Goal: Task Accomplishment & Management: Manage account settings

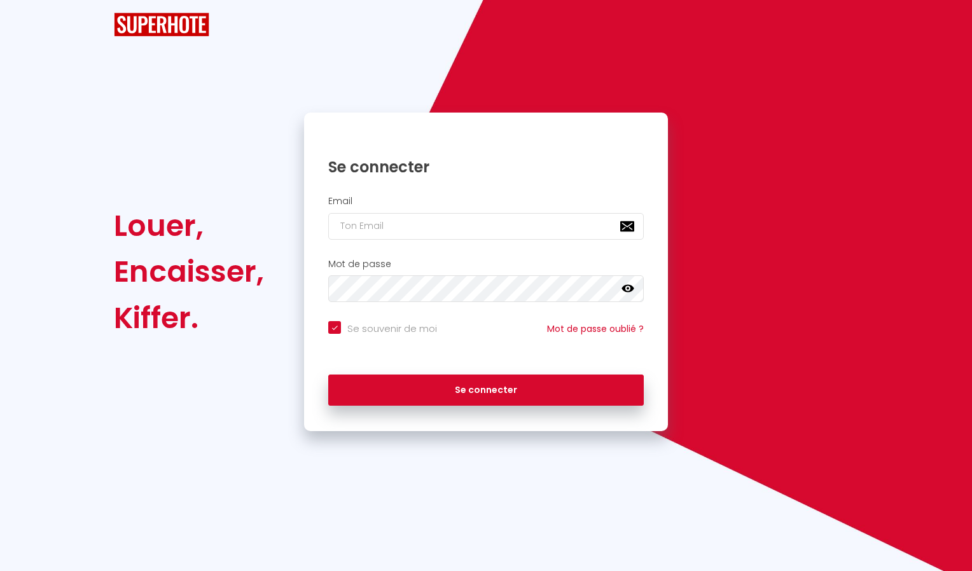
checkbox input "true"
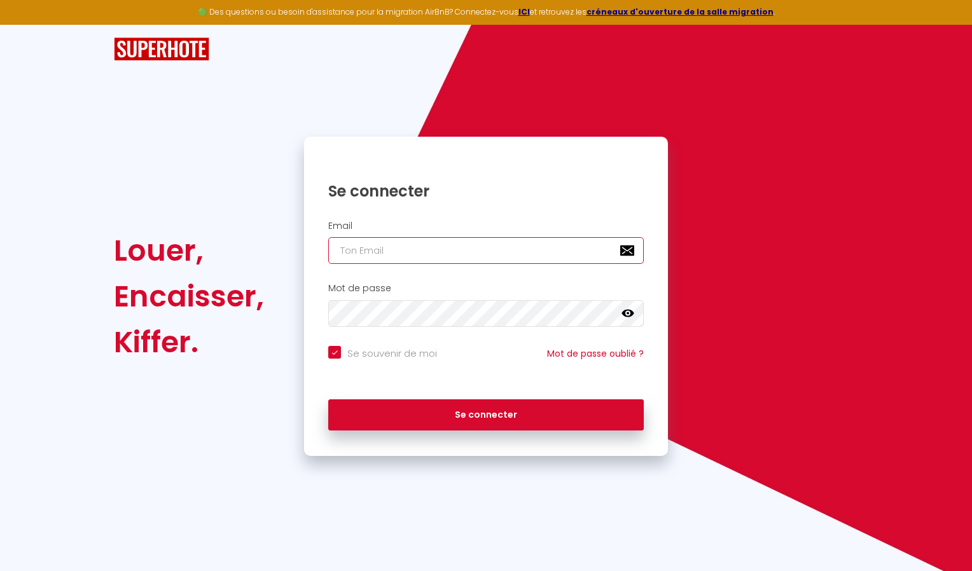
type input "[EMAIL_ADDRESS][DOMAIN_NAME]"
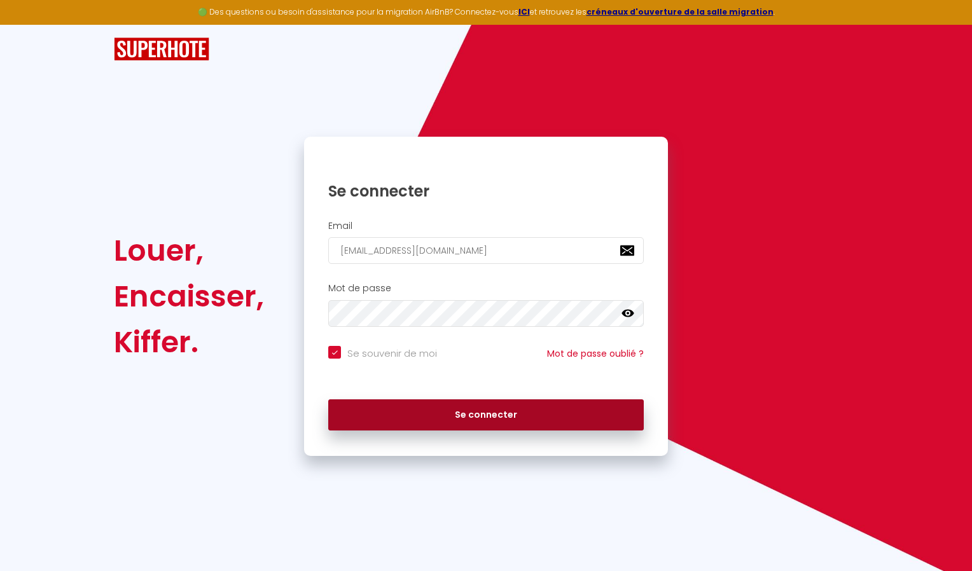
click at [577, 419] on button "Se connecter" at bounding box center [486, 416] width 316 height 32
checkbox input "true"
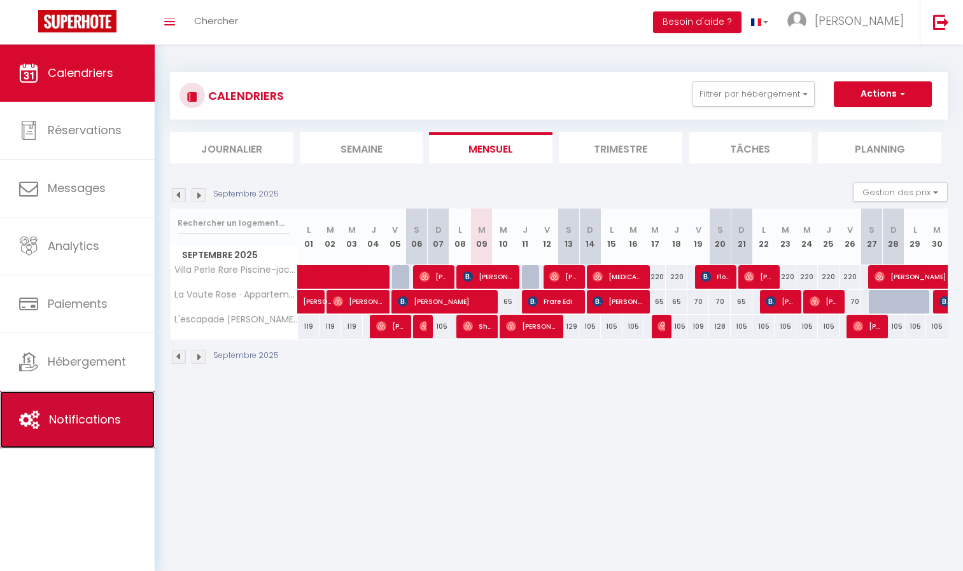
click at [82, 421] on span "Notifications" at bounding box center [85, 420] width 72 height 16
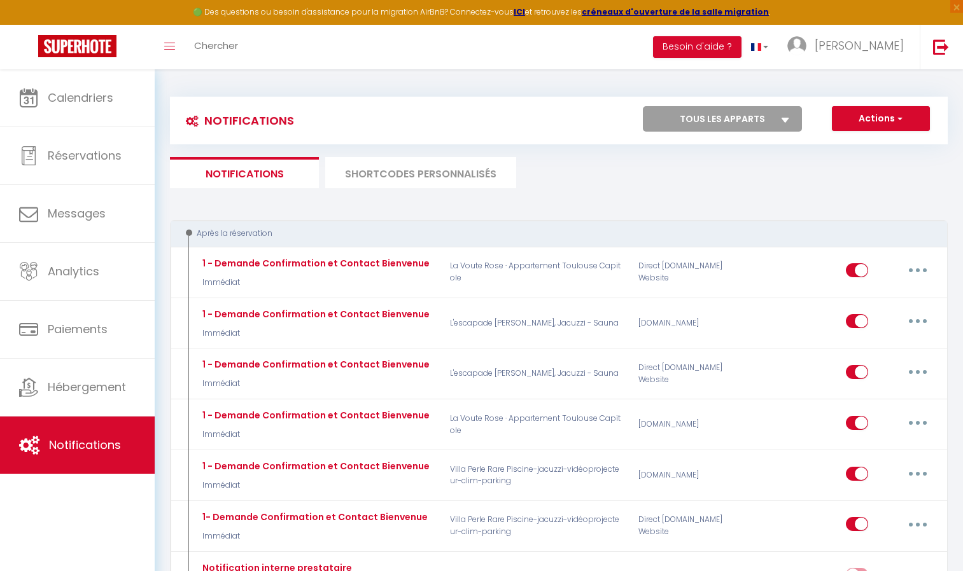
click at [685, 120] on select "Tous les apparts L'escapade Indigo, Jacuzzi - Sauna Villa Perle Rare Piscine-ja…" at bounding box center [722, 118] width 159 height 25
select select "59315"
click at [643, 106] on select "Tous les apparts L'escapade Indigo, Jacuzzi - Sauna Villa Perle Rare Piscine-ja…" at bounding box center [722, 118] width 159 height 25
checkbox input "false"
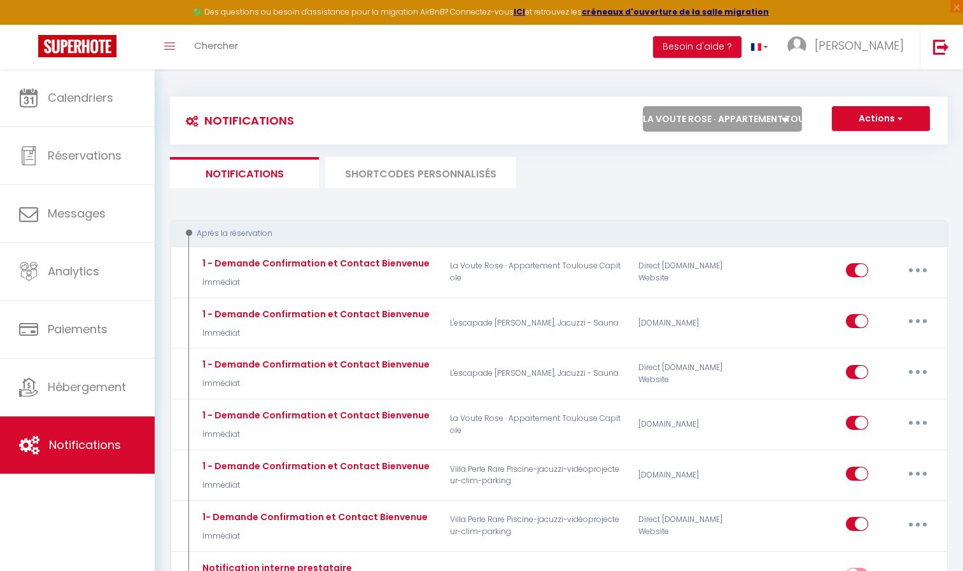
checkbox input "true"
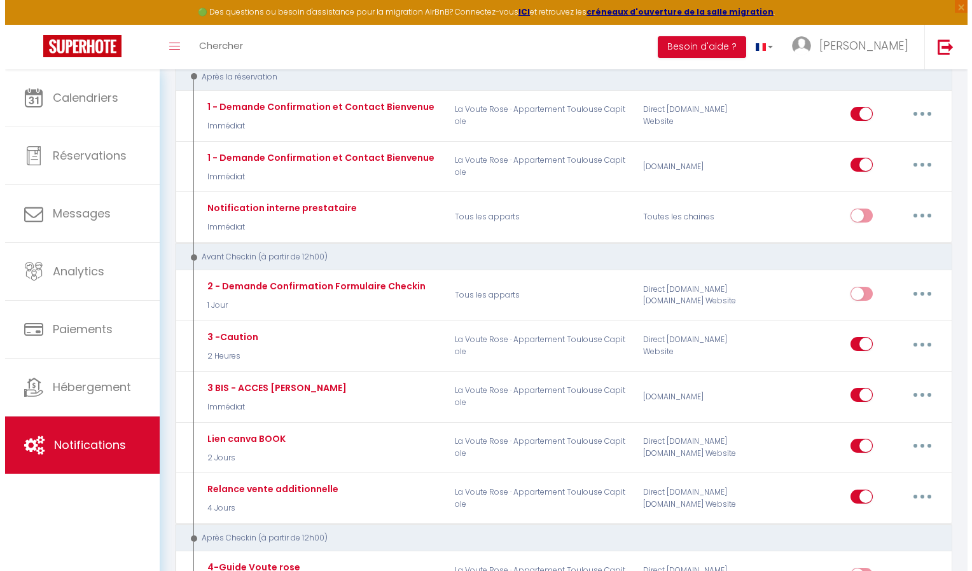
scroll to position [148, 0]
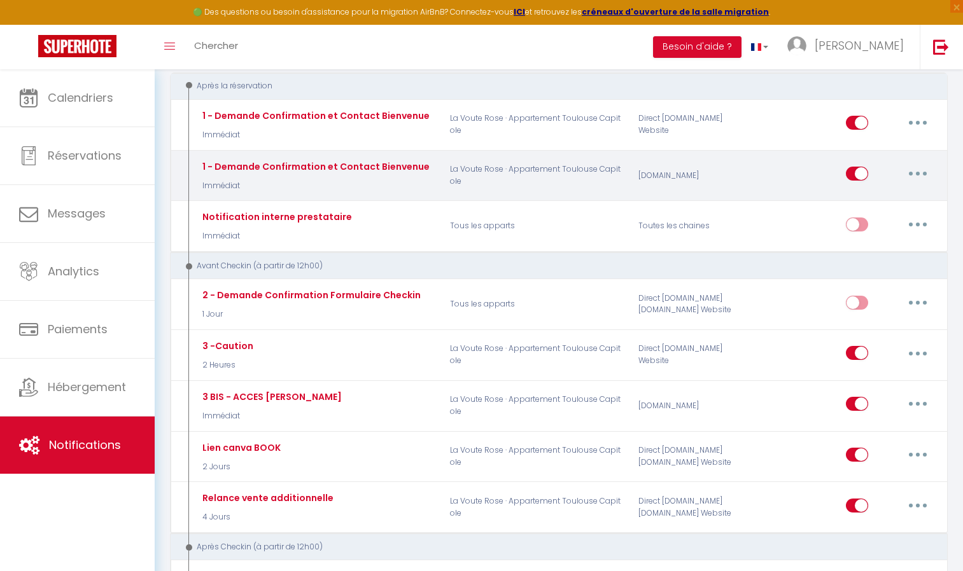
click at [917, 174] on icon "button" at bounding box center [918, 174] width 4 height 4
click at [850, 203] on link "Editer" at bounding box center [884, 203] width 94 height 22
type input "1 - Demande Confirmation et Contact Bienvenue"
select select "Immédiat"
select select
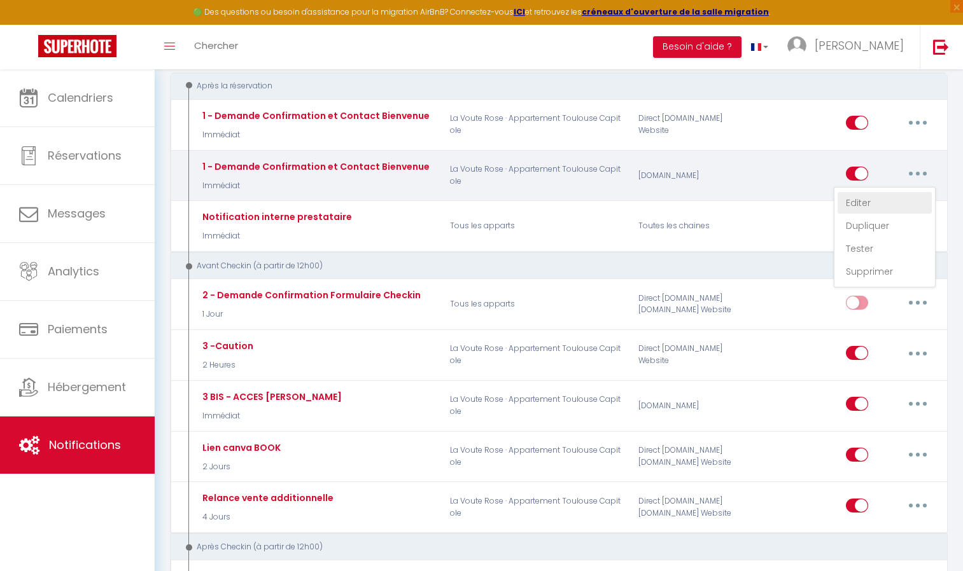
checkbox input "true"
checkbox input "false"
radio input "true"
type input "Bienvenue"
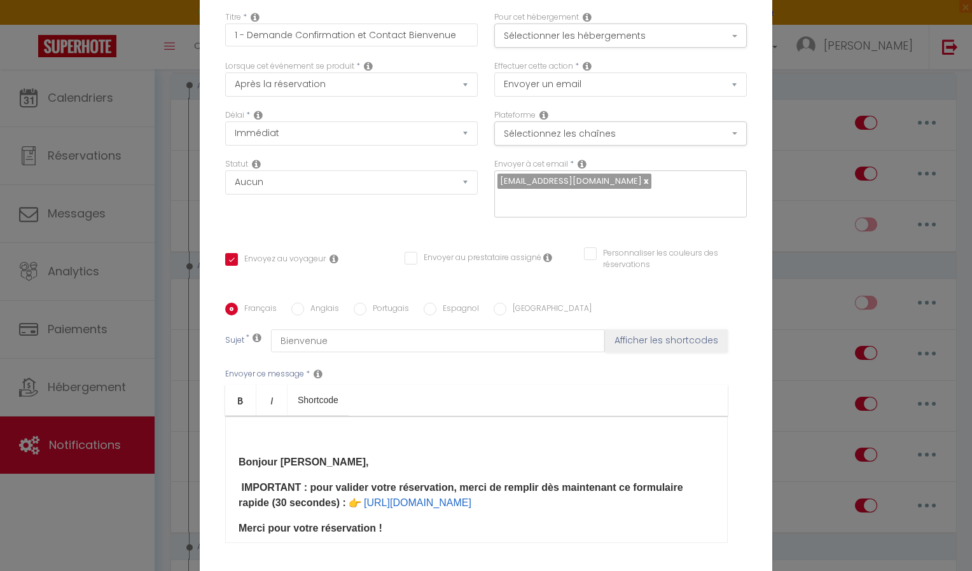
click at [306, 463] on b "Bonjour Amélie," at bounding box center [304, 462] width 130 height 11
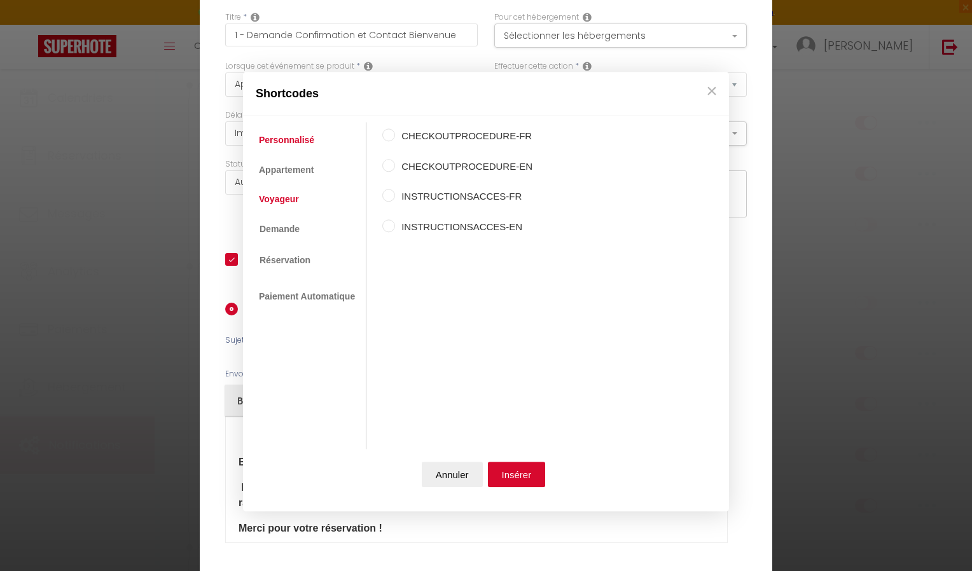
click at [288, 200] on link "Voyageur" at bounding box center [279, 199] width 53 height 23
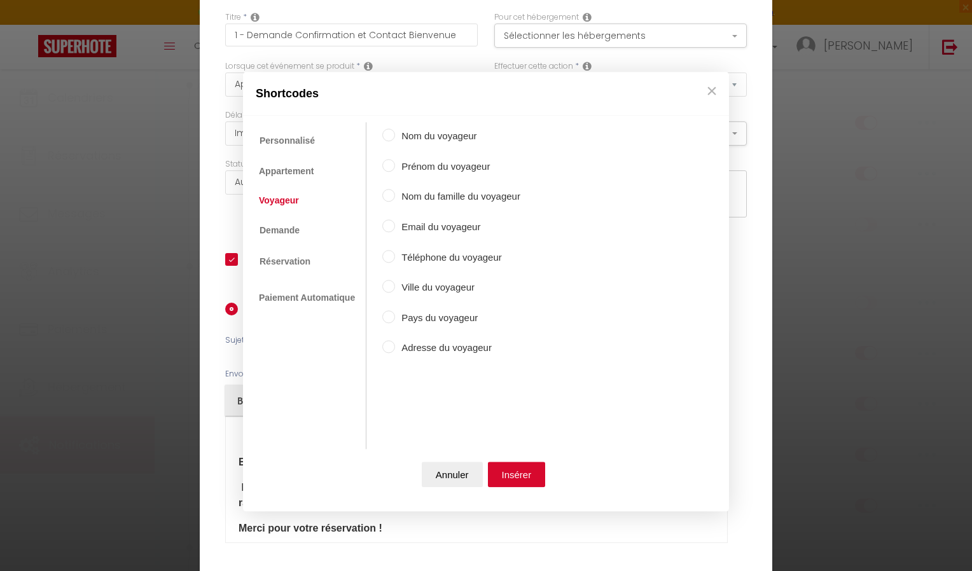
click at [389, 167] on input "Prénom du voyageur" at bounding box center [388, 165] width 13 height 13
radio input "true"
click at [517, 471] on button "Insérer" at bounding box center [517, 475] width 58 height 25
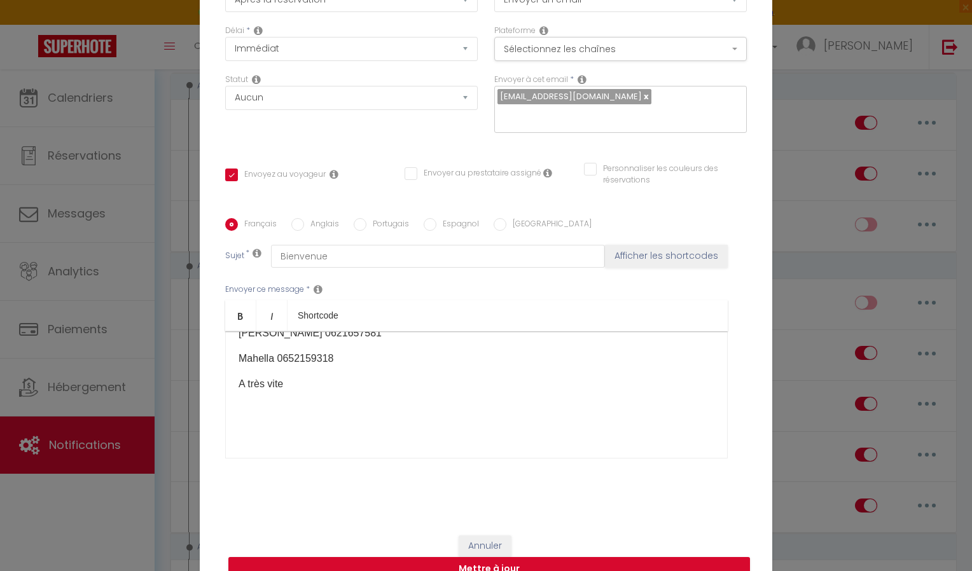
scroll to position [107, 0]
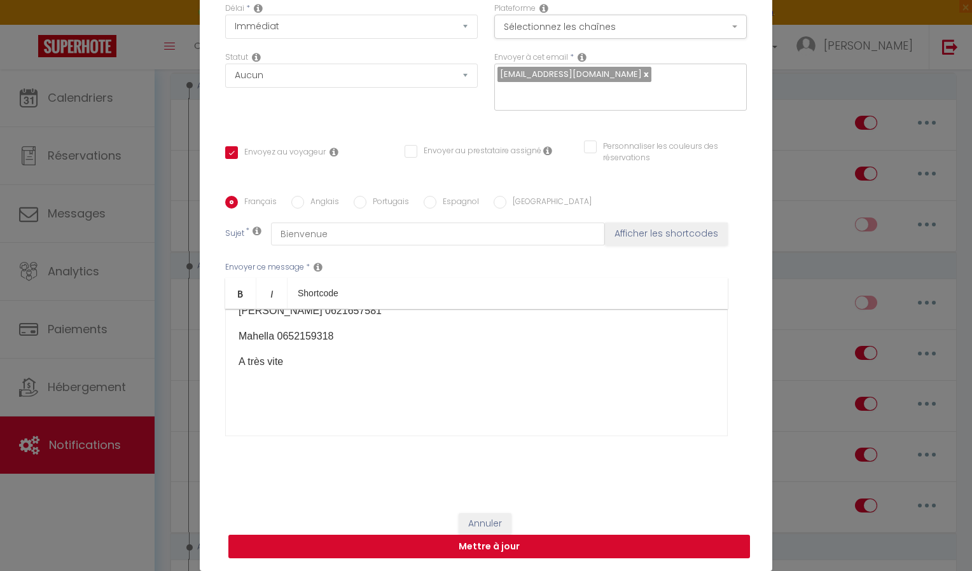
click at [487, 548] on button "Mettre à jour" at bounding box center [489, 547] width 522 height 24
checkbox input "true"
checkbox input "false"
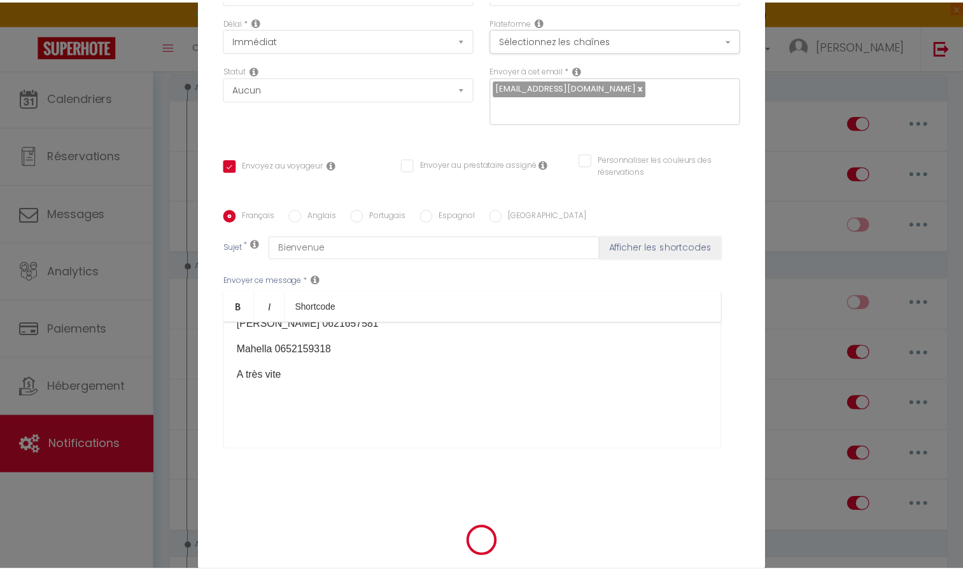
scroll to position [100, 0]
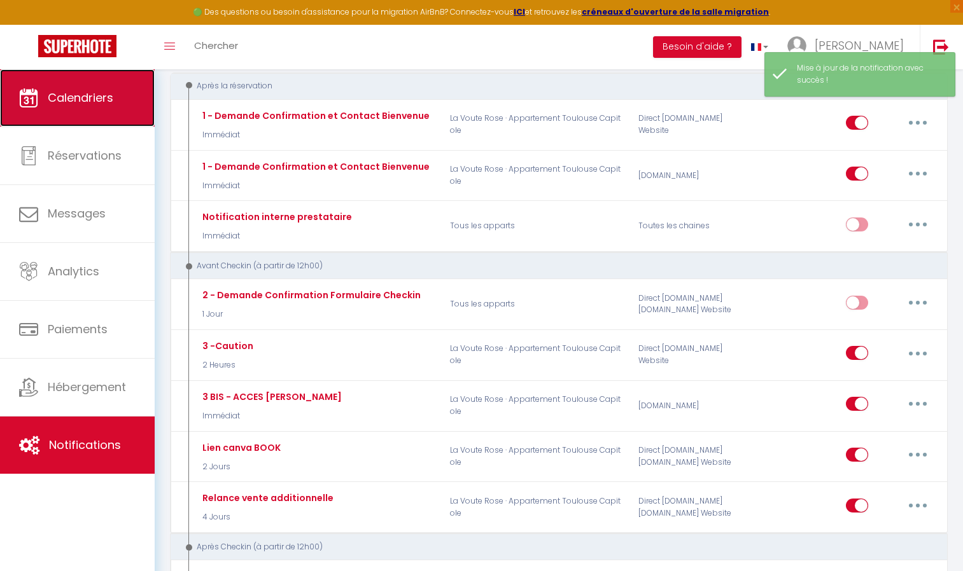
click at [55, 114] on link "Calendriers" at bounding box center [77, 97] width 155 height 57
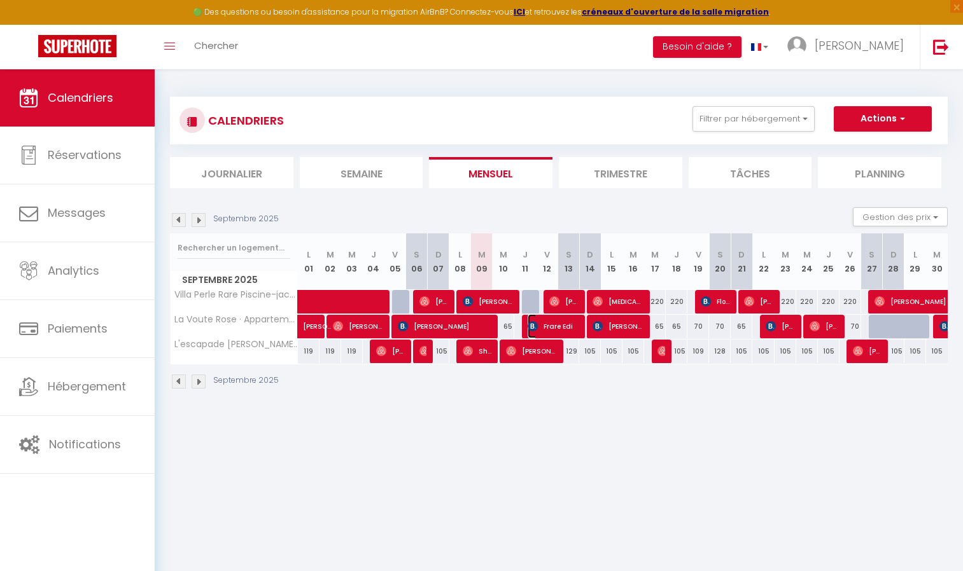
click at [537, 326] on img at bounding box center [532, 326] width 10 height 10
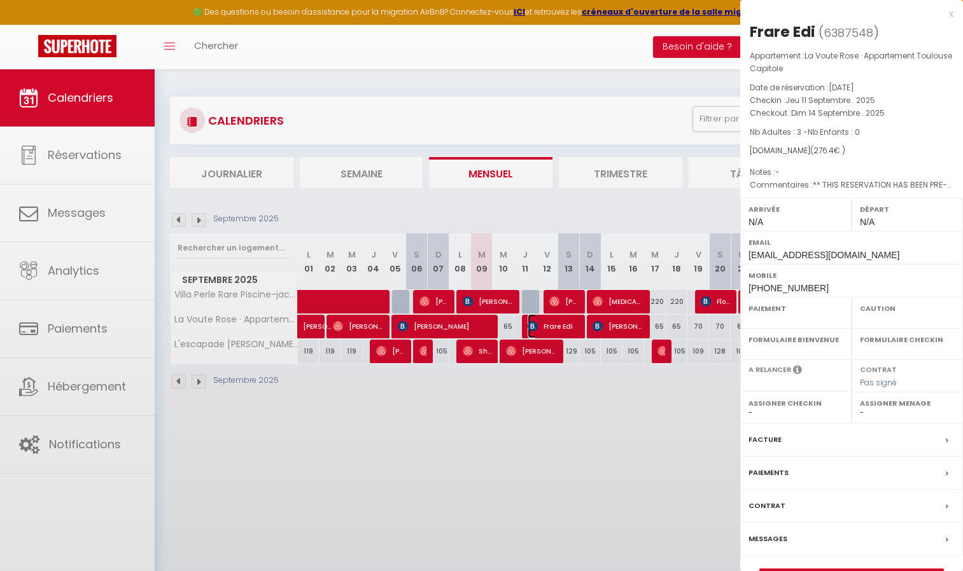
select select "OK"
select select "KO"
select select "1"
select select "0"
select select "1"
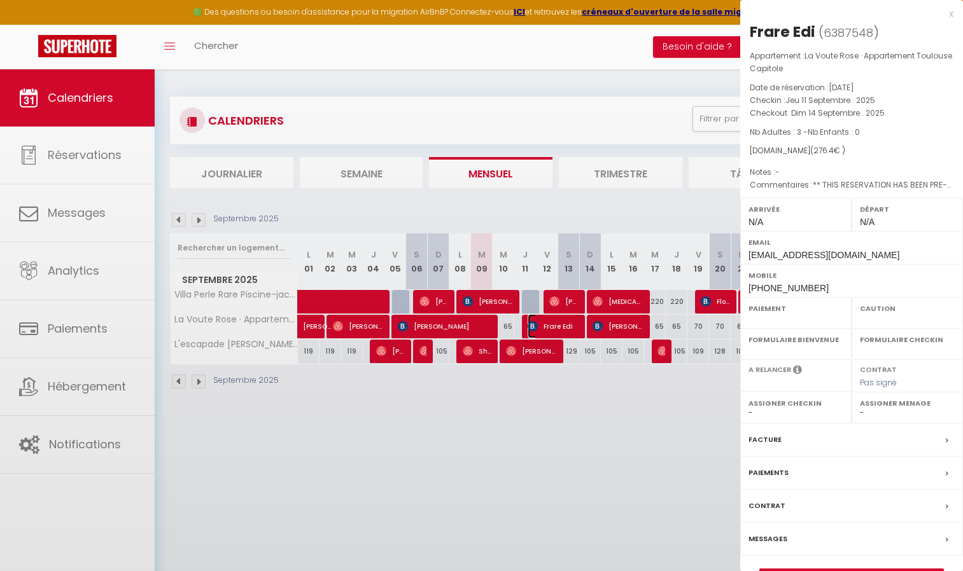
select select
select select "36447"
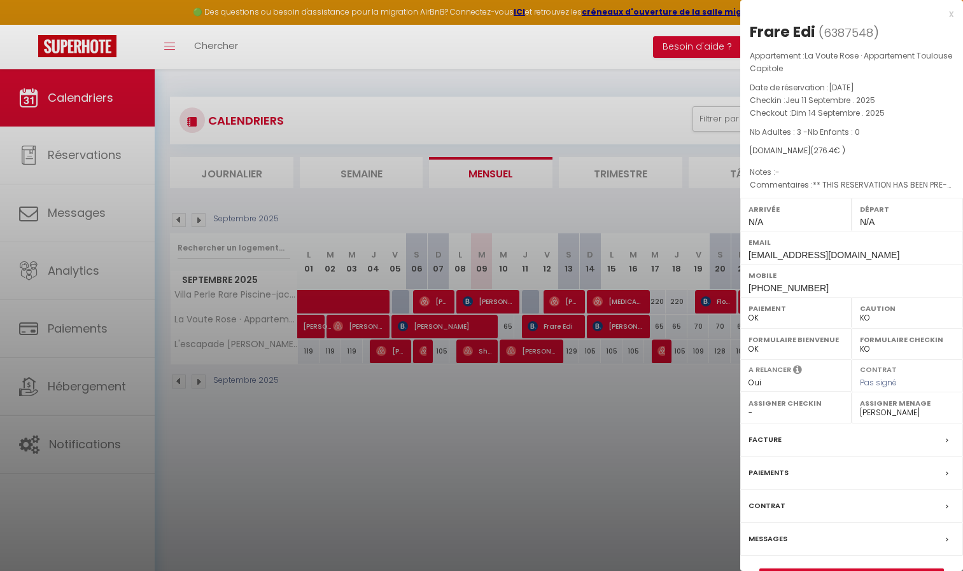
click at [641, 72] on div at bounding box center [481, 285] width 963 height 571
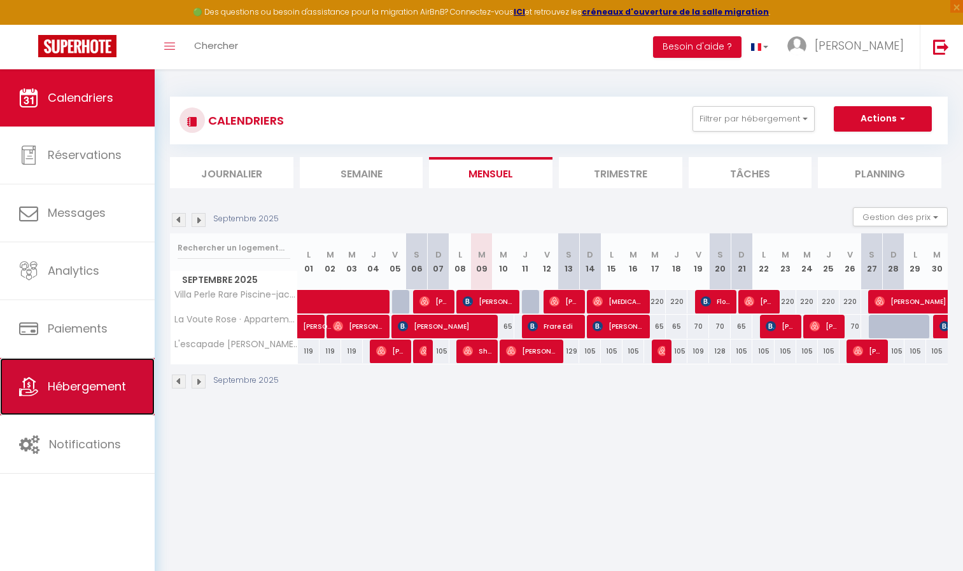
click at [78, 397] on link "Hébergement" at bounding box center [77, 386] width 155 height 57
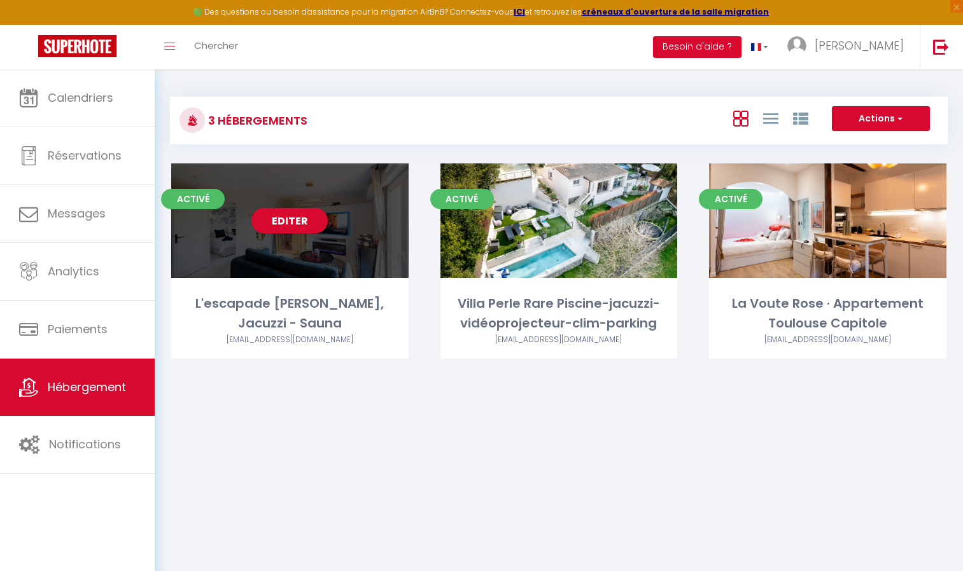
click at [276, 310] on div "L'escapade Indigo, Jacuzzi - Sauna" at bounding box center [289, 314] width 237 height 40
select select "3"
select select "2"
select select "1"
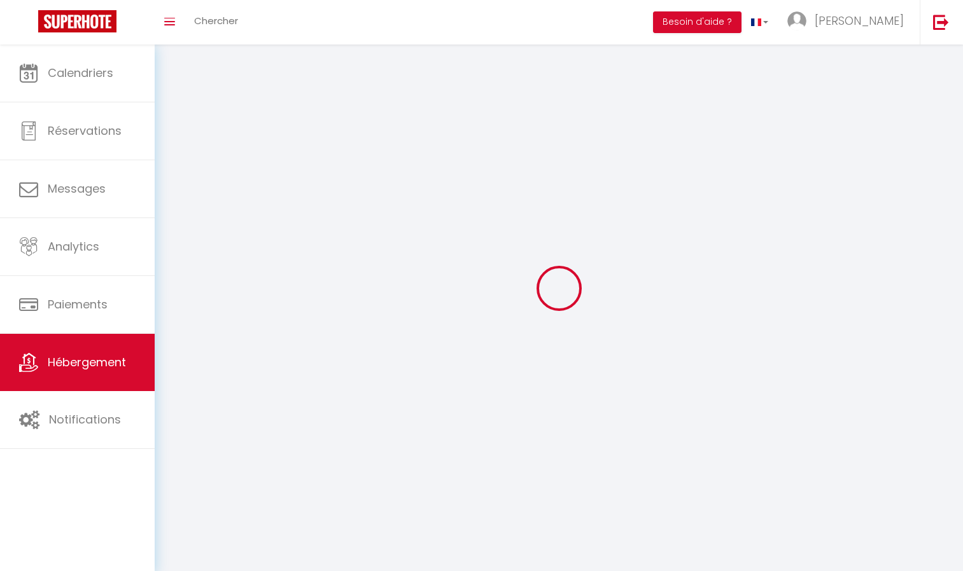
select select
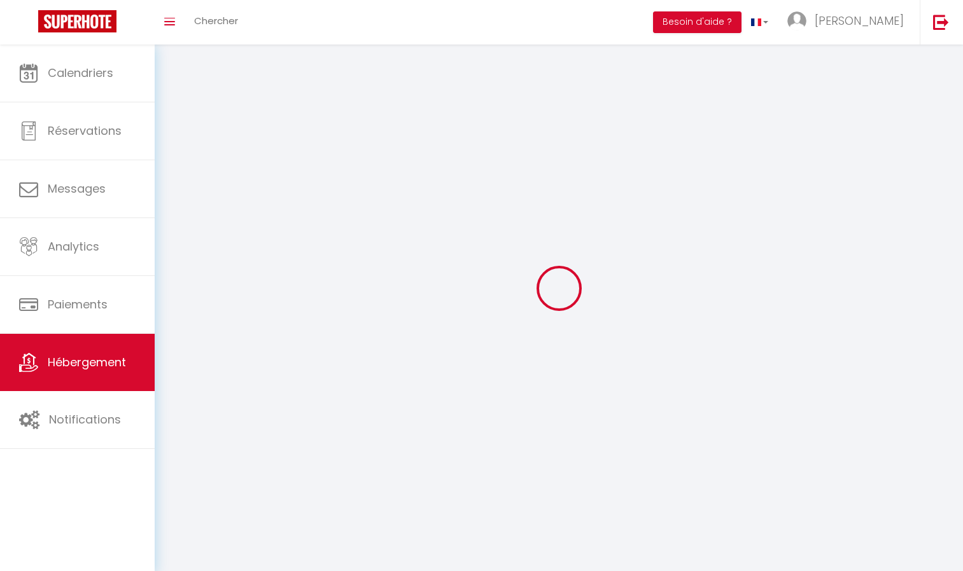
select select
checkbox input "false"
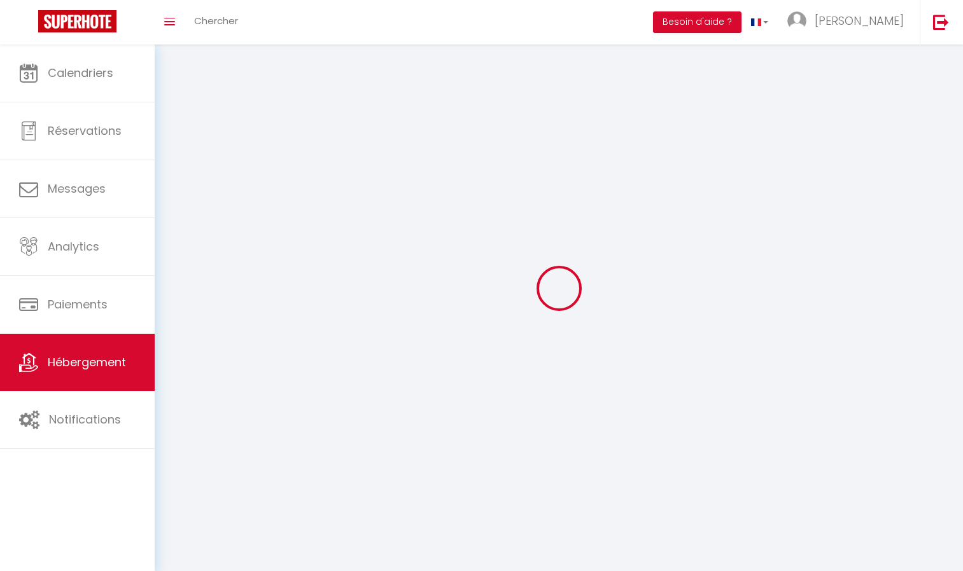
select select
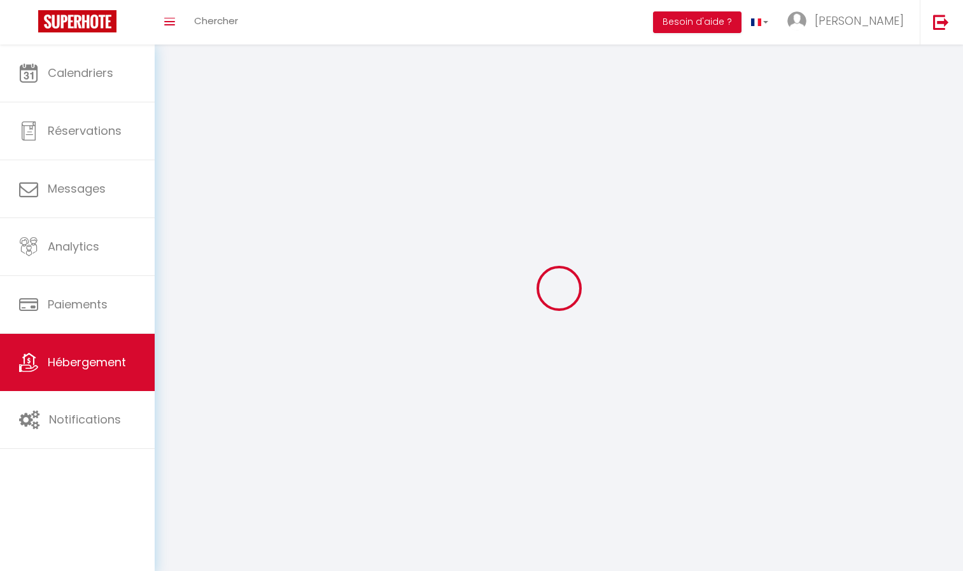
select select
checkbox input "false"
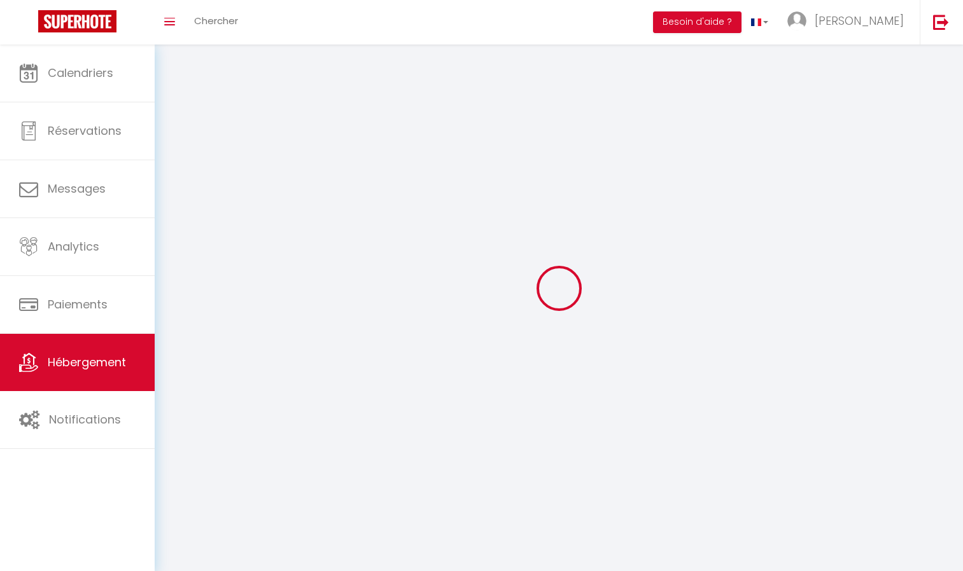
checkbox input "false"
select select
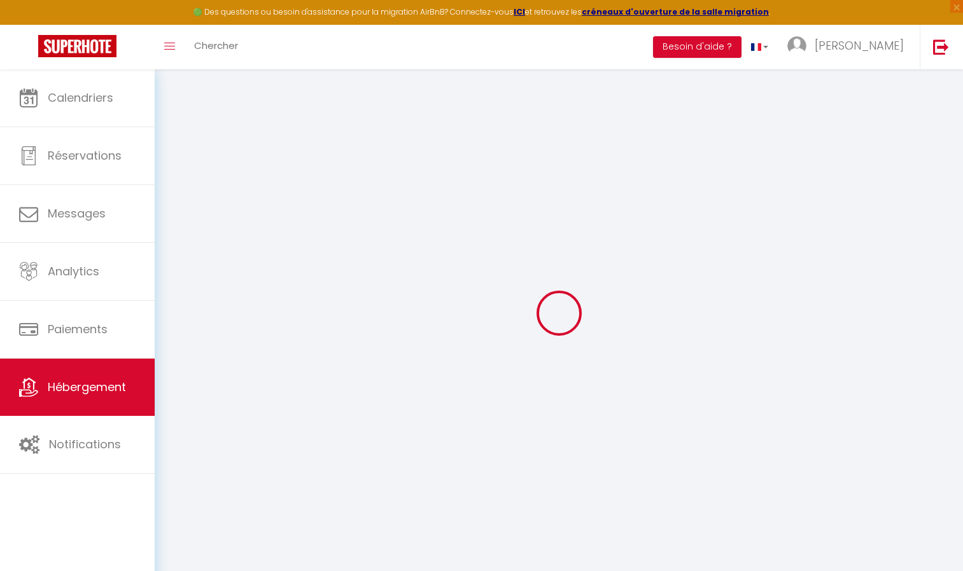
select select
checkbox input "false"
checkbox input "true"
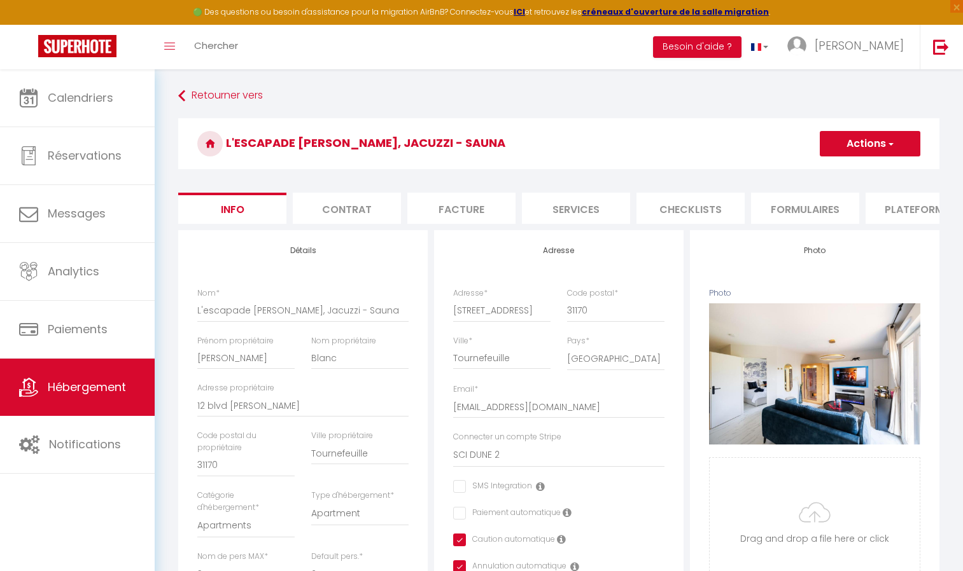
select select
checkbox input "false"
checkbox input "true"
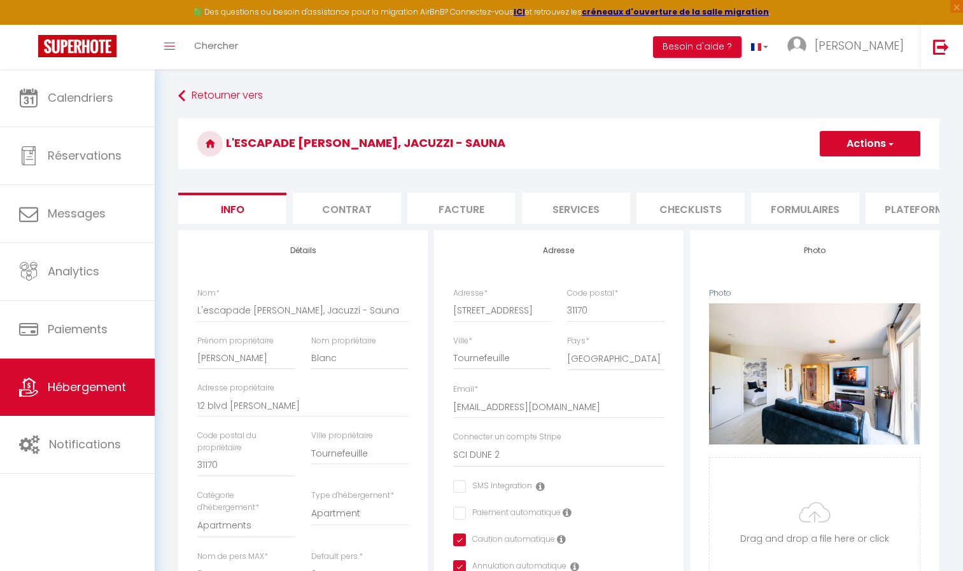
click at [816, 205] on li "Formulaires" at bounding box center [805, 208] width 108 height 31
select select
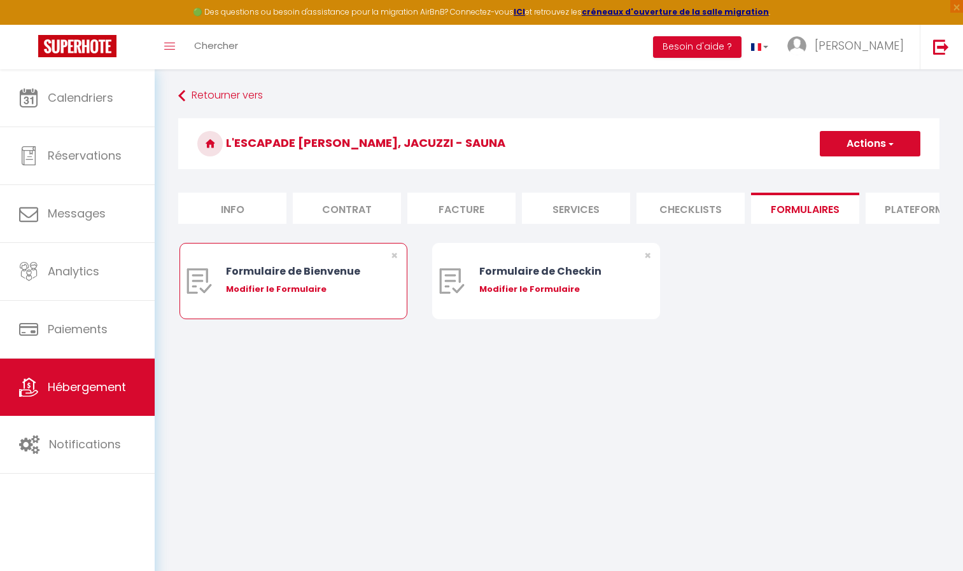
click at [316, 289] on div "Formulaire de Bienvenue Modifier le Formulaire" at bounding box center [302, 281] width 153 height 75
click at [306, 296] on div "Modifier le Formulaire" at bounding box center [302, 289] width 153 height 13
type input "Formulaire de Bienvenue"
type input "Afin de préparer au mieux votre arrivée et recevoir votre Guide de Bienvenue, j…"
select select "[object Object]"
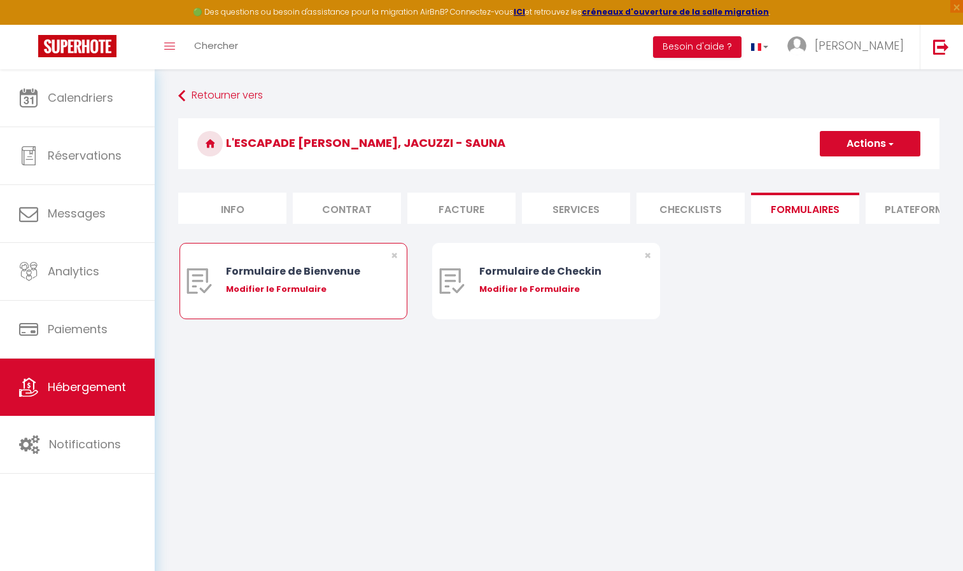
radio input "true"
type input "https://superhote.com/confirmation"
select select
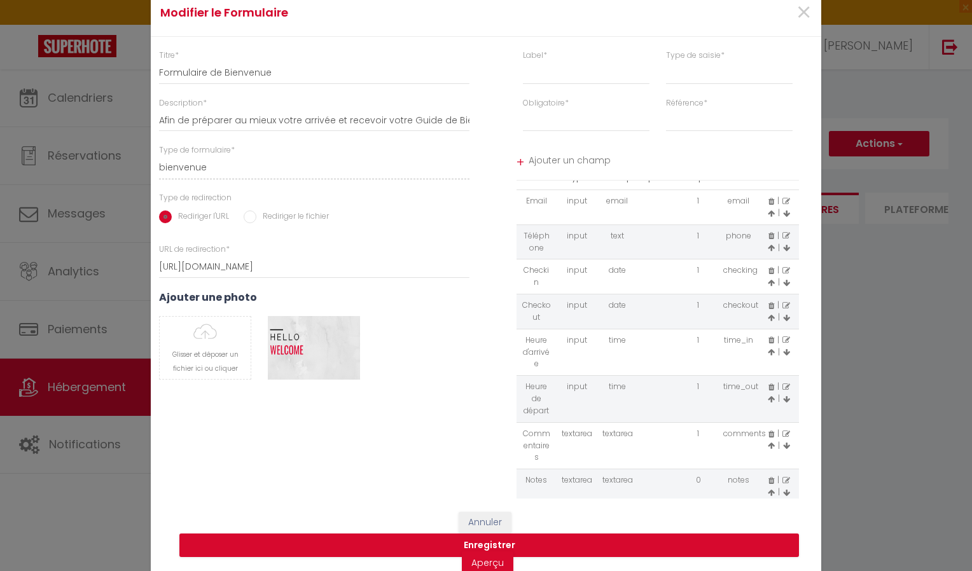
scroll to position [43, 0]
click at [769, 476] on icon at bounding box center [772, 475] width 6 height 8
select select
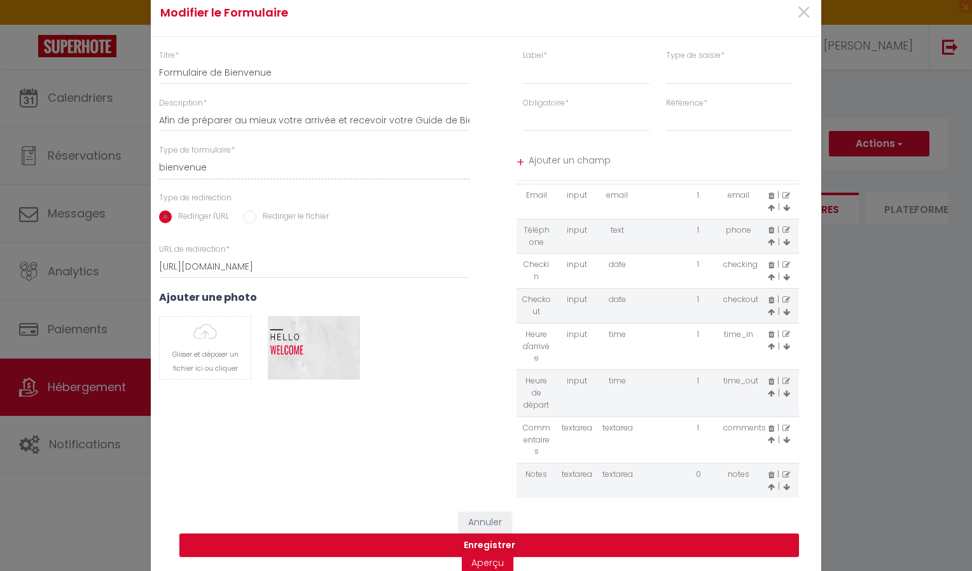
select select
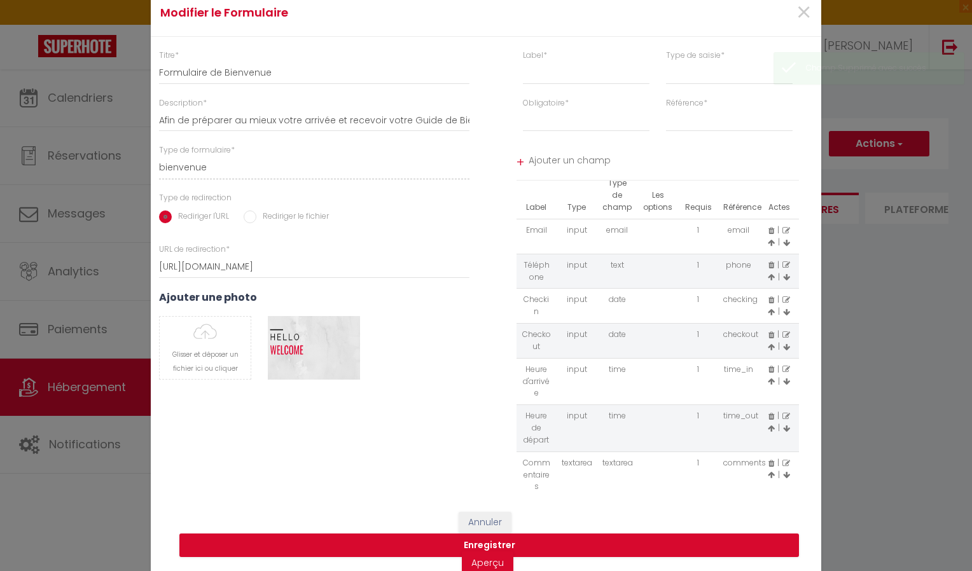
scroll to position [8, 0]
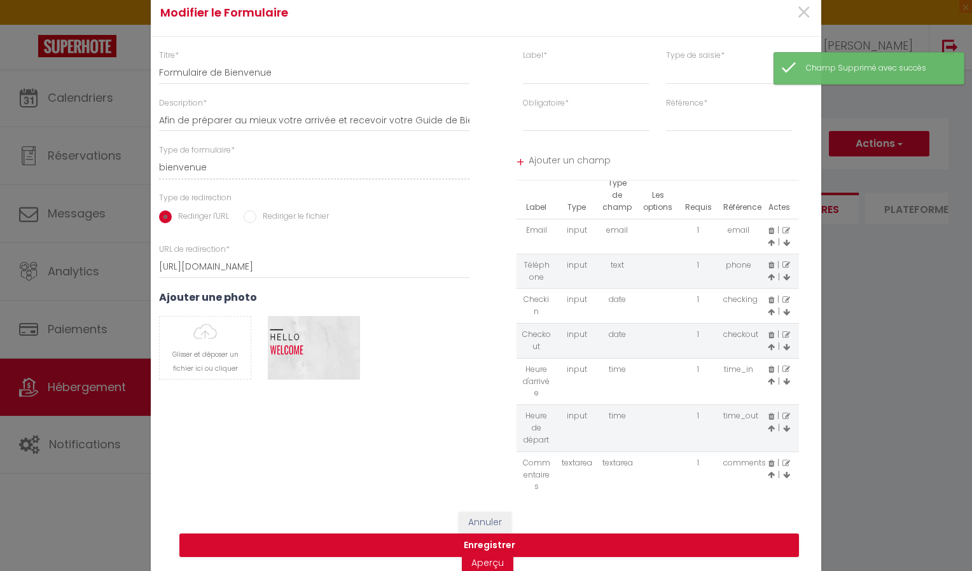
click at [769, 462] on icon at bounding box center [772, 464] width 6 height 8
select select
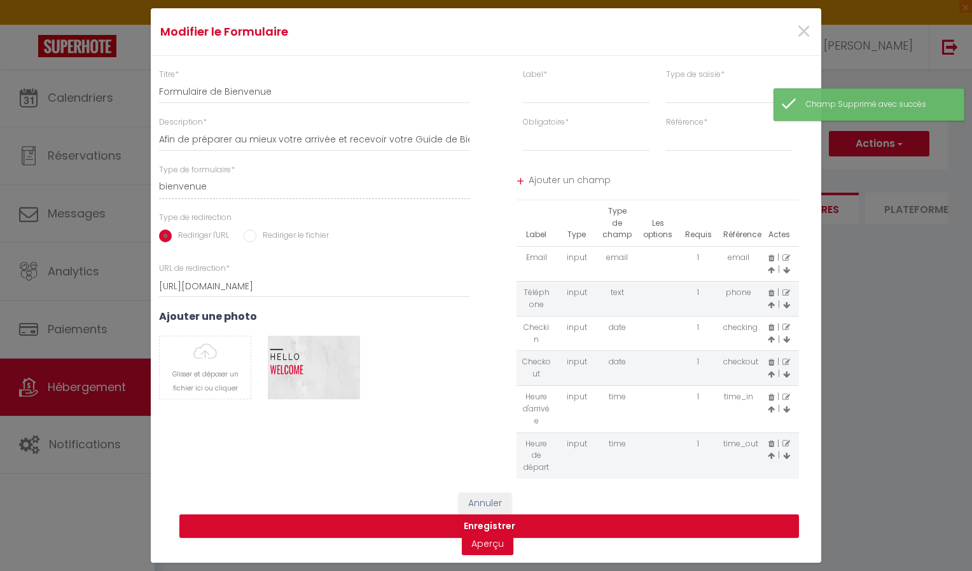
select select
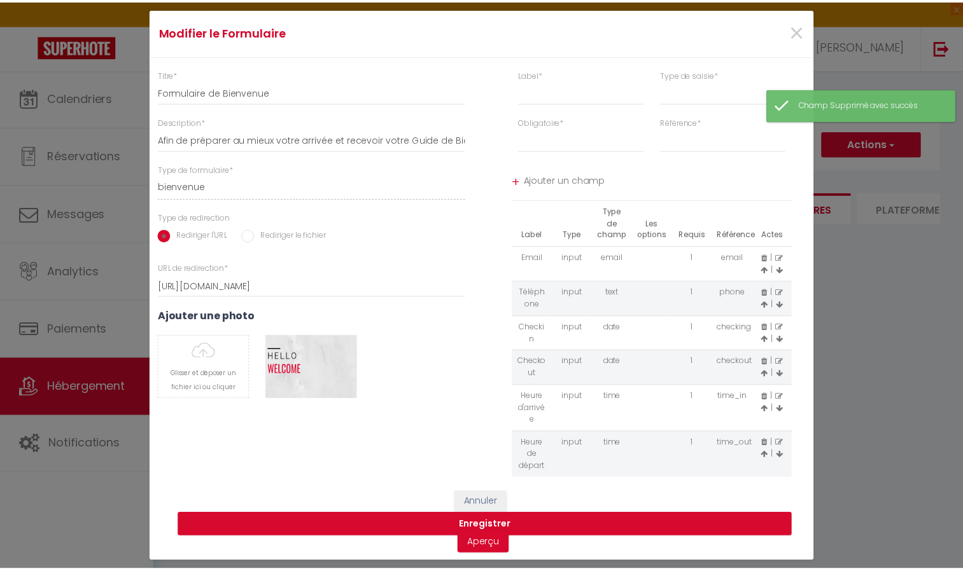
scroll to position [0, 0]
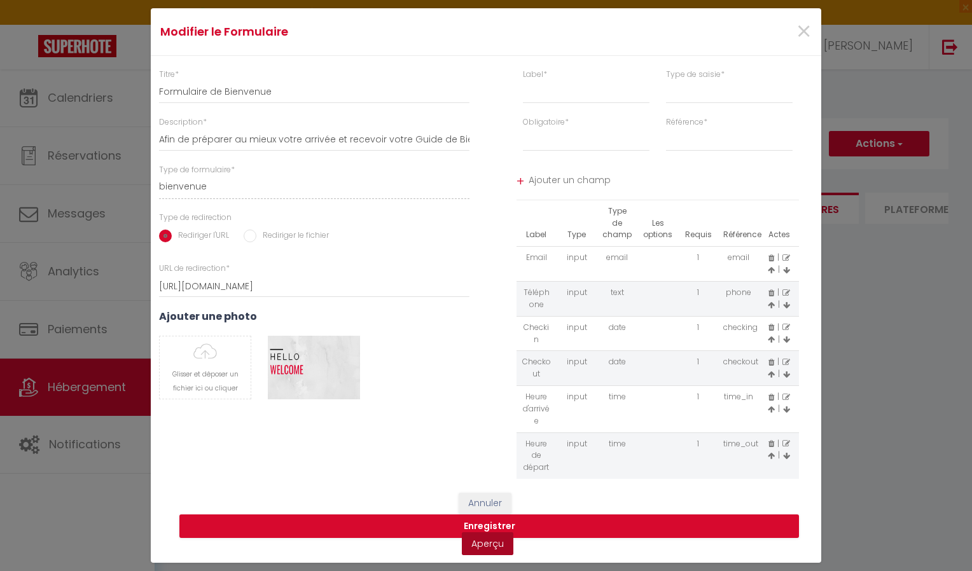
click at [480, 548] on link "Aperçu" at bounding box center [488, 544] width 52 height 23
click at [770, 361] on icon at bounding box center [772, 363] width 6 height 8
select select
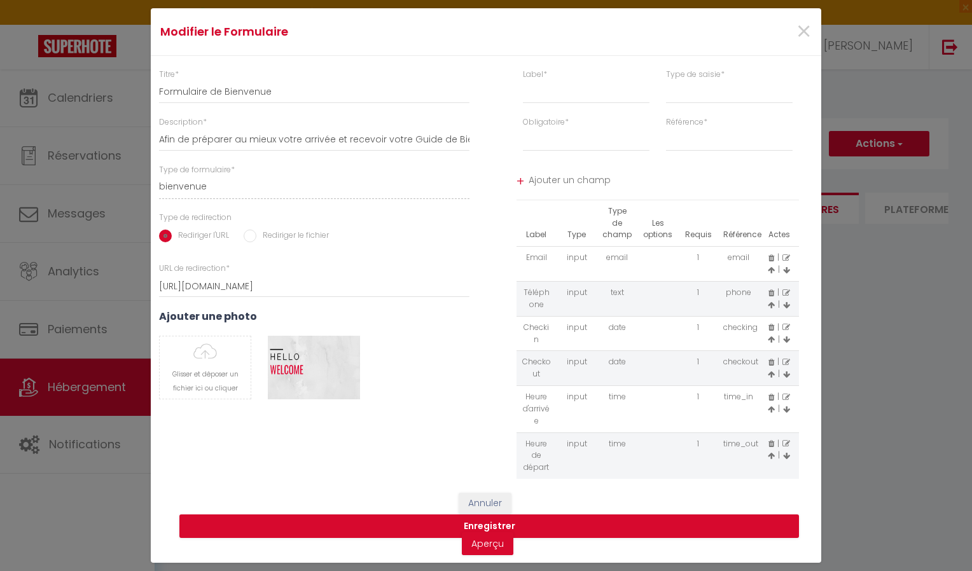
select select
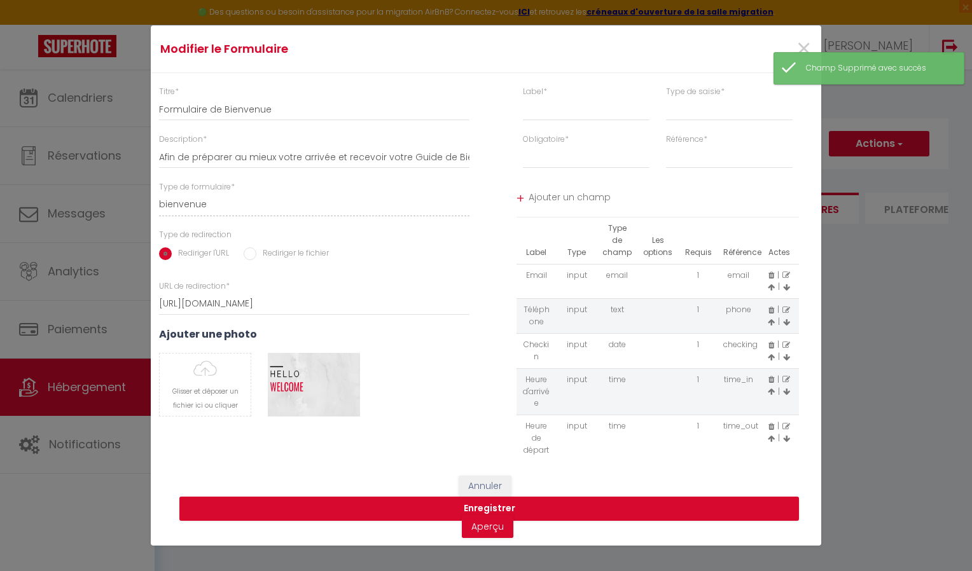
click at [770, 347] on icon at bounding box center [772, 346] width 6 height 8
select select
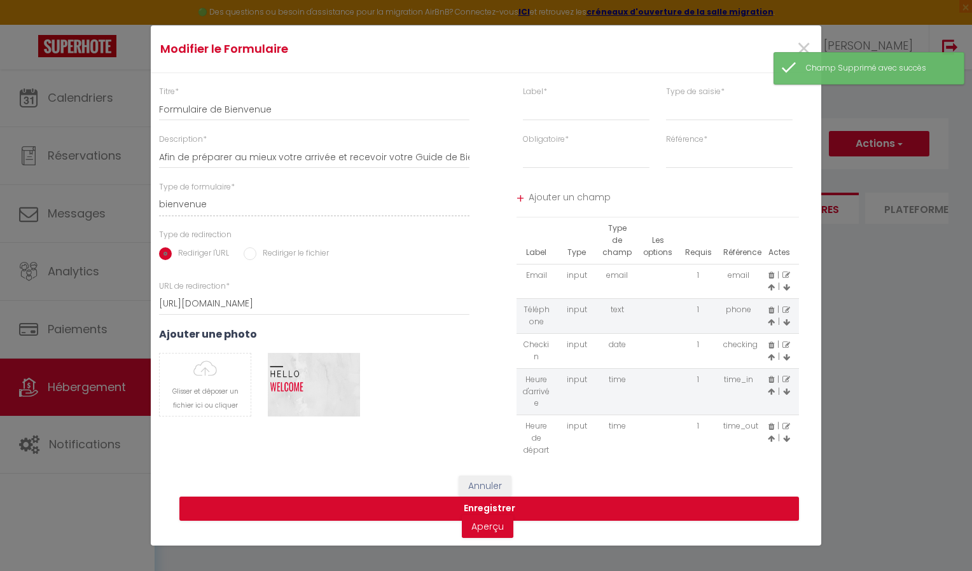
select select
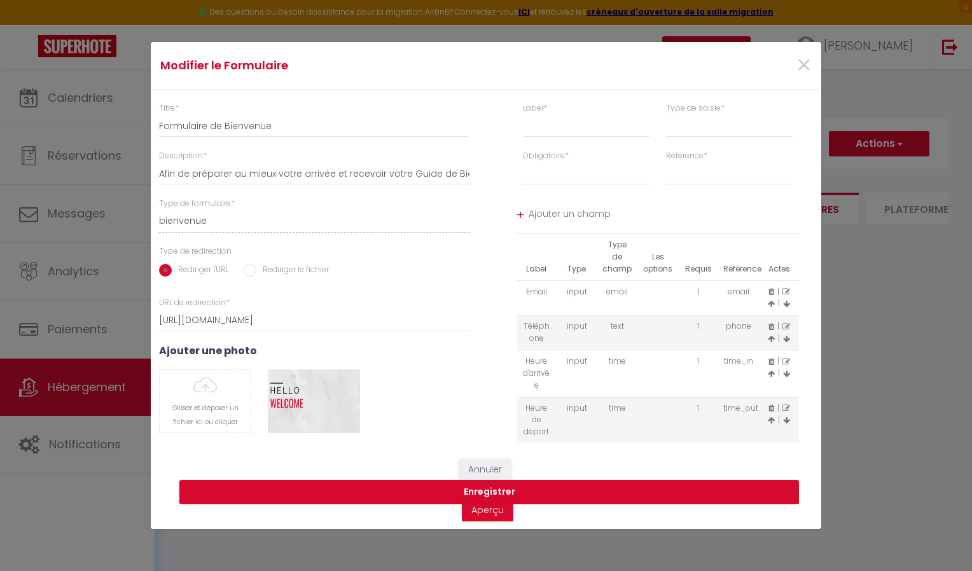
click at [546, 212] on span "Ajouter un champ" at bounding box center [664, 215] width 271 height 23
click at [479, 490] on button "Enregistrer" at bounding box center [489, 492] width 620 height 24
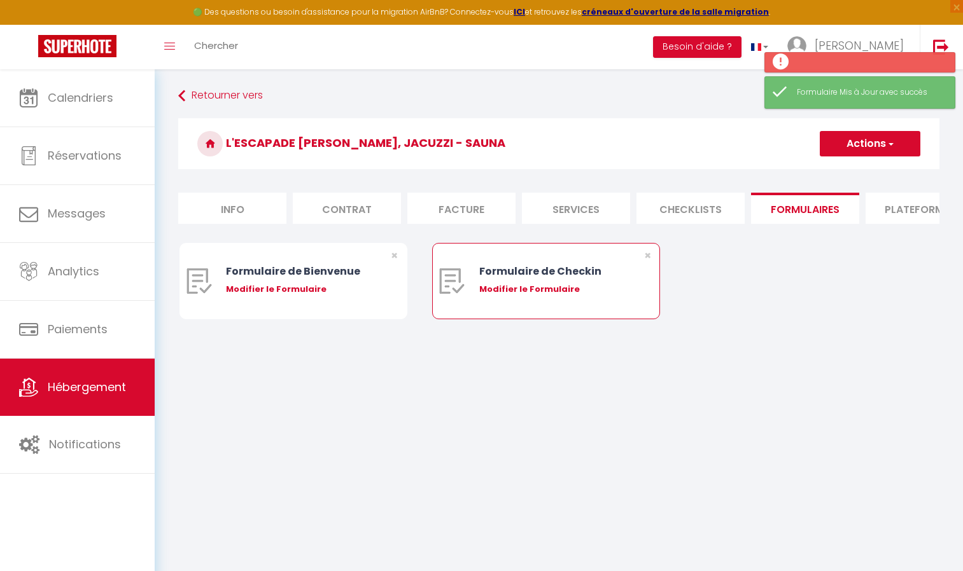
click at [534, 290] on div "Formulaire de Checkin Modifier le Formulaire" at bounding box center [555, 281] width 153 height 75
click at [528, 296] on div "Modifier le Formulaire" at bounding box center [555, 289] width 153 height 13
type input "Formulaire de Checkin"
type input "Afin de confirmer votre arrivée et recevoir la procédure d'accès à l'appartemen…"
select select "[object Object]"
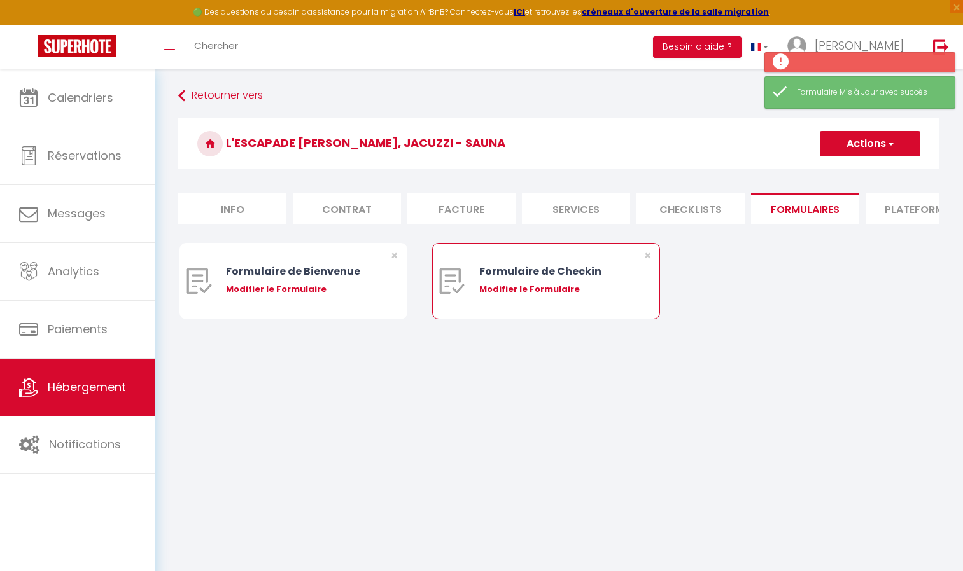
radio input "true"
type input "https://superhote.com/confirmation"
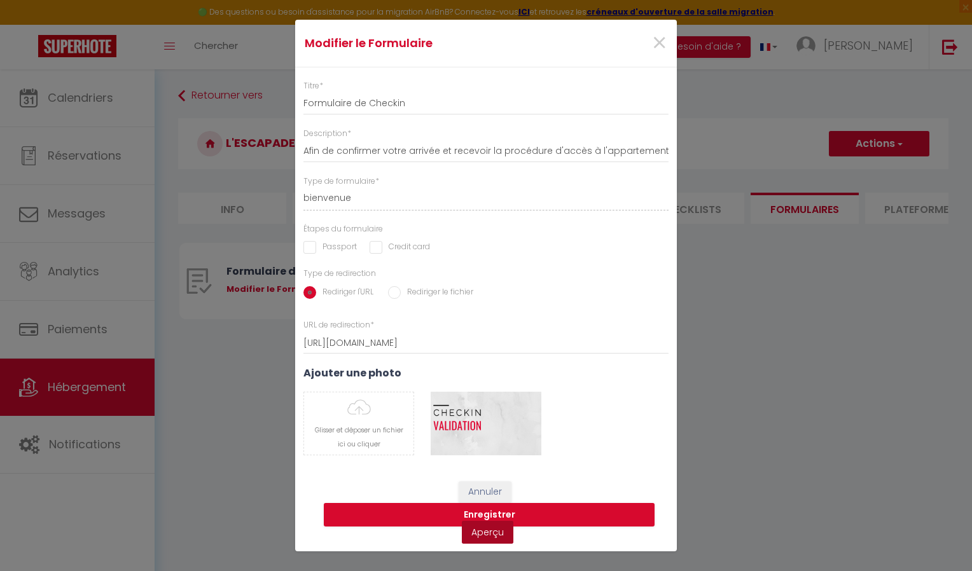
click at [482, 534] on link "Aperçu" at bounding box center [488, 532] width 52 height 23
click at [659, 52] on span "×" at bounding box center [660, 43] width 16 height 38
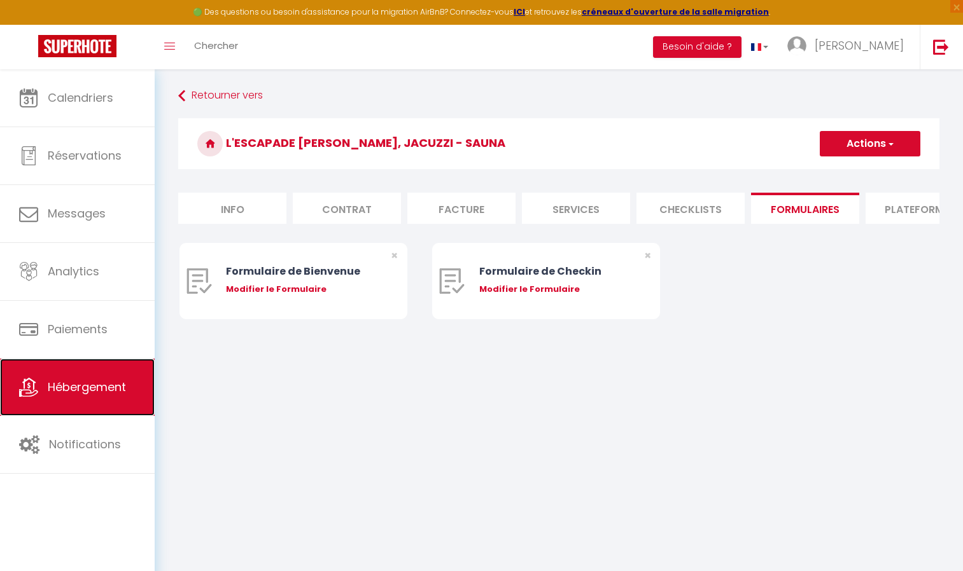
click at [102, 384] on span "Hébergement" at bounding box center [87, 387] width 78 height 16
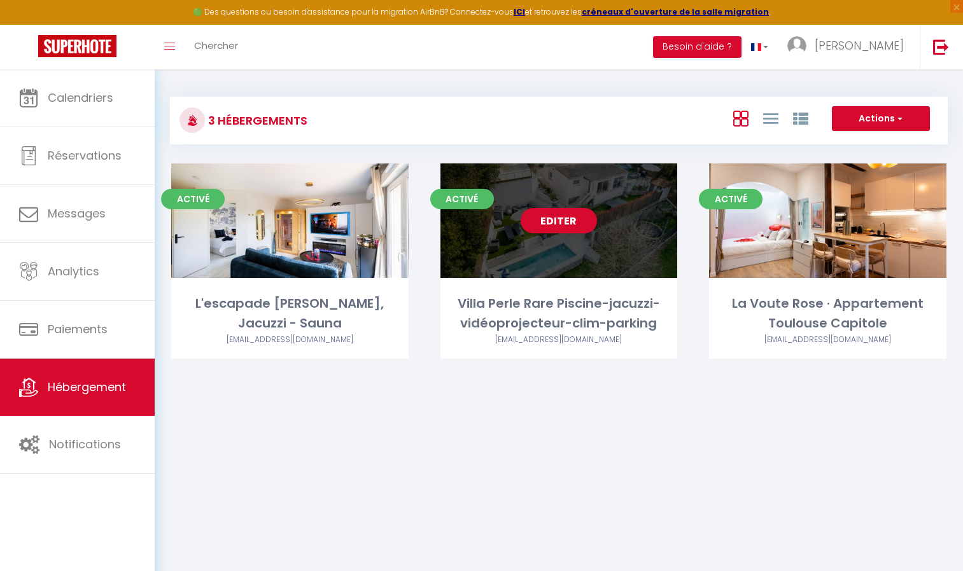
click at [582, 249] on div "Editer" at bounding box center [558, 221] width 237 height 115
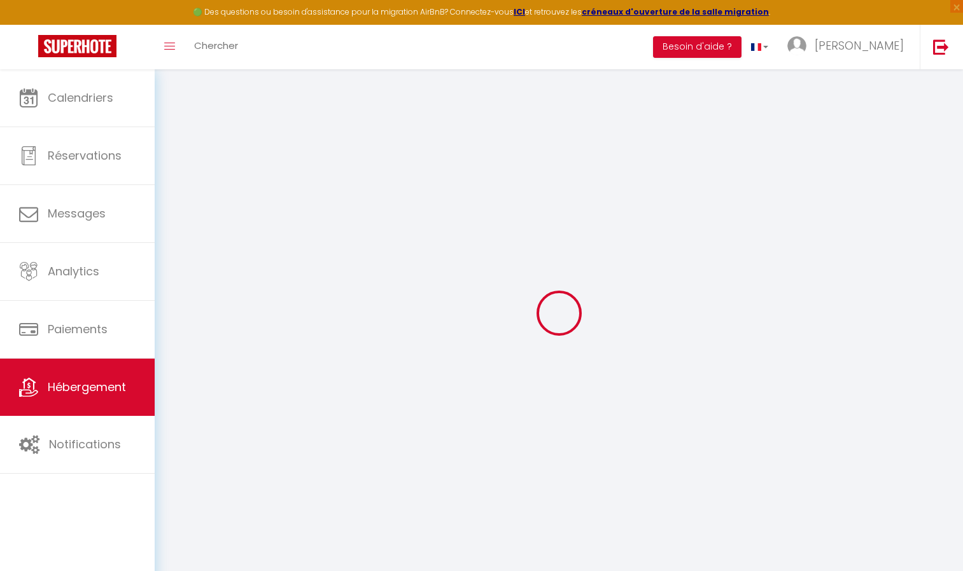
select select
checkbox input "false"
checkbox input "true"
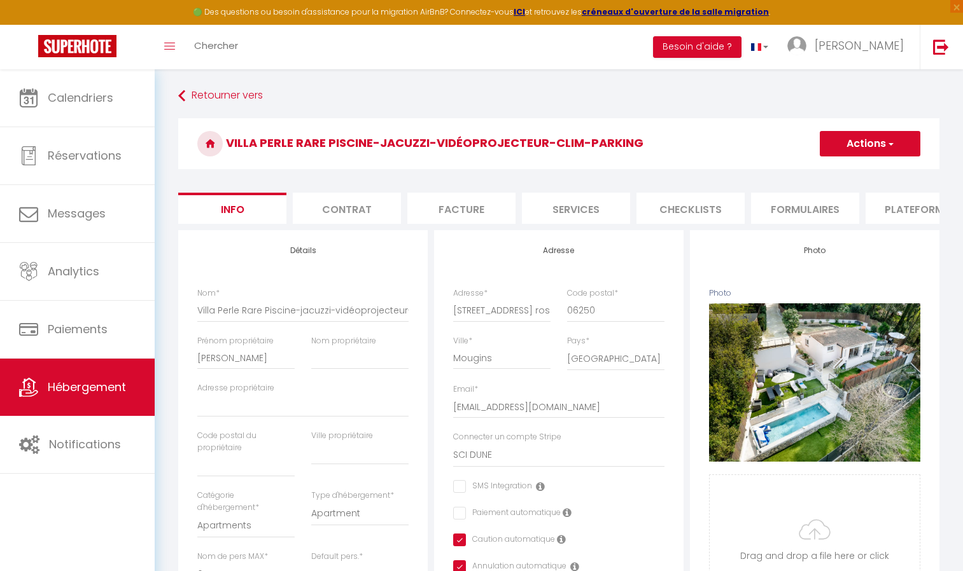
select select
checkbox input "false"
checkbox input "true"
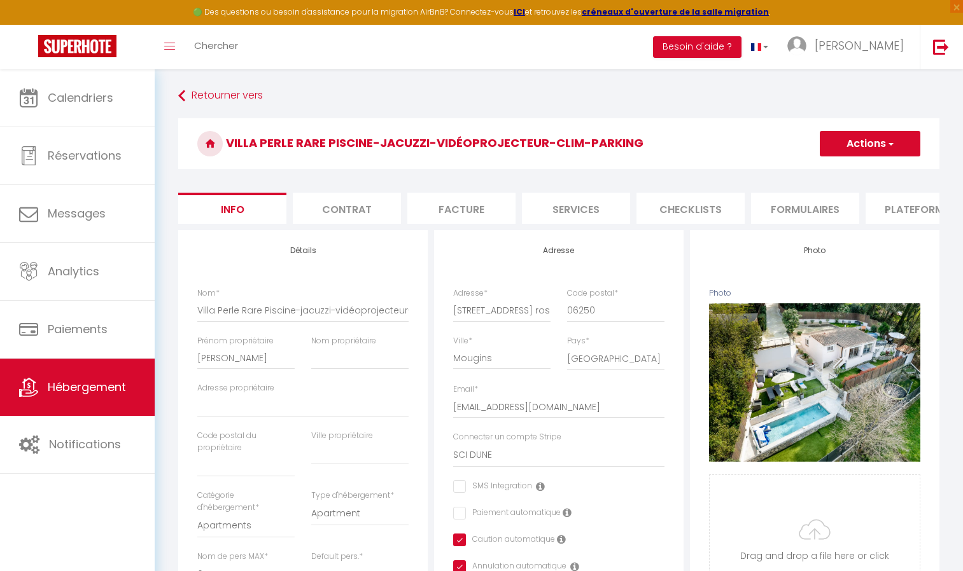
click at [785, 206] on li "Formulaires" at bounding box center [805, 208] width 108 height 31
select select
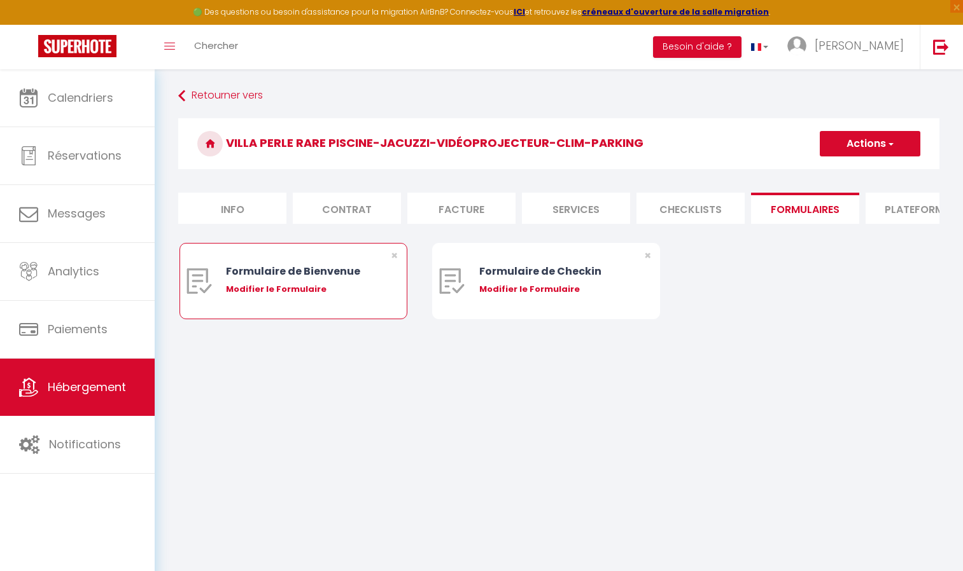
click at [323, 296] on div "Modifier le Formulaire" at bounding box center [302, 289] width 153 height 13
type input "Formulaire de Bienvenue"
type input "Afin de préparer au mieux votre arrivée , je vous remercie de remplir le formul…"
select select "[object Object]"
radio input "true"
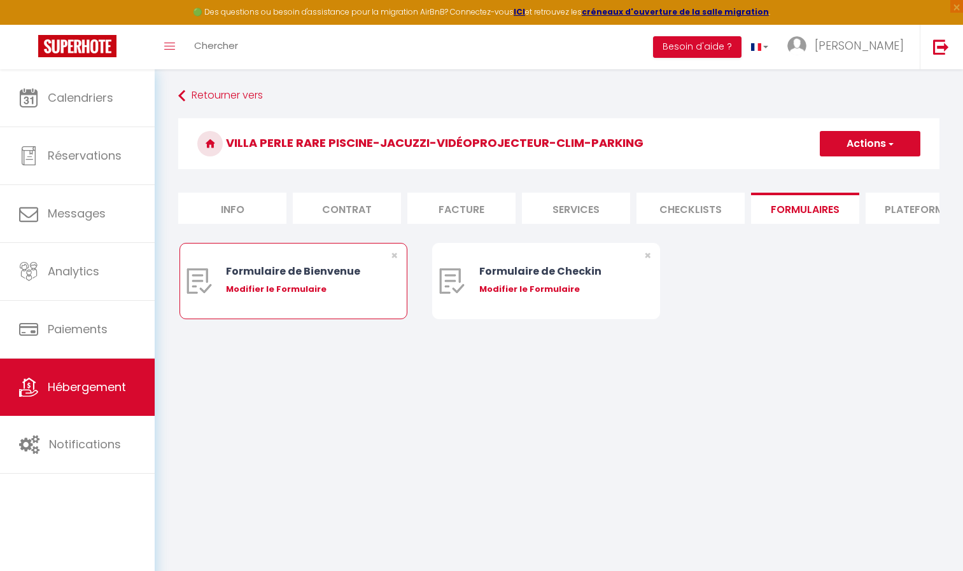
type input "https://superhote.com/confirmation"
select select
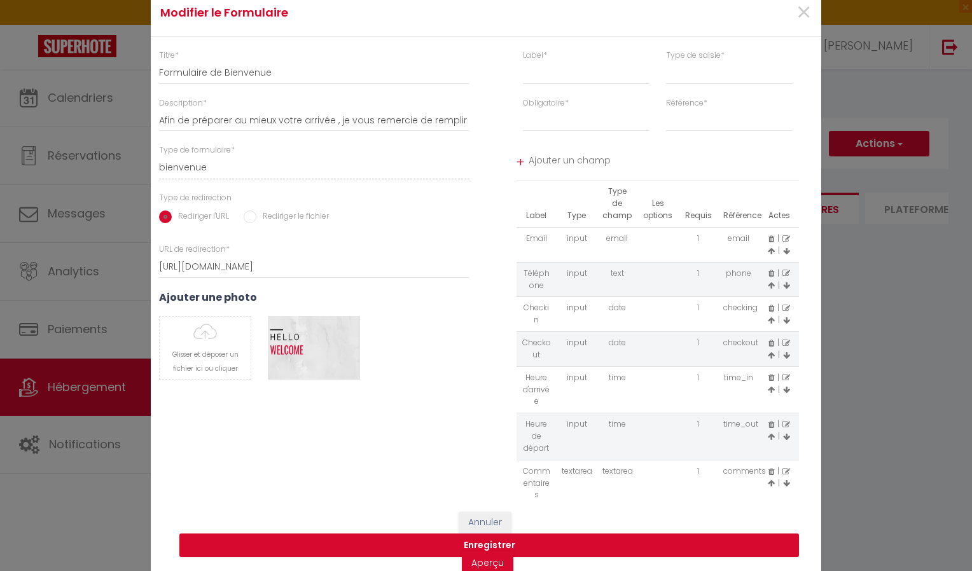
click at [769, 308] on icon at bounding box center [772, 309] width 6 height 8
select select
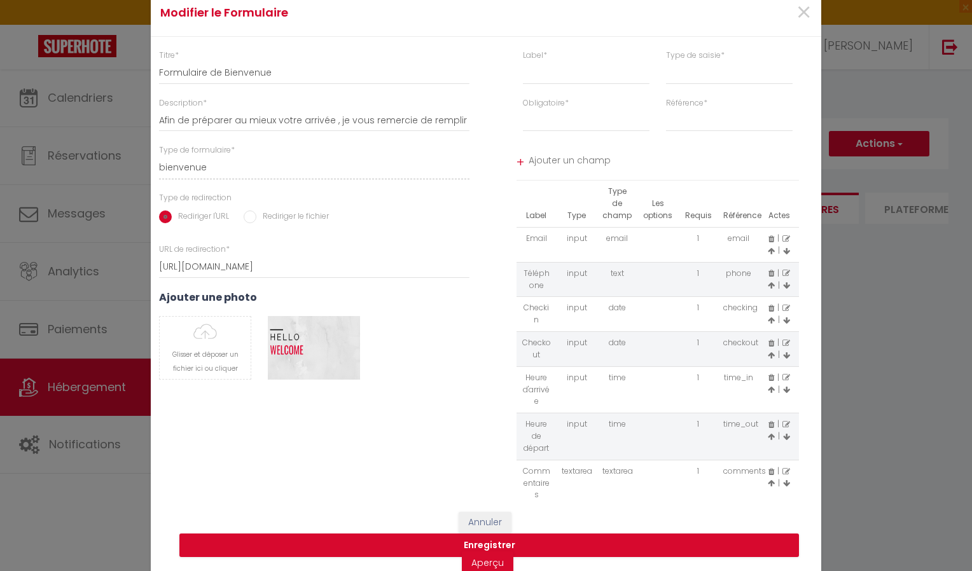
select select
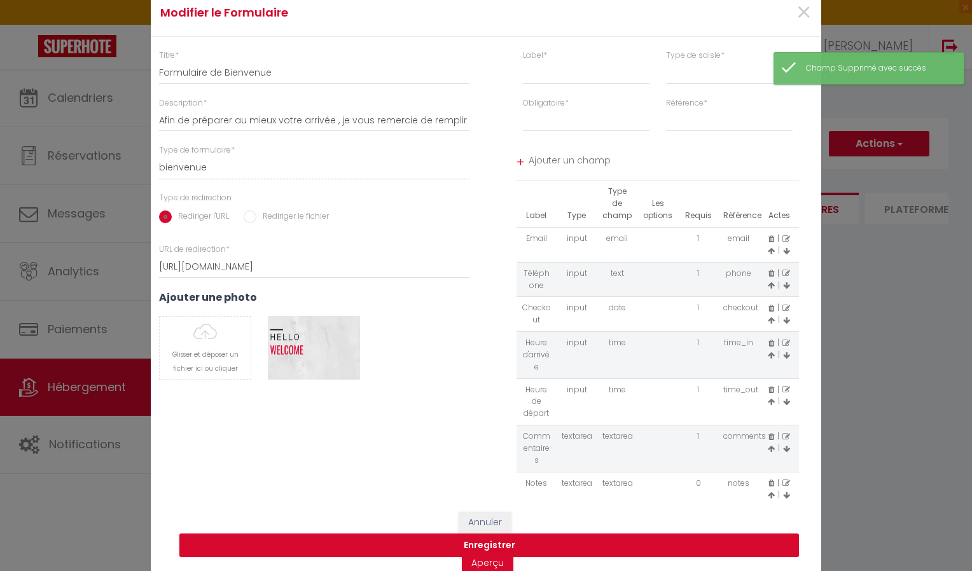
click at [769, 308] on icon at bounding box center [772, 309] width 6 height 8
select select
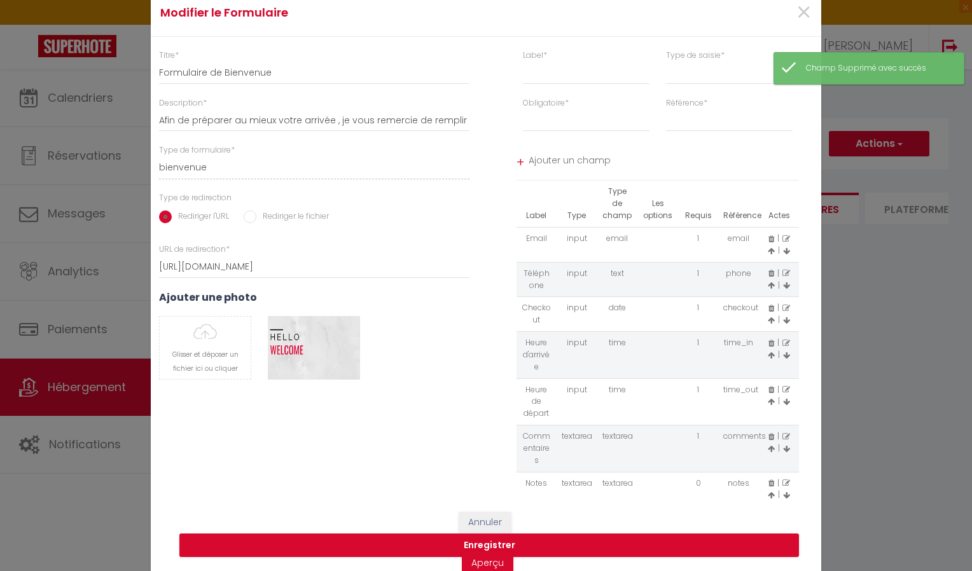
select select
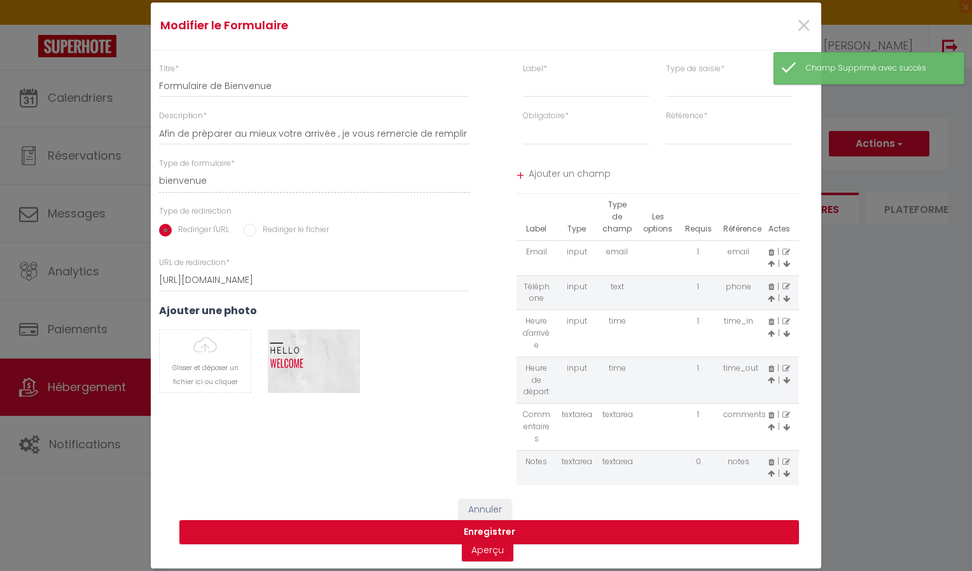
click at [772, 413] on icon at bounding box center [772, 416] width 6 height 8
select select
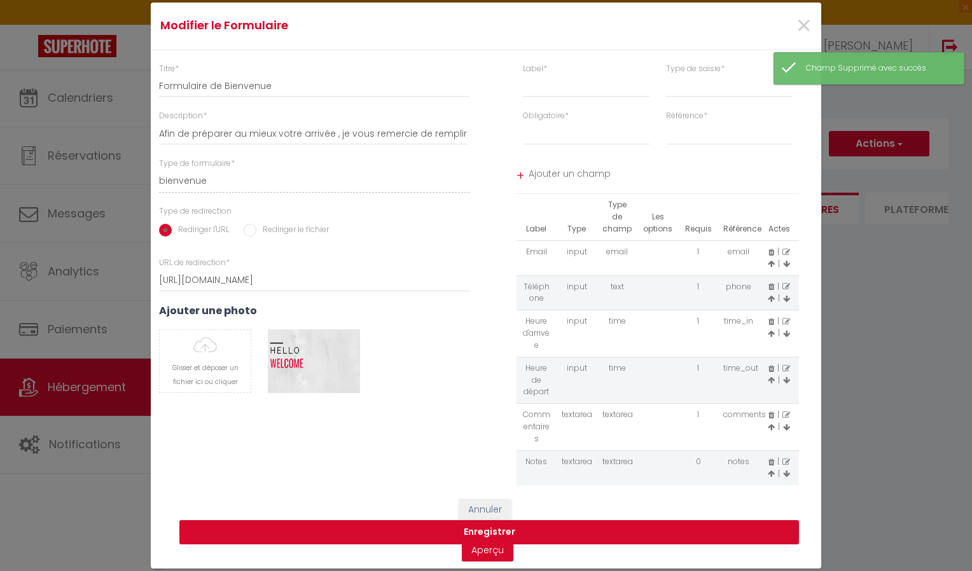
select select
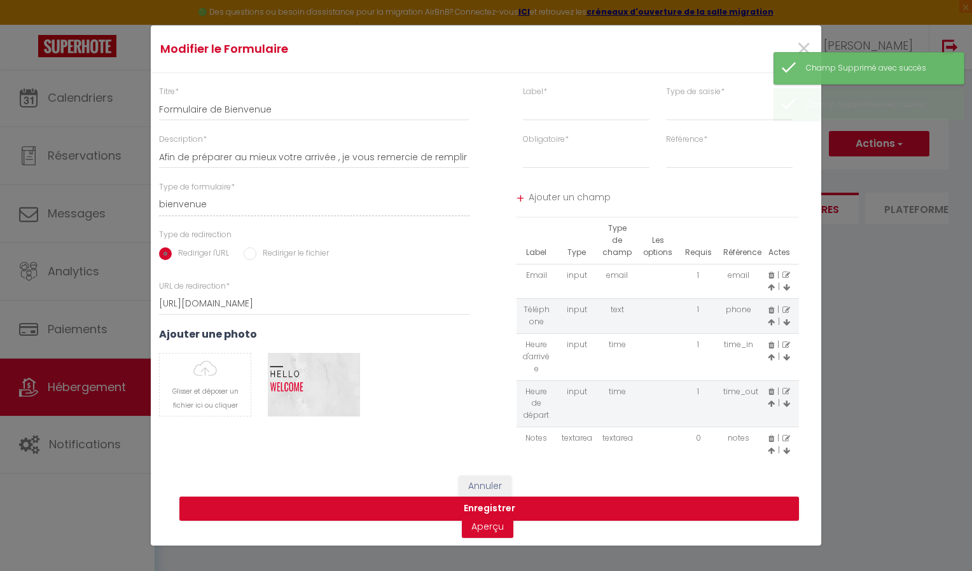
click at [772, 438] on icon at bounding box center [772, 439] width 6 height 8
select select
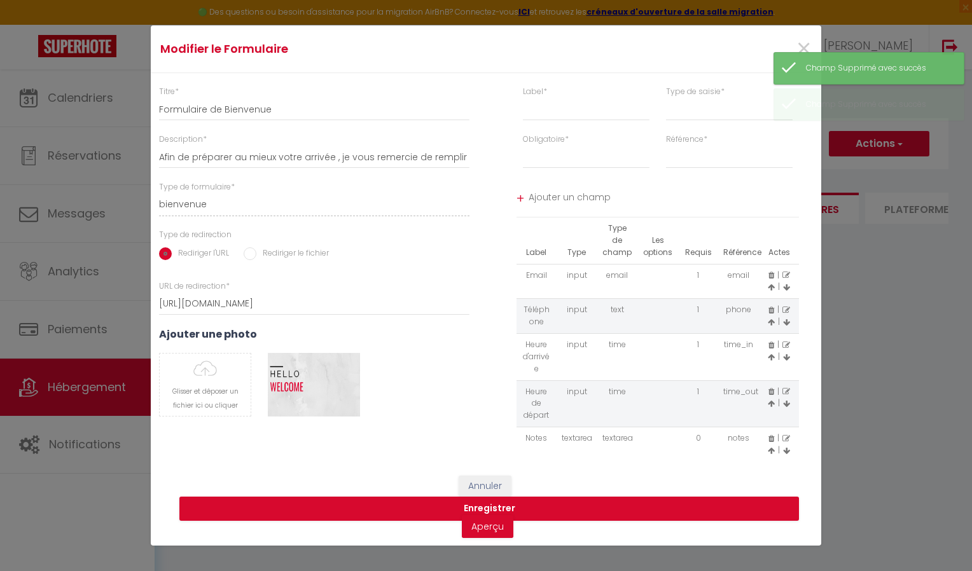
select select
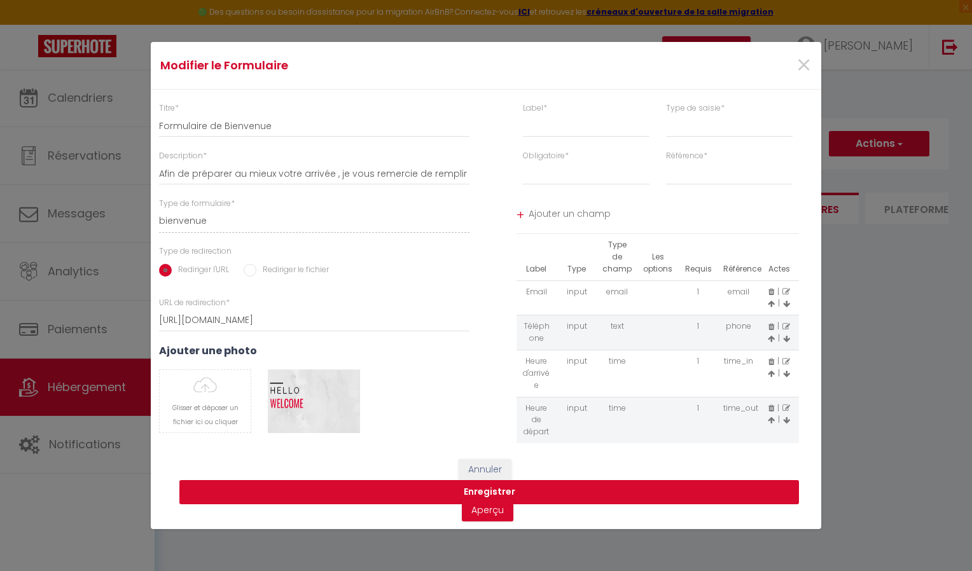
click at [482, 488] on button "Enregistrer" at bounding box center [489, 492] width 620 height 24
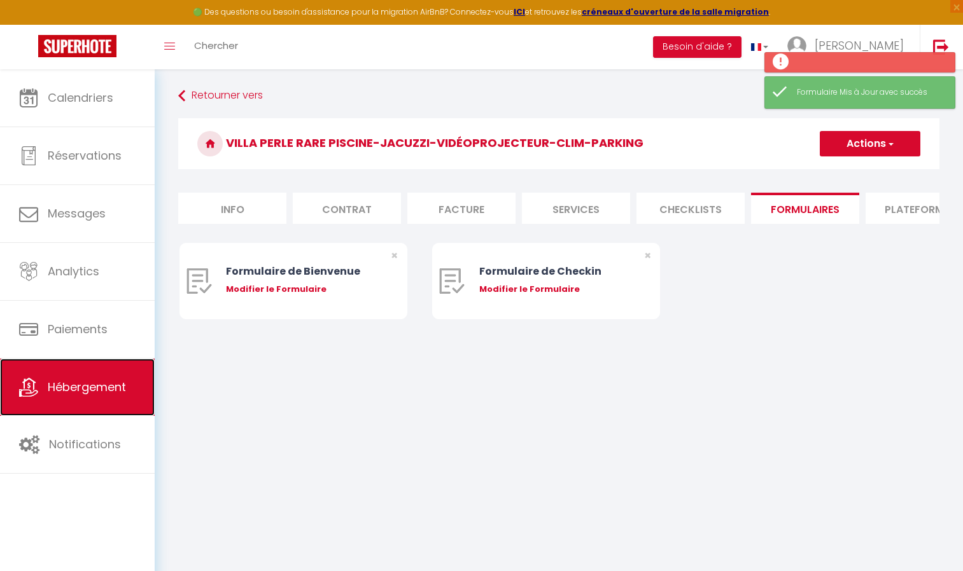
click at [53, 389] on span "Hébergement" at bounding box center [87, 387] width 78 height 16
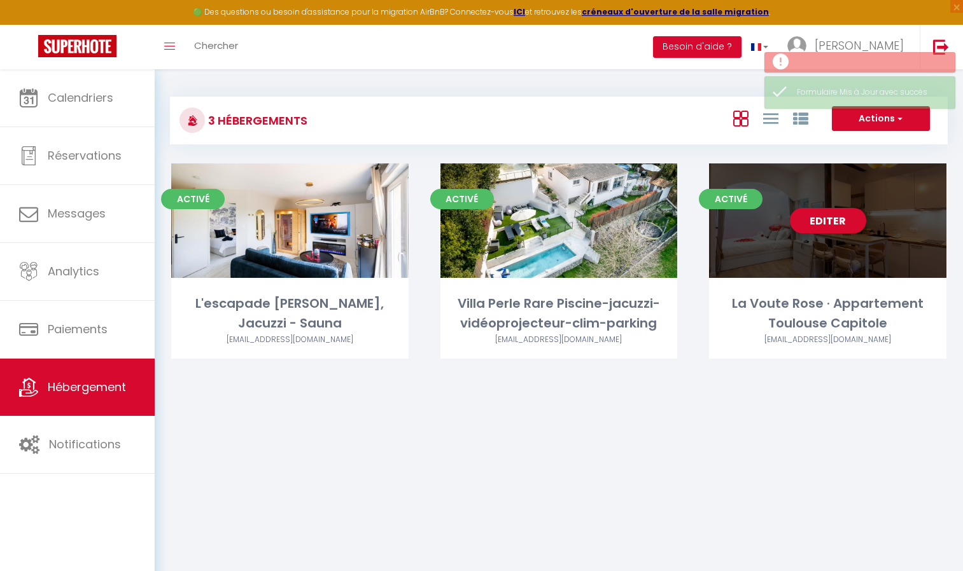
click at [826, 256] on div "Editer" at bounding box center [827, 221] width 237 height 115
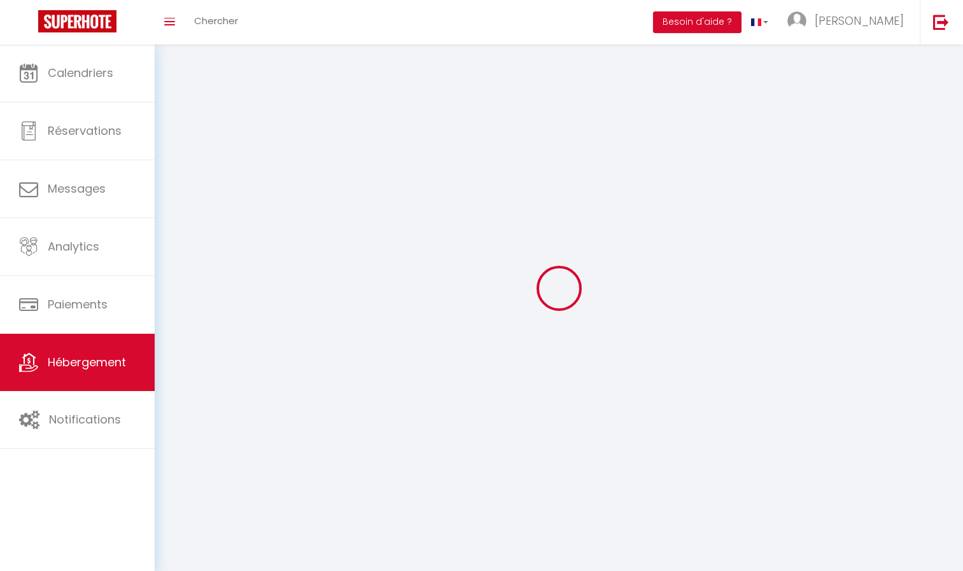
select select
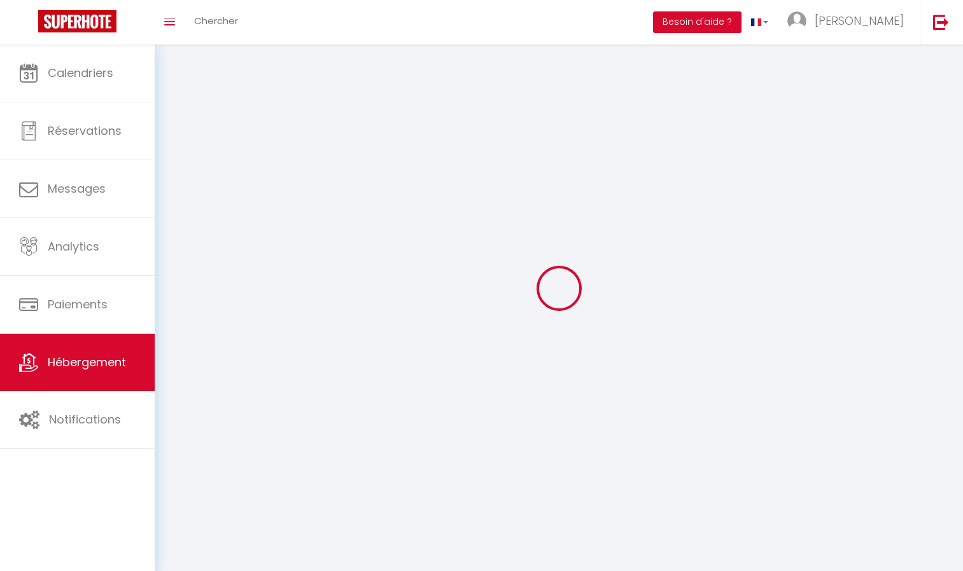
select select "1"
select select
checkbox input "false"
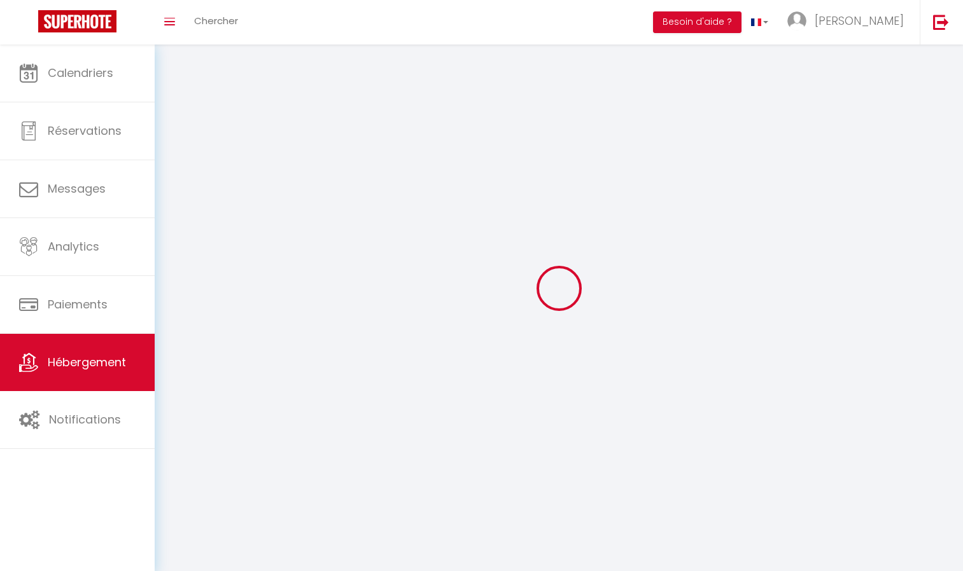
checkbox input "false"
select select "28"
select select
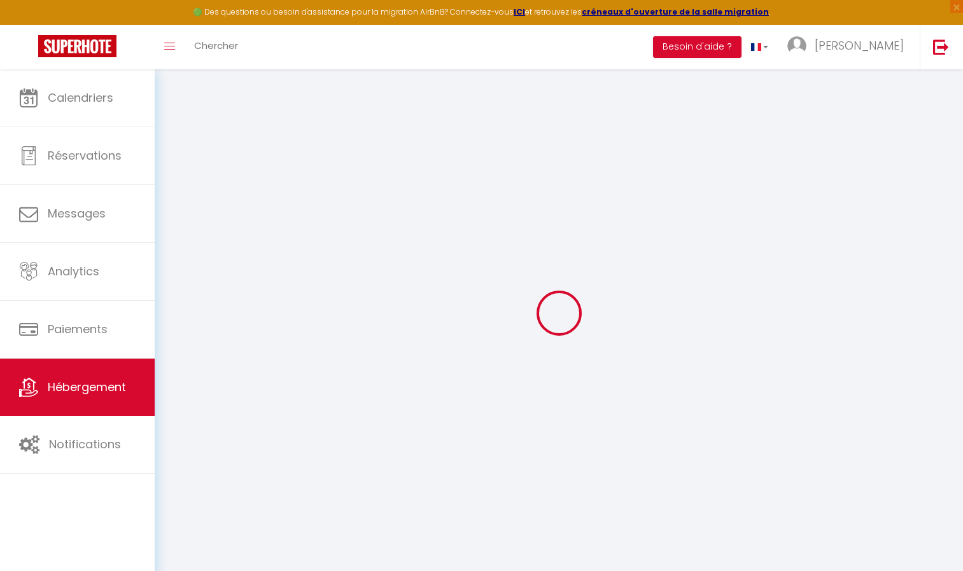
select select
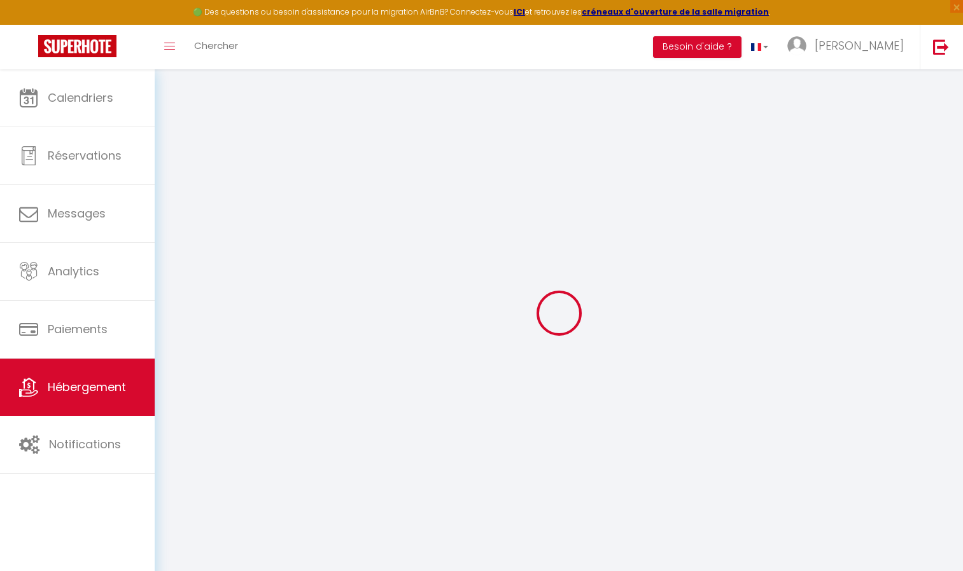
select select
checkbox input "false"
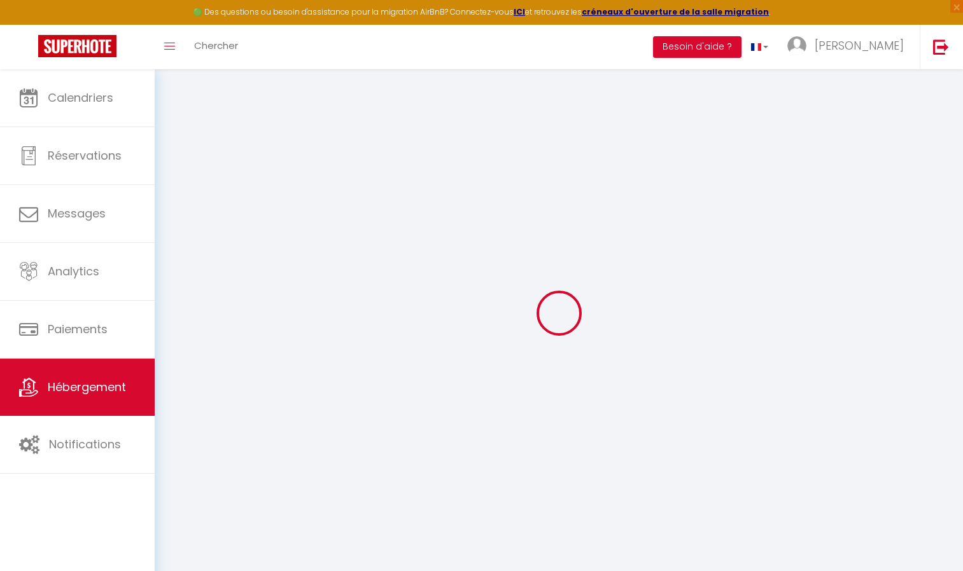
select select
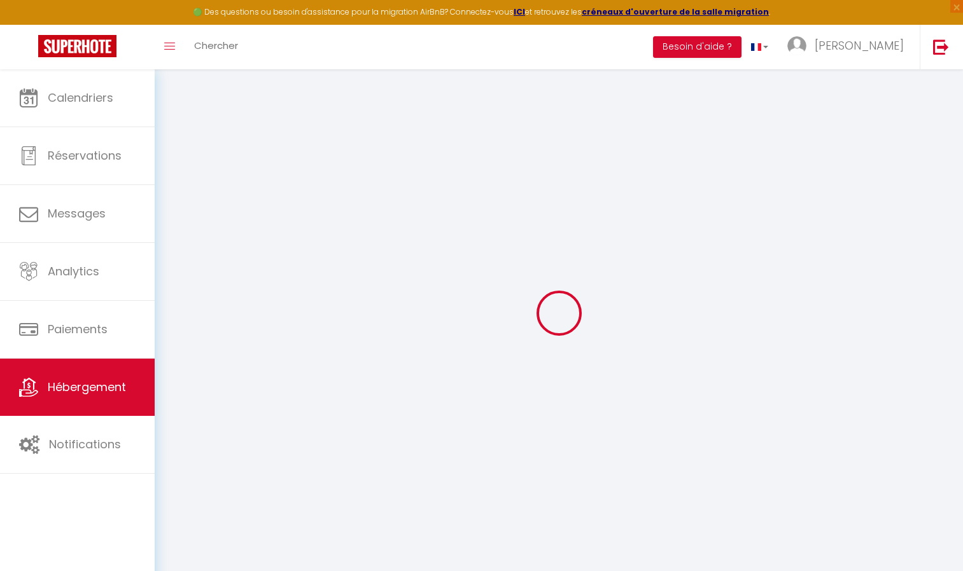
select select
checkbox input "false"
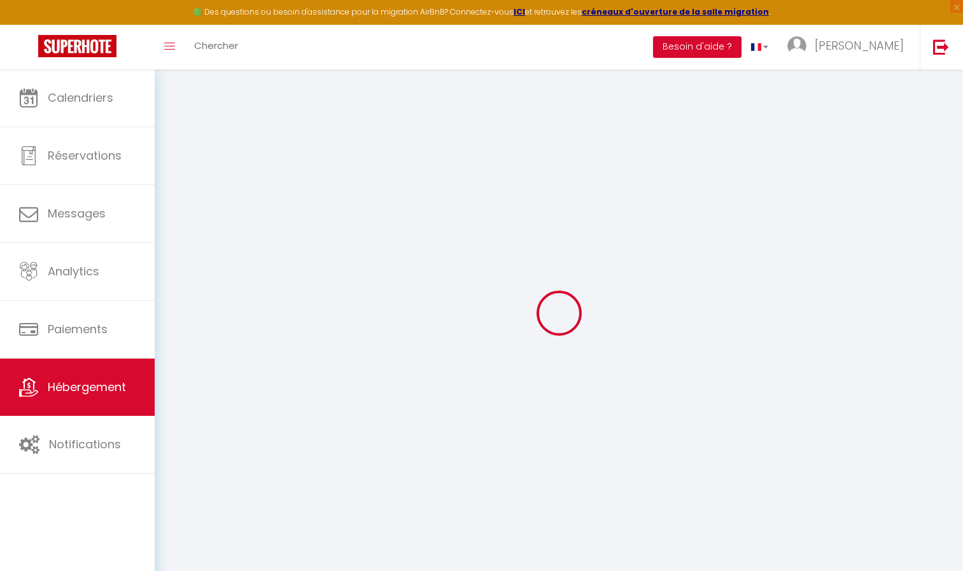
checkbox input "false"
select select
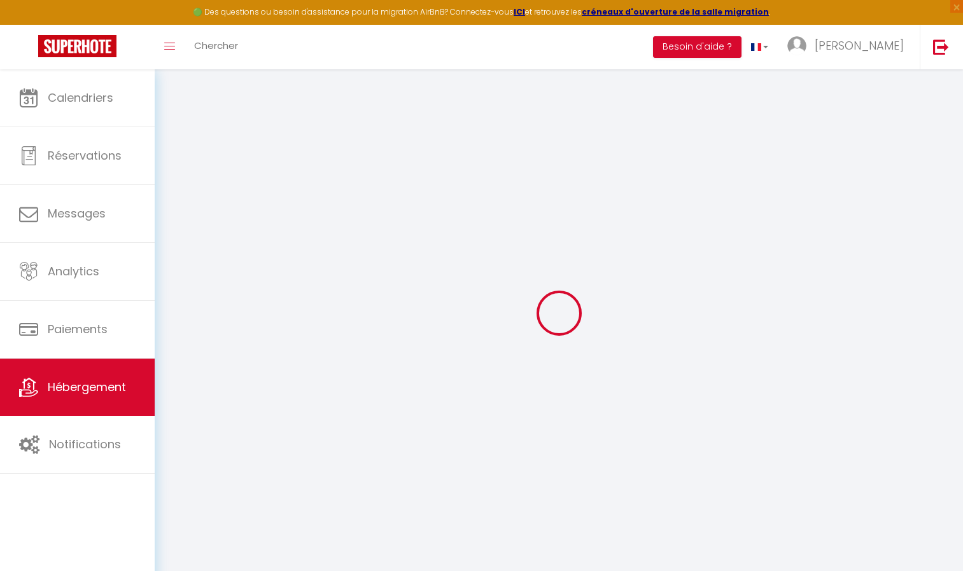
select select
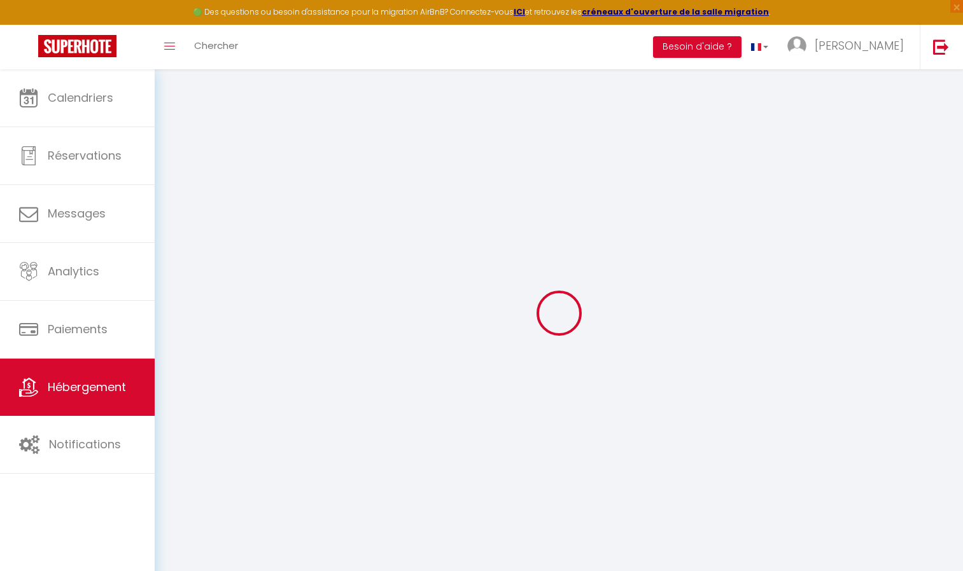
checkbox input "false"
select select
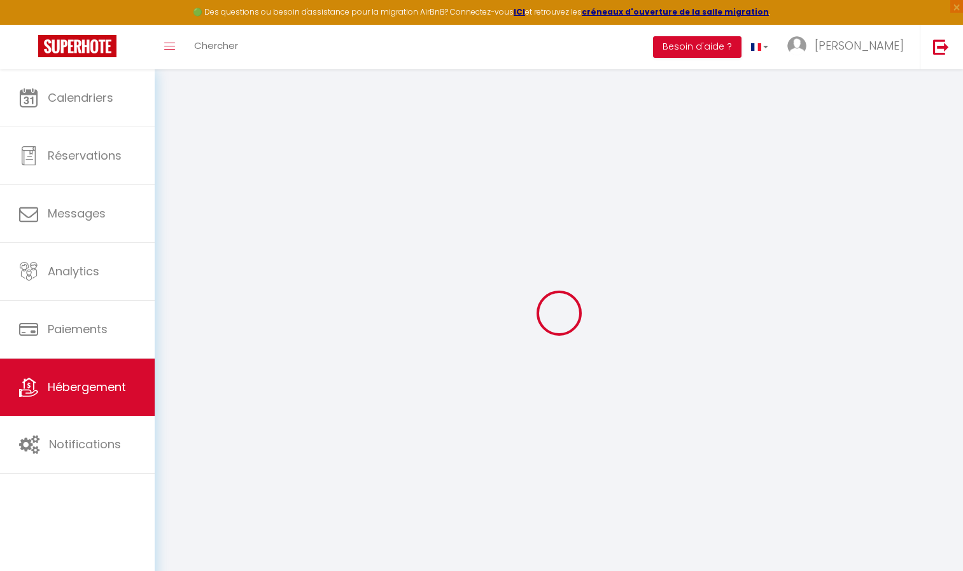
select select
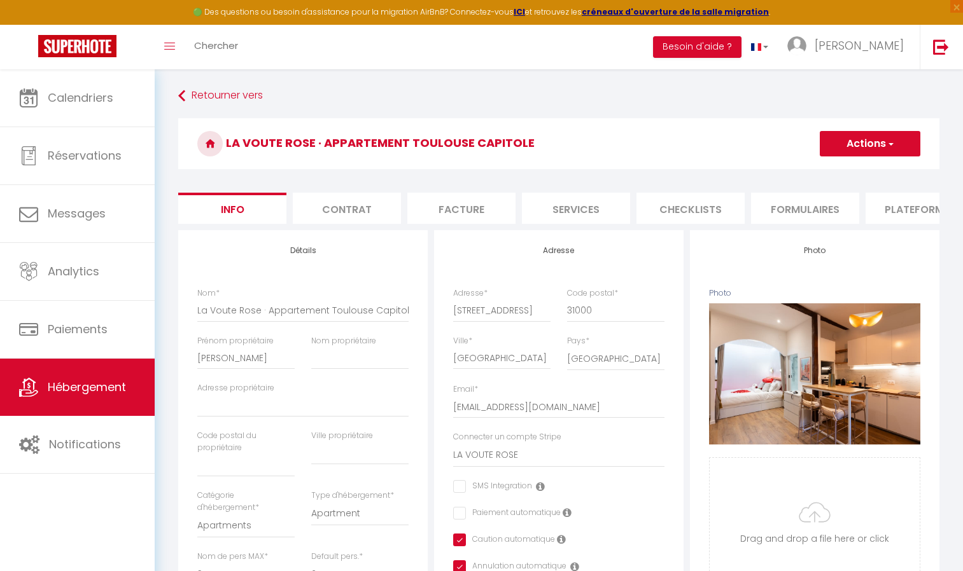
click at [787, 209] on li "Formulaires" at bounding box center [805, 208] width 108 height 31
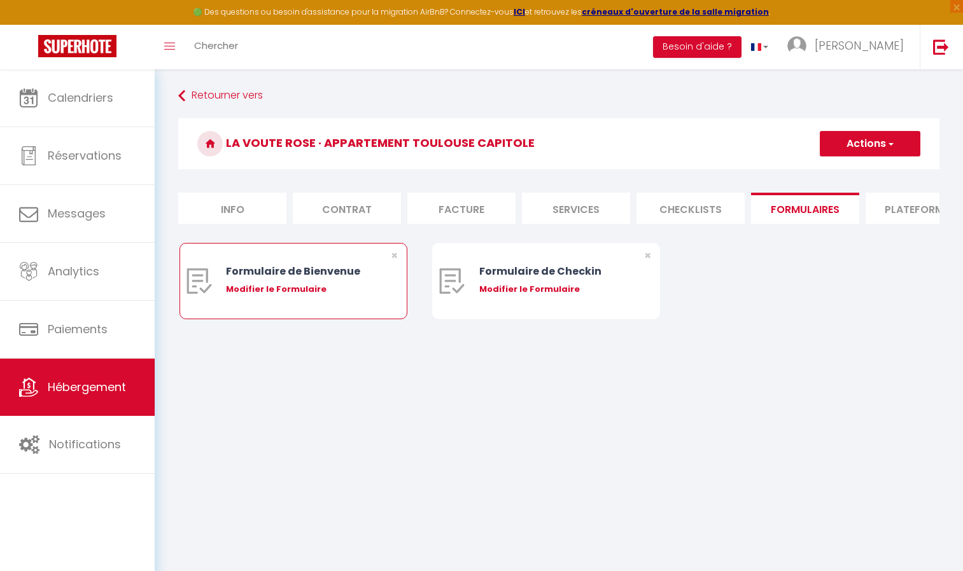
click at [296, 296] on div "Modifier le Formulaire" at bounding box center [302, 289] width 153 height 13
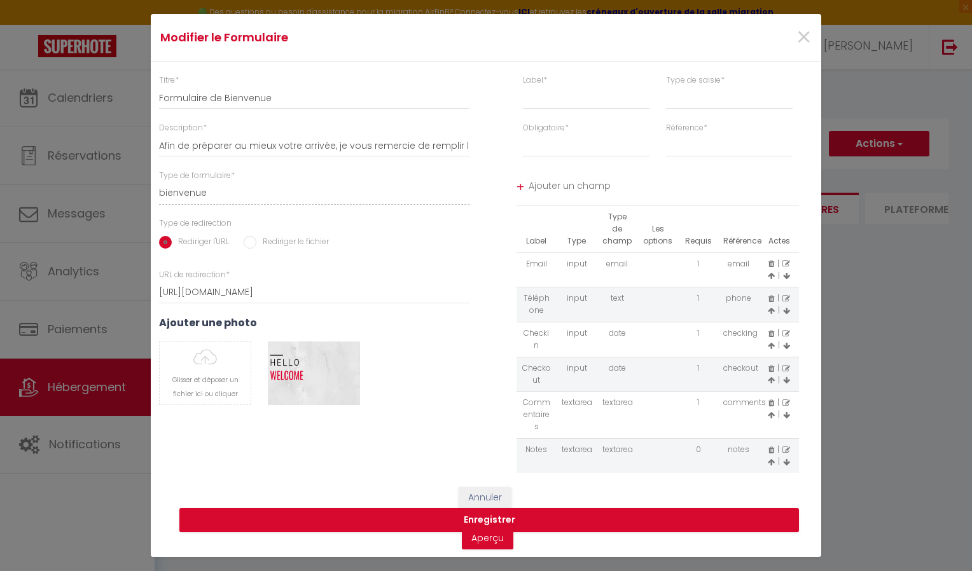
click at [552, 189] on span "Ajouter un champ" at bounding box center [664, 187] width 271 height 23
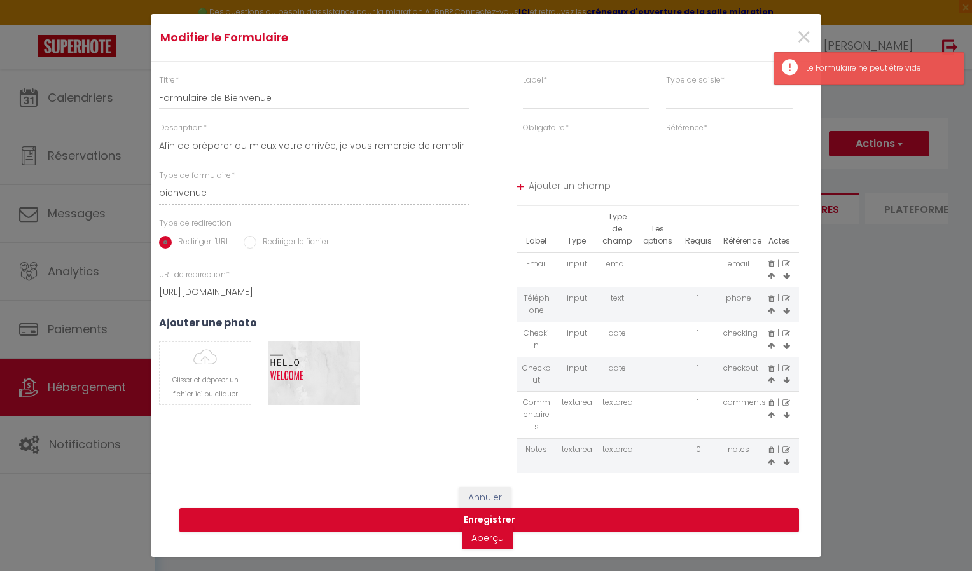
click at [781, 242] on th "Actes" at bounding box center [779, 229] width 41 height 46
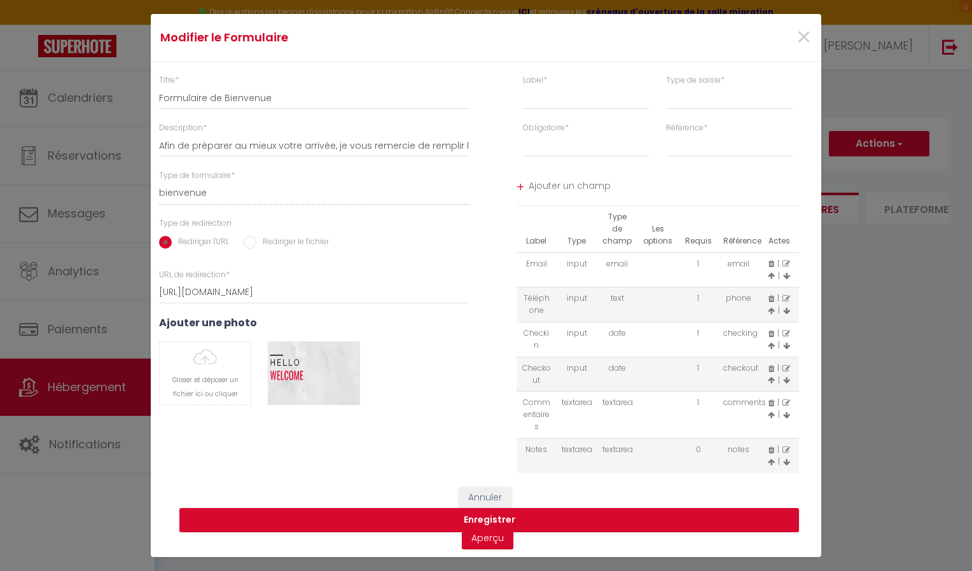
click at [790, 346] on icon at bounding box center [786, 346] width 7 height 8
click at [771, 346] on icon at bounding box center [771, 346] width 7 height 8
click at [786, 262] on icon at bounding box center [787, 264] width 8 height 8
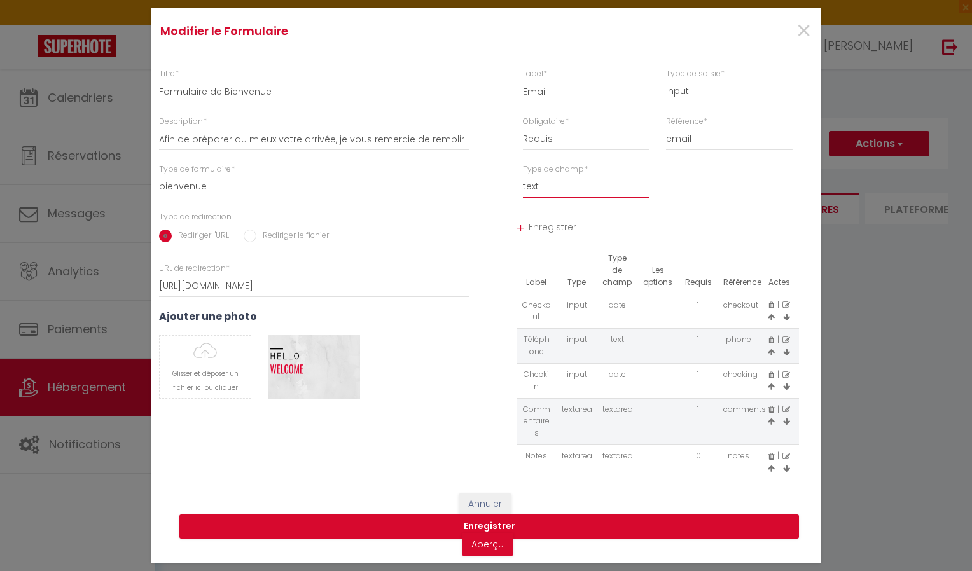
click at [560, 190] on select "text email radio time checkbox password date" at bounding box center [586, 187] width 127 height 23
click at [523, 176] on select "text email radio time checkbox password date" at bounding box center [586, 187] width 127 height 23
click at [558, 227] on span "Enregistrer" at bounding box center [664, 229] width 271 height 23
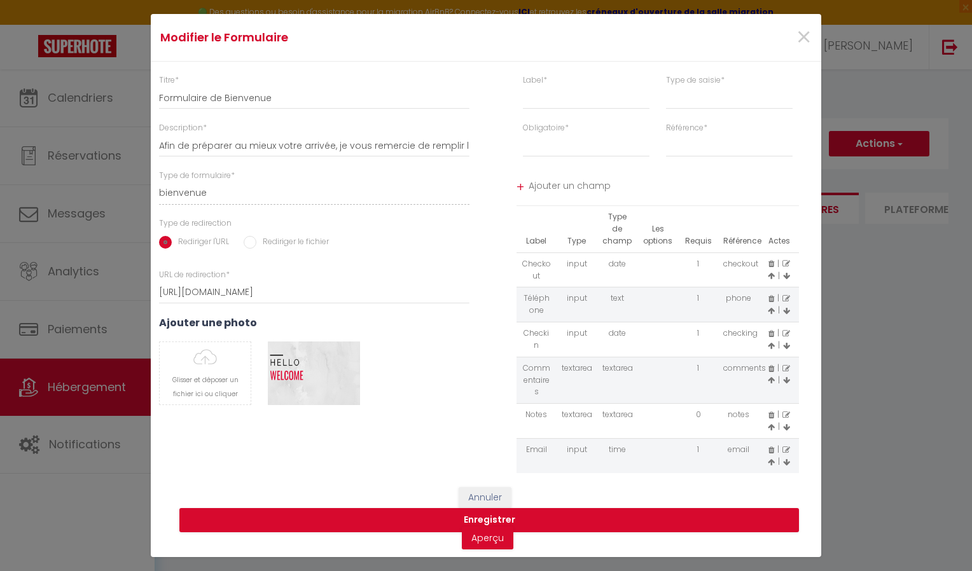
click at [785, 262] on icon at bounding box center [787, 264] width 8 height 8
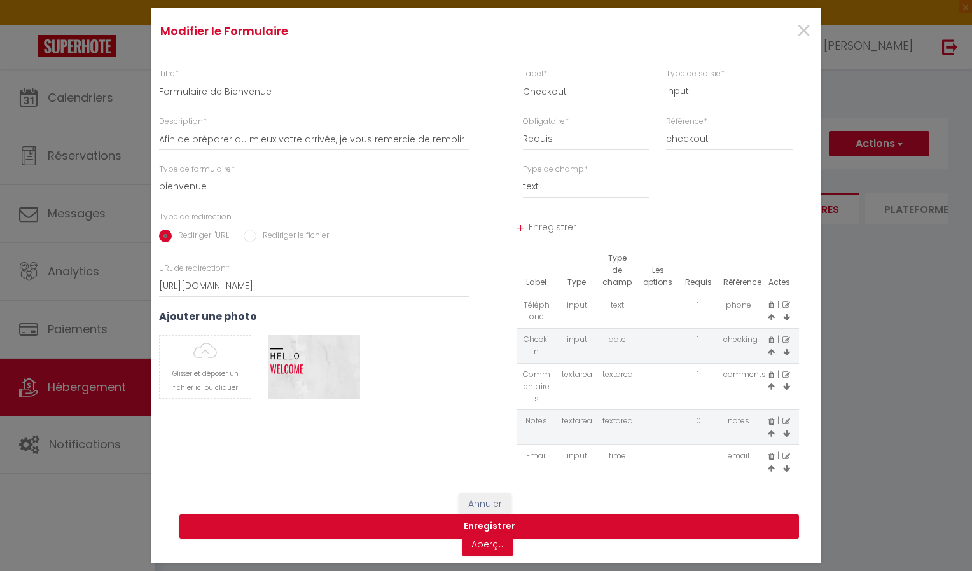
click at [786, 304] on icon at bounding box center [787, 306] width 8 height 8
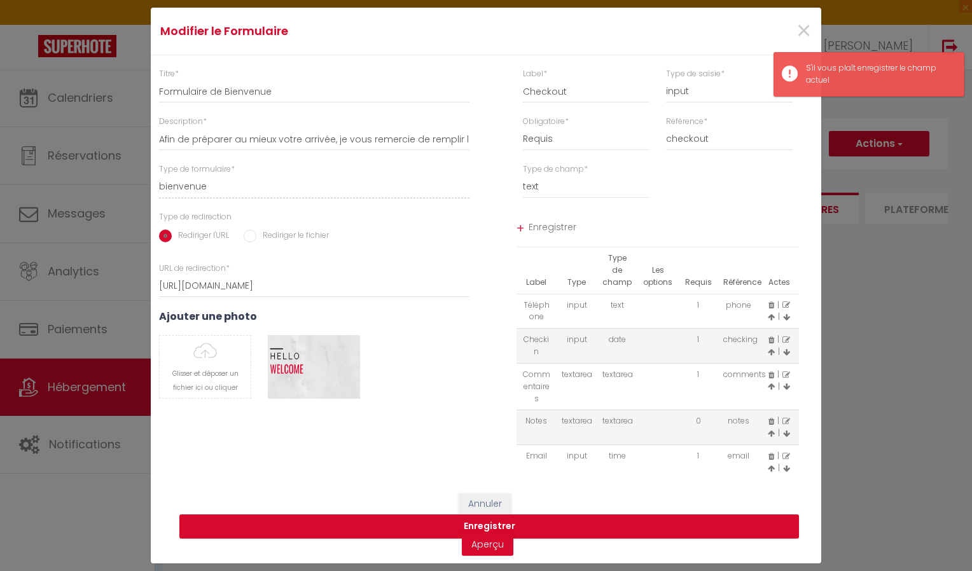
click at [554, 227] on span "Enregistrer" at bounding box center [664, 229] width 271 height 23
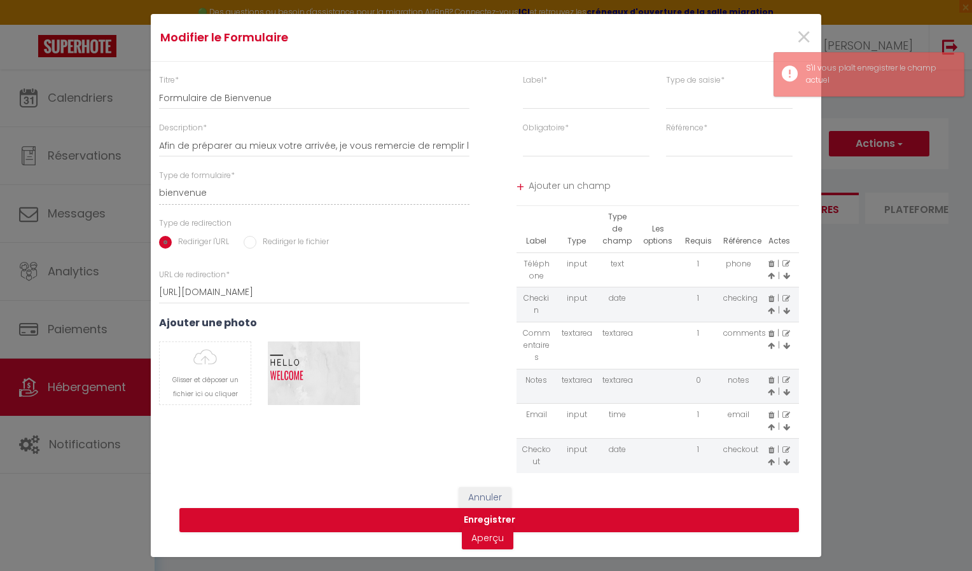
click at [558, 185] on span "Ajouter un champ" at bounding box center [664, 187] width 271 height 23
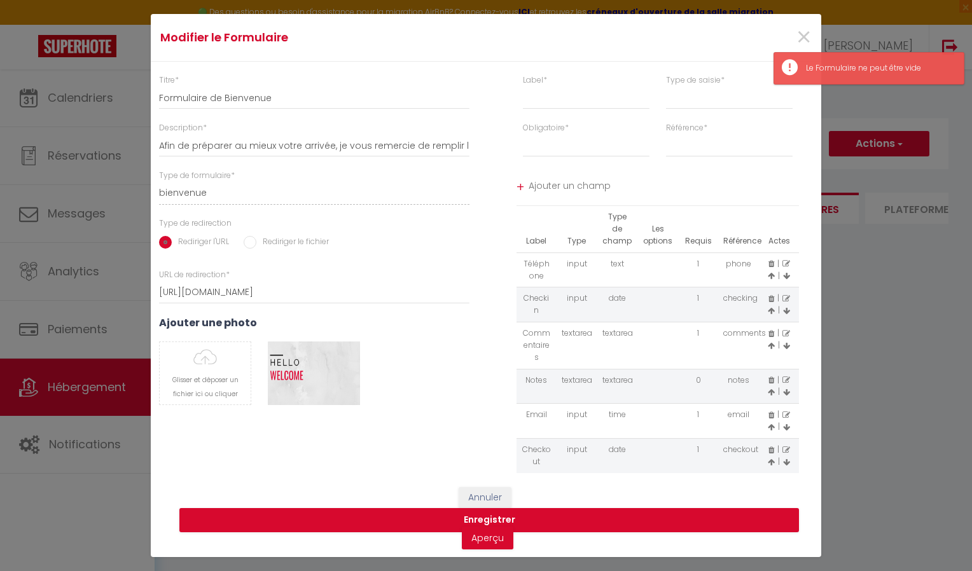
click at [786, 264] on icon at bounding box center [787, 264] width 8 height 8
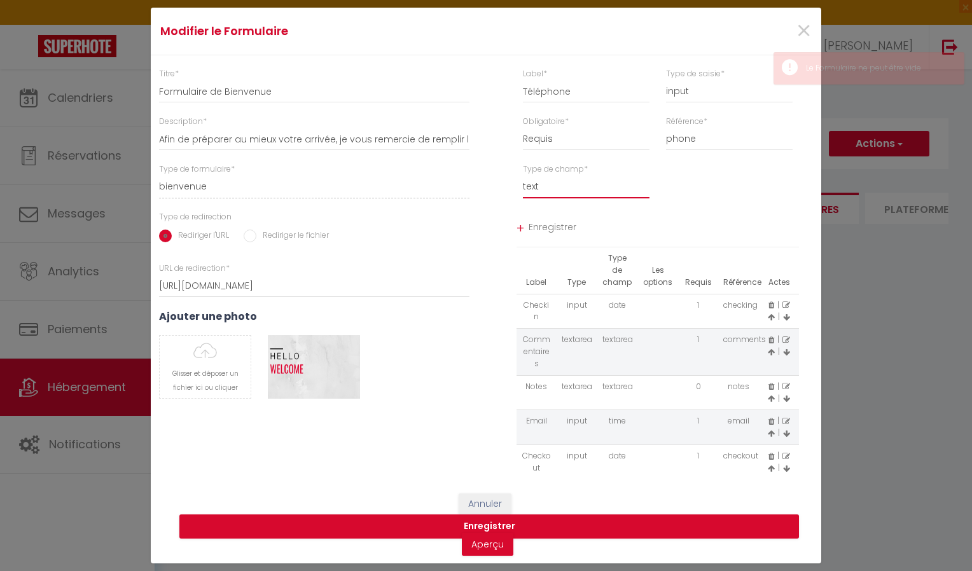
click at [548, 186] on select "text email radio time checkbox password date" at bounding box center [586, 187] width 127 height 23
click at [547, 186] on select "text email radio time checkbox password date" at bounding box center [586, 187] width 127 height 23
click at [542, 186] on select "text email radio time checkbox password date" at bounding box center [586, 187] width 127 height 23
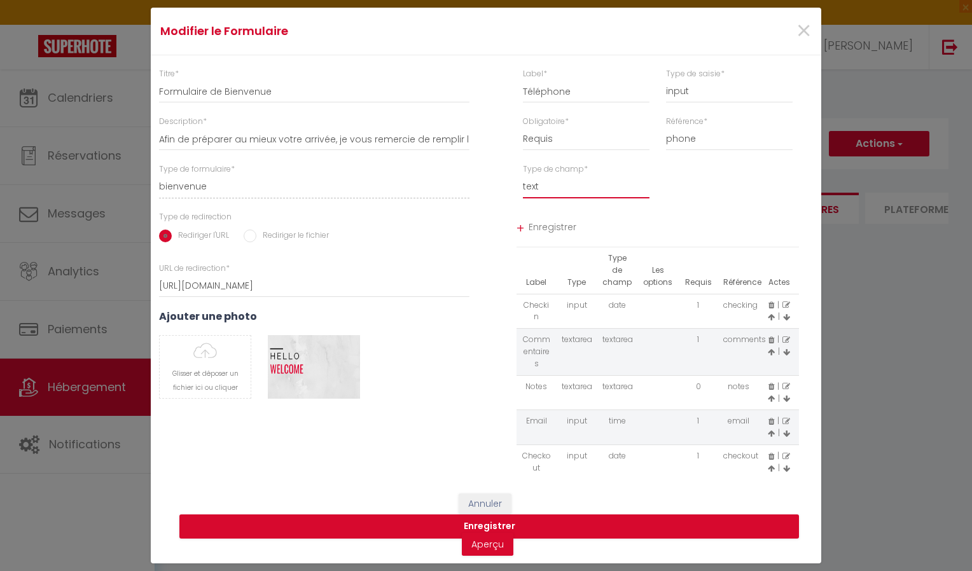
click at [523, 176] on select "text email radio time checkbox password date" at bounding box center [586, 187] width 127 height 23
click at [545, 225] on span "Enregistrer" at bounding box center [664, 229] width 271 height 23
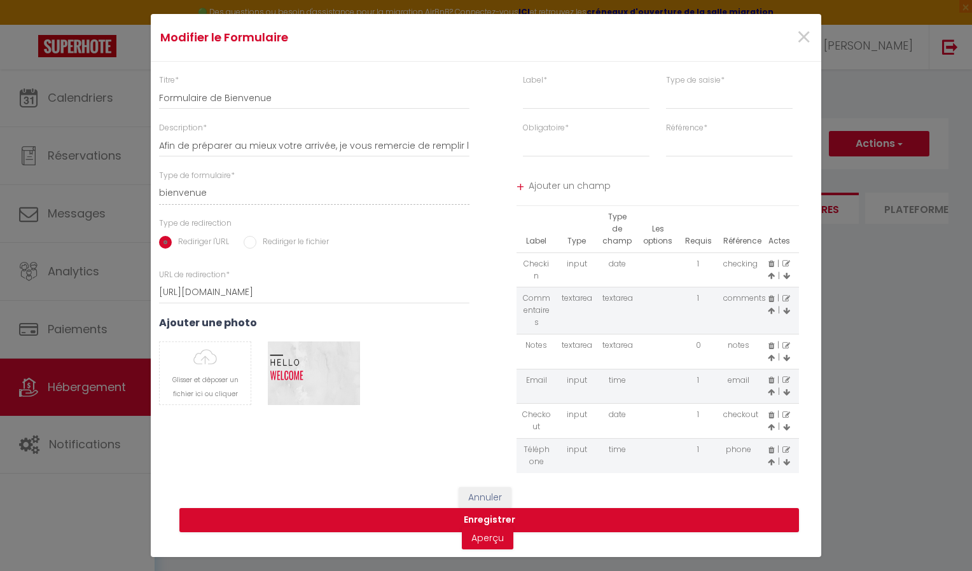
click at [785, 277] on icon at bounding box center [786, 276] width 7 height 8
click at [771, 263] on icon at bounding box center [772, 264] width 6 height 8
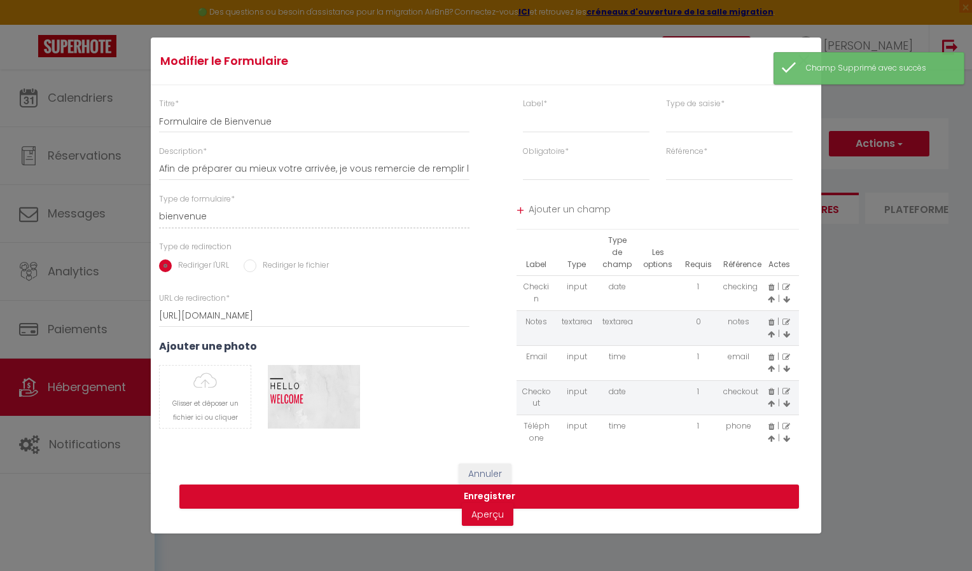
click at [771, 320] on icon at bounding box center [772, 323] width 6 height 8
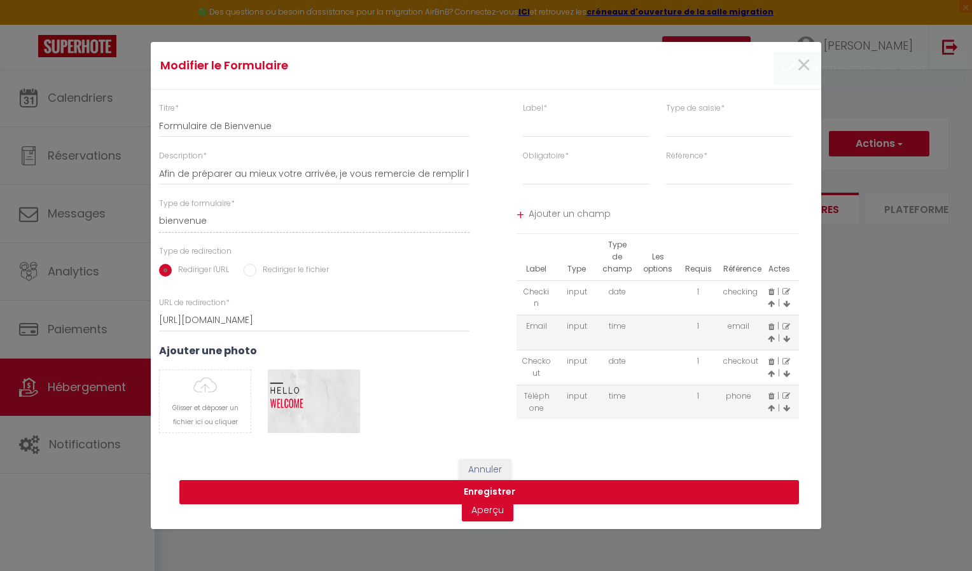
click at [788, 306] on icon at bounding box center [786, 304] width 7 height 8
click at [788, 303] on icon at bounding box center [786, 304] width 7 height 8
click at [771, 407] on icon at bounding box center [771, 409] width 7 height 8
click at [771, 373] on icon at bounding box center [771, 374] width 7 height 8
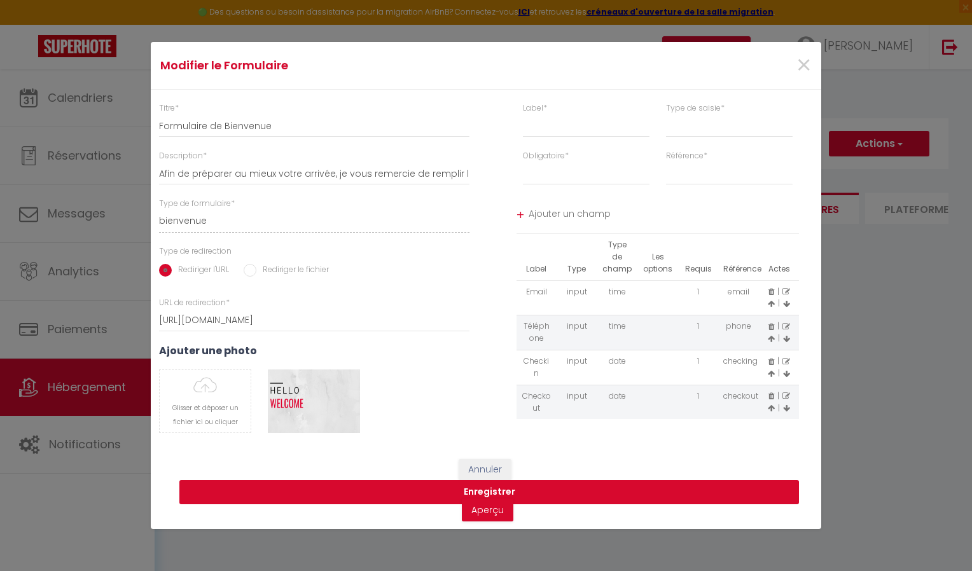
click at [500, 492] on button "Enregistrer" at bounding box center [489, 492] width 620 height 24
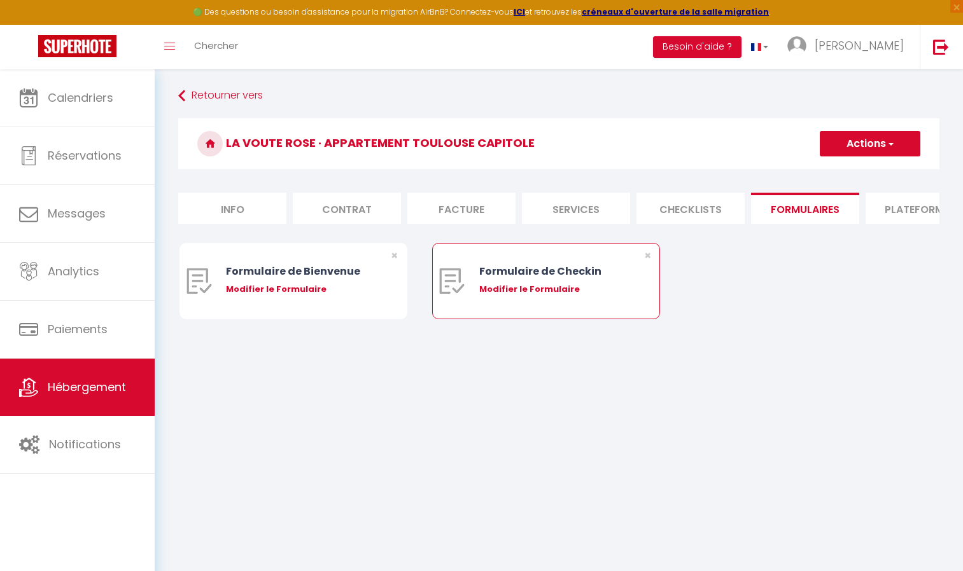
click at [540, 296] on div "Modifier le Formulaire" at bounding box center [555, 289] width 153 height 13
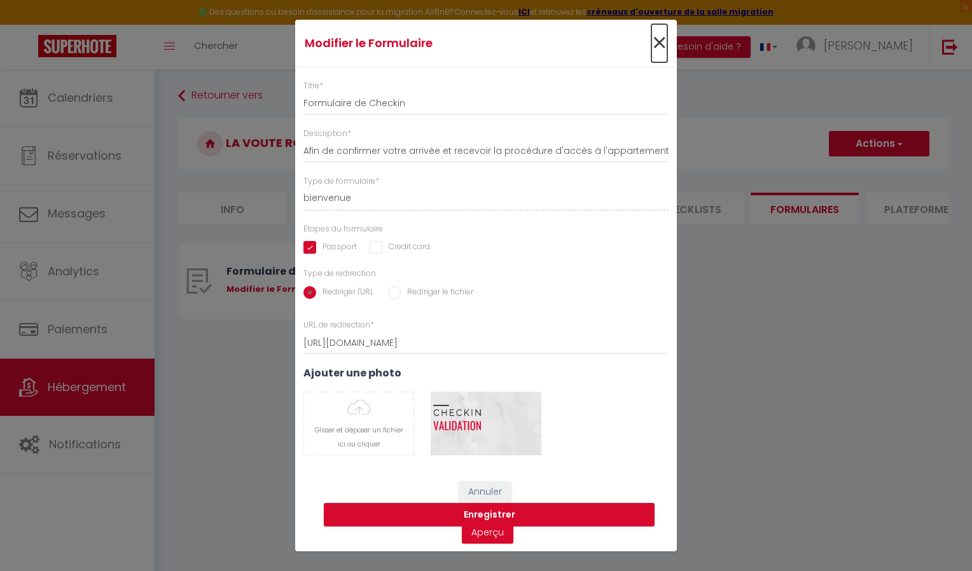
click at [659, 39] on span "×" at bounding box center [660, 43] width 16 height 38
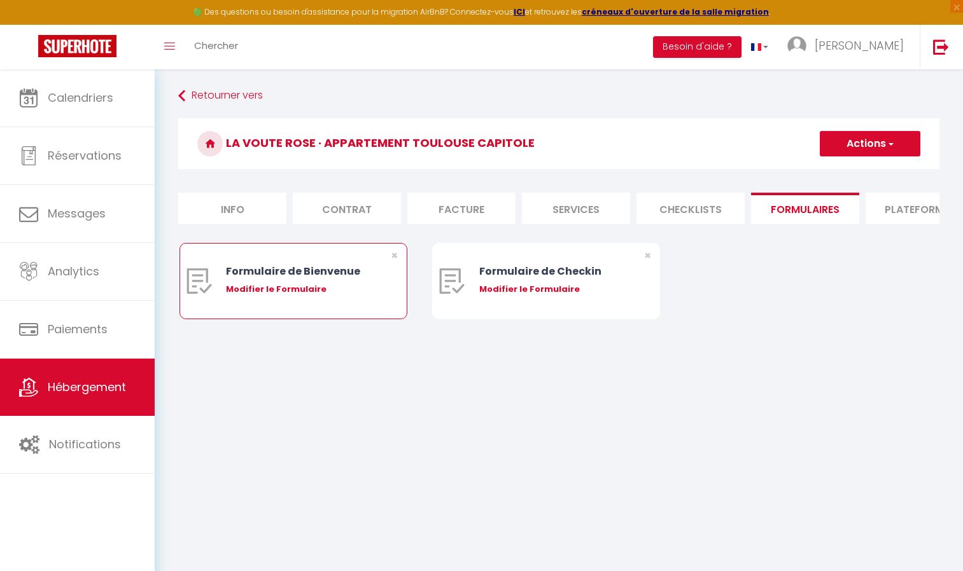
click at [256, 296] on div "Modifier le Formulaire" at bounding box center [302, 289] width 153 height 13
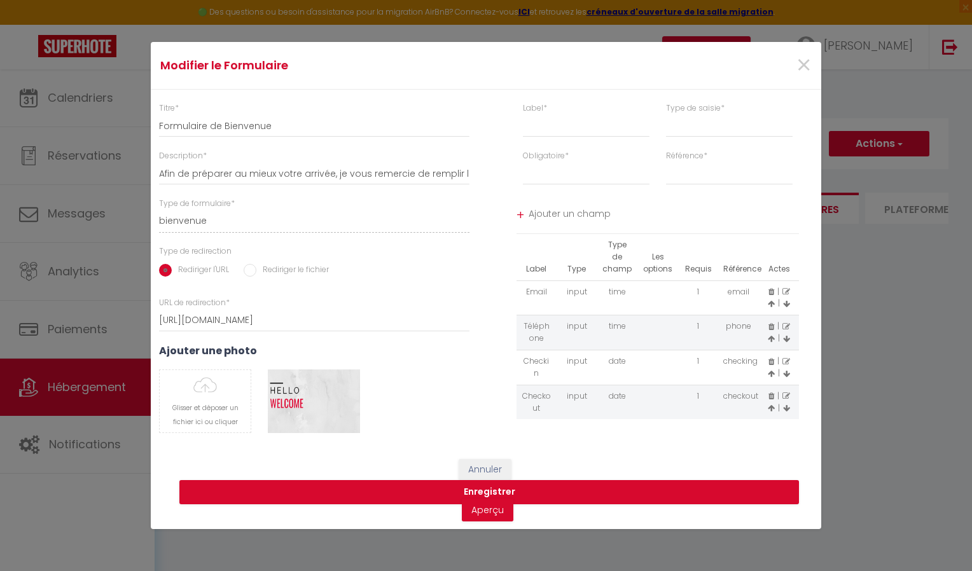
click at [522, 216] on div "+" at bounding box center [521, 216] width 8 height 20
click at [548, 214] on span "Ajouter un champ" at bounding box center [664, 215] width 271 height 23
click at [548, 218] on span "Ajouter un champ" at bounding box center [664, 215] width 271 height 23
click at [565, 129] on input "text" at bounding box center [586, 126] width 127 height 23
click at [521, 215] on div "+" at bounding box center [521, 216] width 8 height 20
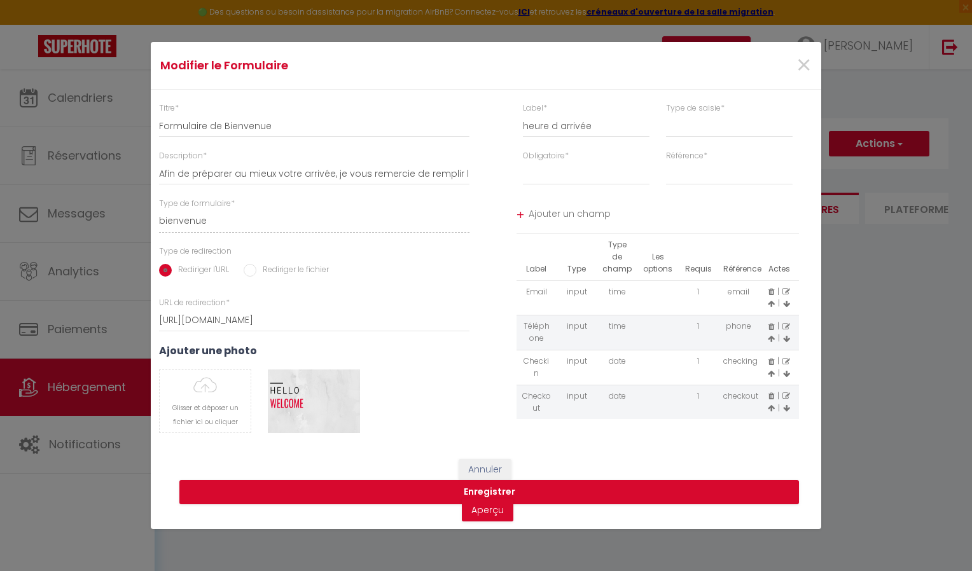
click at [521, 215] on div "+" at bounding box center [521, 216] width 8 height 20
click at [711, 135] on select "input select textarea" at bounding box center [729, 126] width 127 height 23
click at [666, 115] on select "input select textarea" at bounding box center [729, 126] width 127 height 23
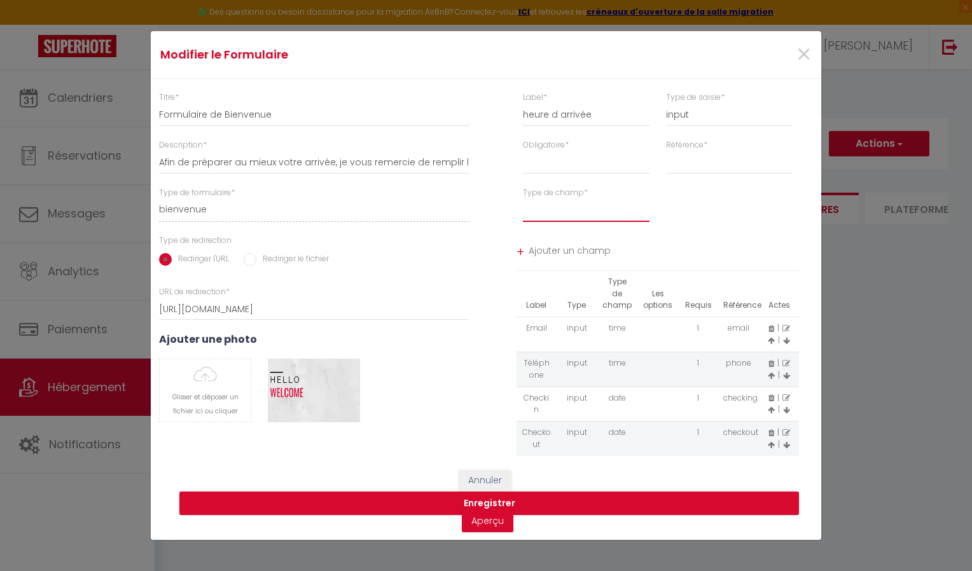
click at [596, 212] on select "text email radio time checkbox password date" at bounding box center [586, 210] width 127 height 23
click at [523, 199] on select "text email radio time checkbox password date" at bounding box center [586, 210] width 127 height 23
click at [473, 520] on link "Aperçu" at bounding box center [488, 521] width 52 height 23
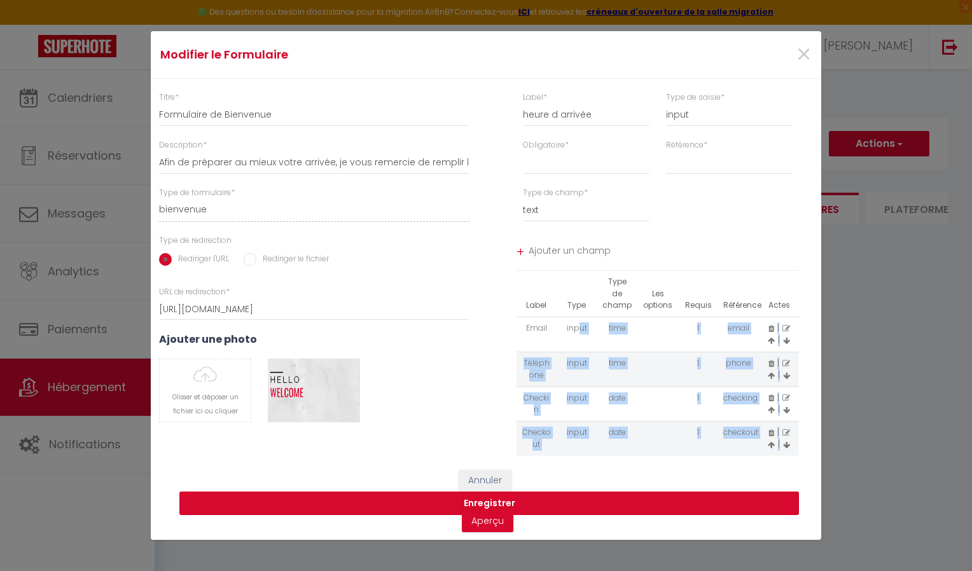
drag, startPoint x: 578, startPoint y: 332, endPoint x: 387, endPoint y: 510, distance: 260.7
click at [387, 510] on form "Modifier le Formulaire × Titre * Formulaire de Bienvenue Description * Afin de …" at bounding box center [486, 285] width 671 height 509
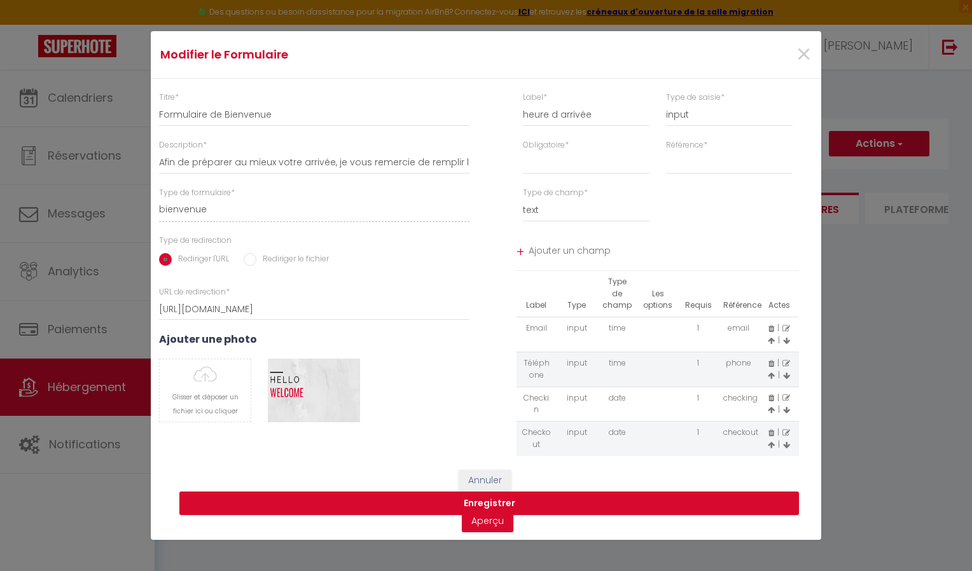
click at [435, 394] on div "Glisser et déposer un fichier ici ou cliquer Ooops, something wrong happened. R…" at bounding box center [314, 391] width 327 height 64
click at [709, 119] on select "input select textarea" at bounding box center [729, 115] width 127 height 23
click at [666, 104] on select "input select textarea" at bounding box center [729, 115] width 127 height 23
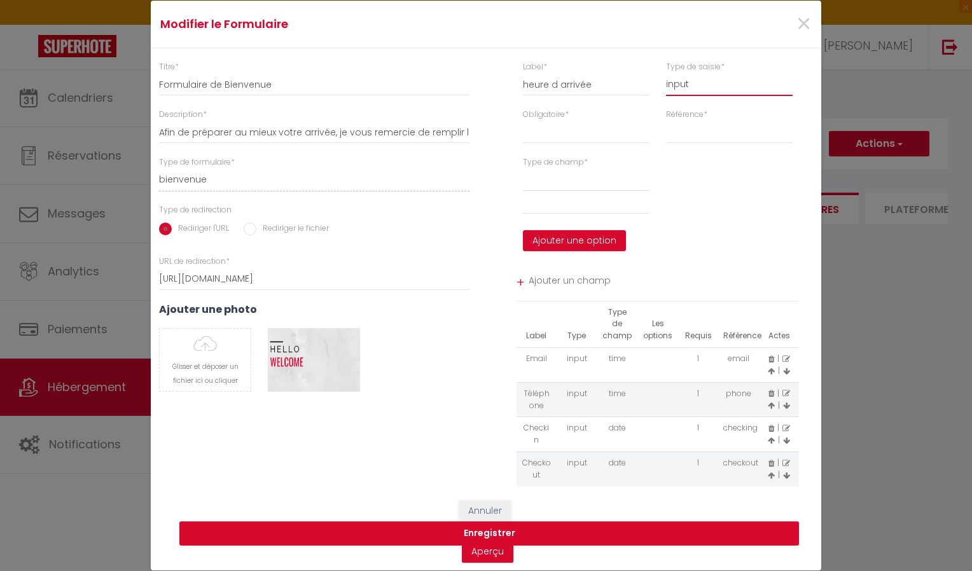
click at [720, 84] on select "input select textarea" at bounding box center [729, 84] width 127 height 23
click at [666, 73] on select "input select textarea" at bounding box center [729, 84] width 127 height 23
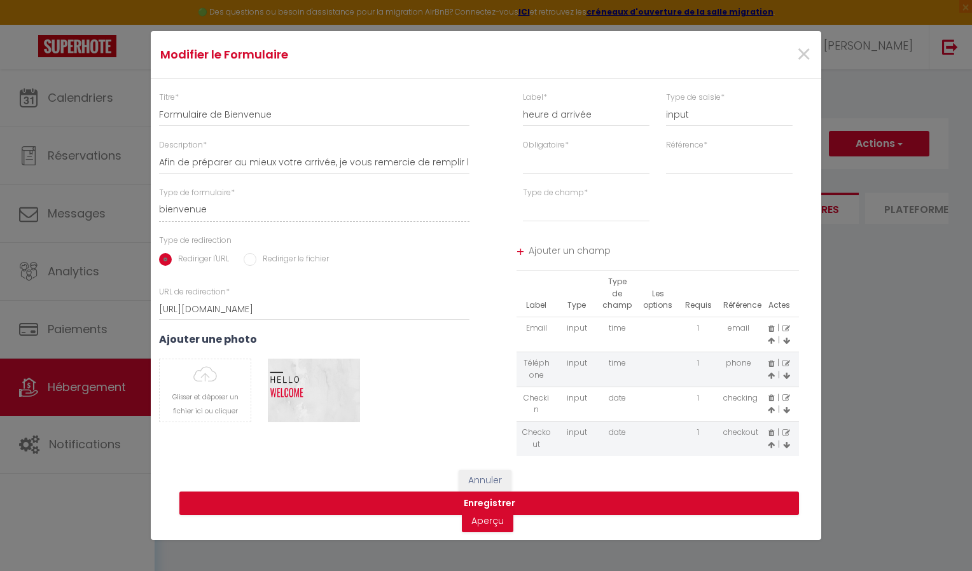
click at [786, 328] on icon at bounding box center [787, 329] width 8 height 8
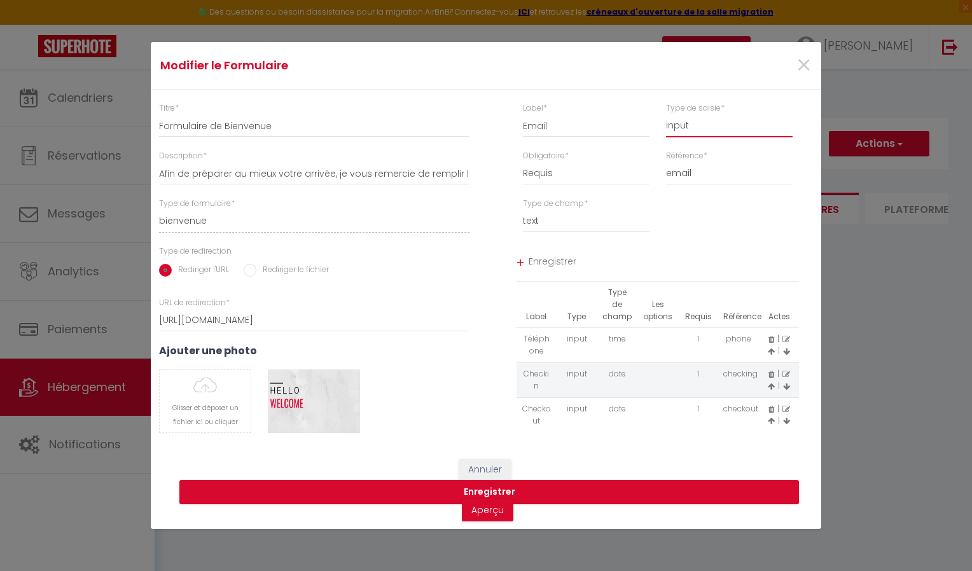
click at [706, 128] on select "input select textarea" at bounding box center [729, 126] width 127 height 23
click at [666, 115] on select "input select textarea" at bounding box center [729, 126] width 127 height 23
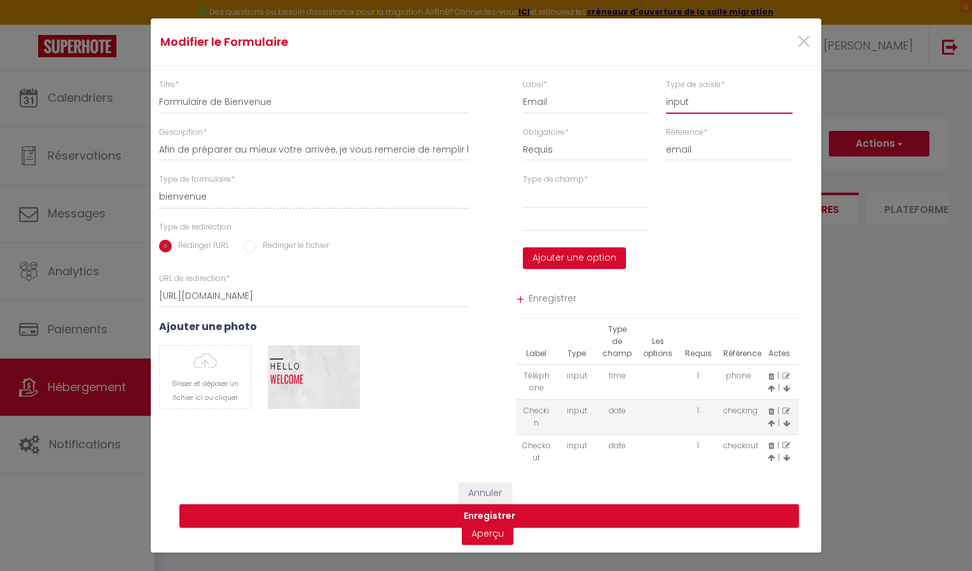
click at [700, 103] on select "input select textarea" at bounding box center [729, 102] width 127 height 23
click at [666, 91] on select "input select textarea" at bounding box center [729, 102] width 127 height 23
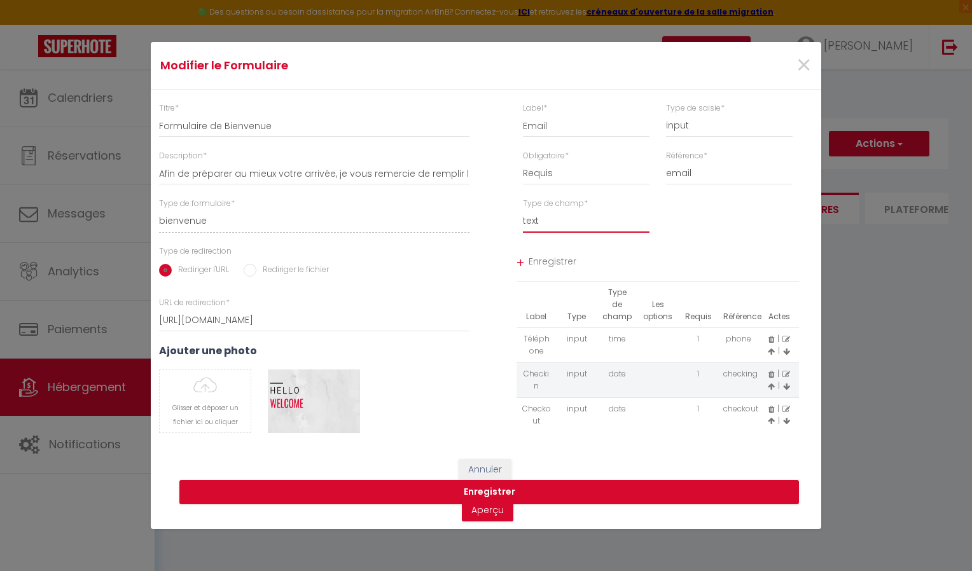
click at [586, 225] on select "text email radio time checkbox password date" at bounding box center [586, 221] width 127 height 23
click at [523, 210] on select "text email radio time checkbox password date" at bounding box center [586, 221] width 127 height 23
click at [561, 225] on select "text email radio time checkbox password date" at bounding box center [586, 221] width 127 height 23
click at [523, 210] on select "text email radio time checkbox password date" at bounding box center [586, 221] width 127 height 23
click at [551, 263] on span "Enregistrer" at bounding box center [664, 263] width 271 height 23
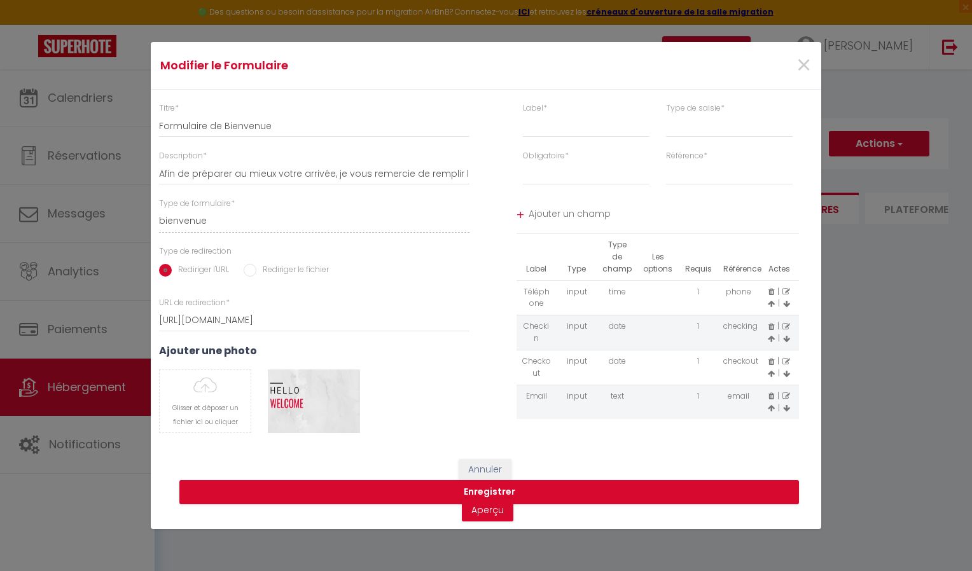
click at [786, 293] on icon at bounding box center [787, 292] width 8 height 8
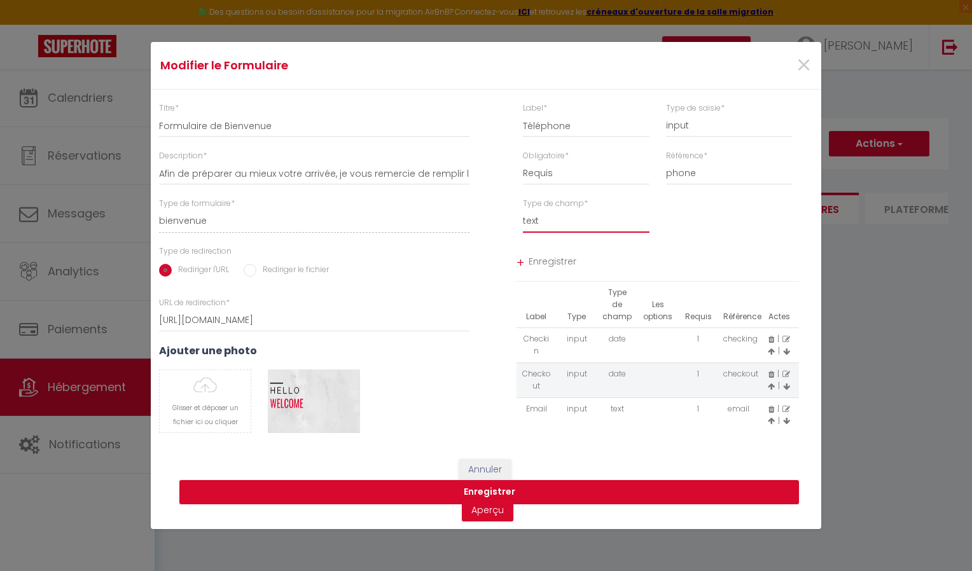
click at [593, 228] on select "text email radio time checkbox password date" at bounding box center [586, 221] width 127 height 23
click at [523, 210] on select "text email radio time checkbox password date" at bounding box center [586, 221] width 127 height 23
click at [559, 218] on select "text email radio time checkbox password date" at bounding box center [586, 221] width 127 height 23
click at [523, 210] on select "text email radio time checkbox password date" at bounding box center [586, 221] width 127 height 23
click at [547, 258] on span "Enregistrer" at bounding box center [664, 263] width 271 height 23
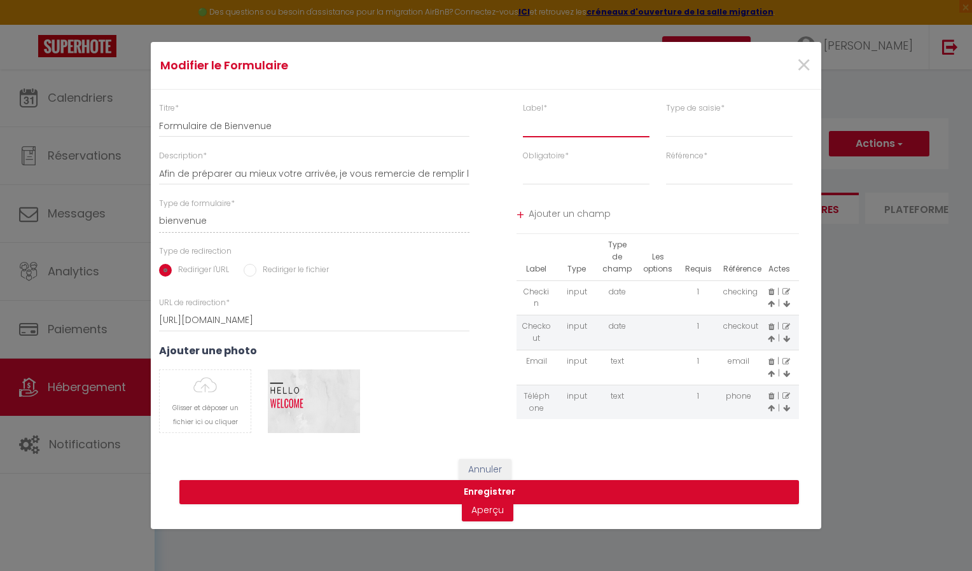
click at [552, 127] on input "text" at bounding box center [586, 126] width 127 height 23
click at [710, 128] on select "input select textarea" at bounding box center [729, 126] width 127 height 23
click at [666, 115] on select "input select textarea" at bounding box center [729, 126] width 127 height 23
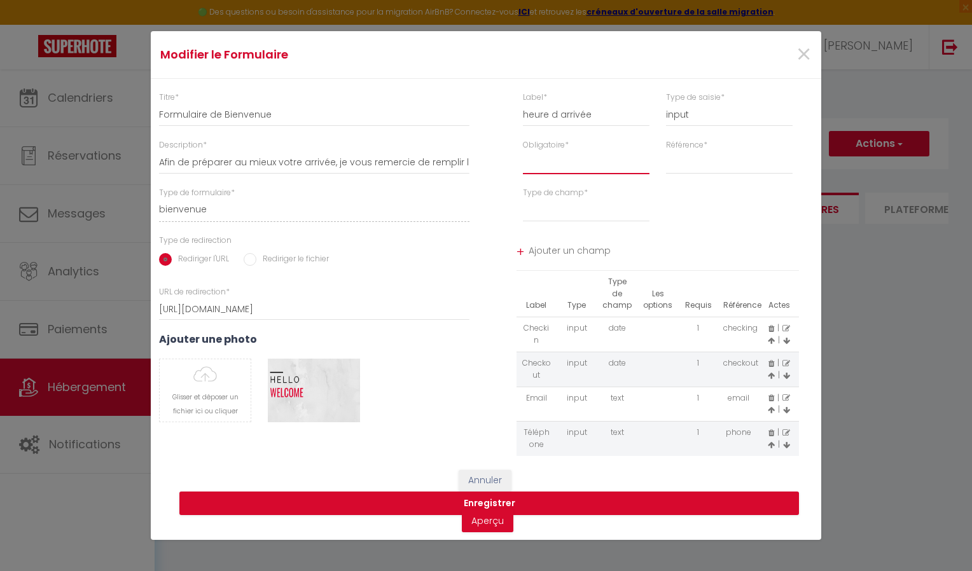
click at [578, 162] on select "Requis Optionnel" at bounding box center [586, 162] width 127 height 23
click at [523, 151] on select "Requis Optionnel" at bounding box center [586, 162] width 127 height 23
click at [686, 167] on select "first_name last_name time_in" at bounding box center [729, 162] width 127 height 23
click at [666, 151] on select "first_name last_name time_in" at bounding box center [729, 162] width 127 height 23
click at [580, 214] on select "text email radio time checkbox password date" at bounding box center [586, 210] width 127 height 23
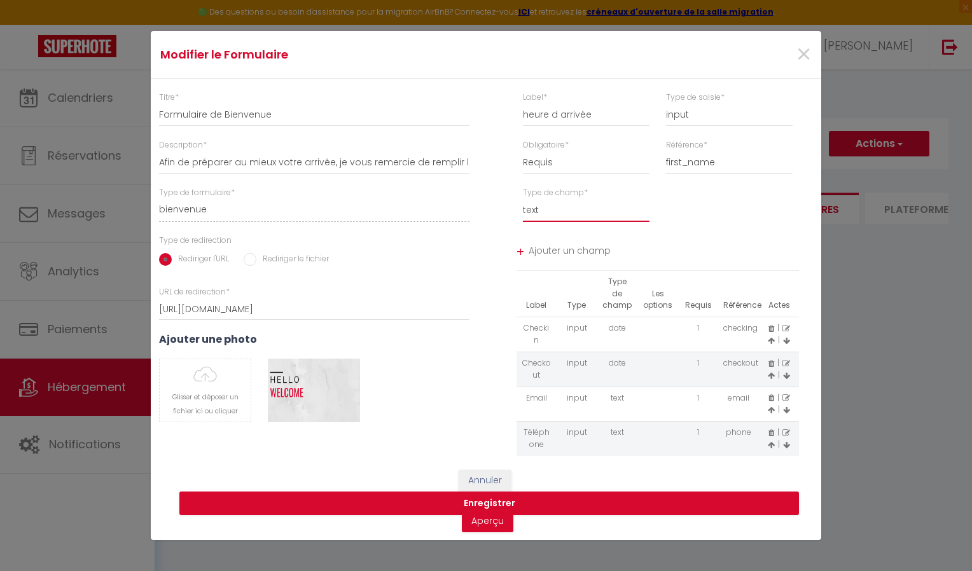
click at [523, 199] on select "text email radio time checkbox password date" at bounding box center [586, 210] width 127 height 23
click at [541, 247] on span "Ajouter un champ" at bounding box center [664, 252] width 271 height 23
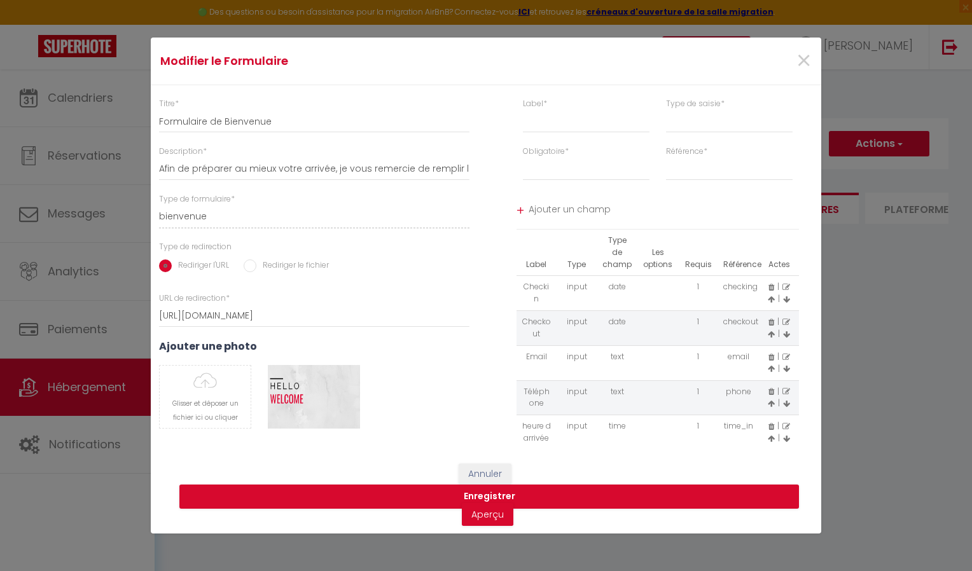
click at [770, 323] on icon at bounding box center [772, 323] width 6 height 8
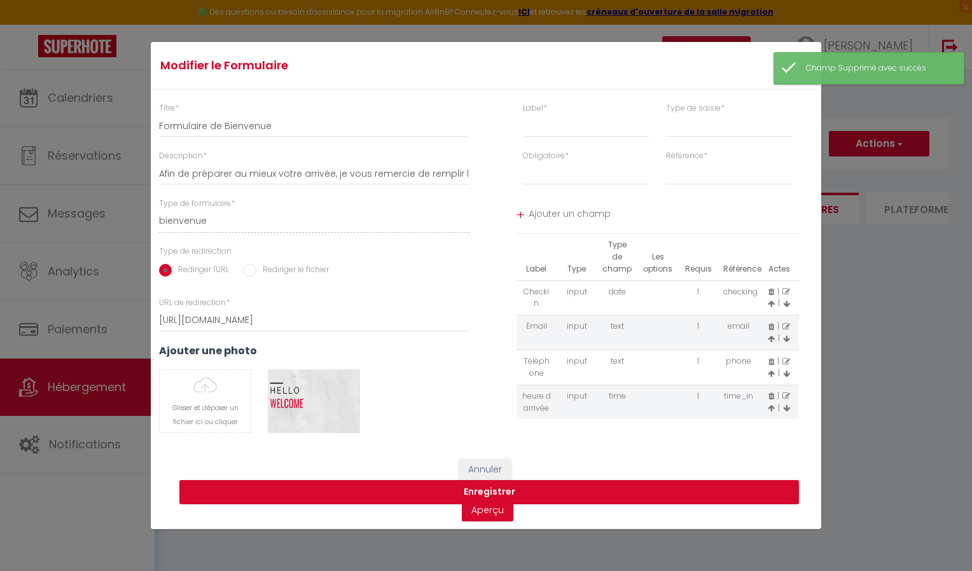
click at [771, 291] on icon at bounding box center [772, 292] width 6 height 8
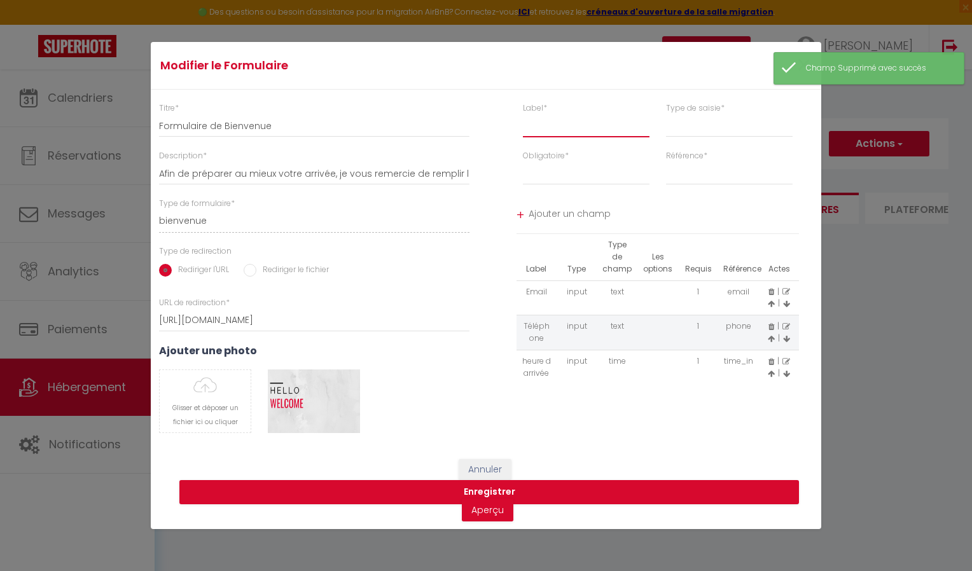
click at [570, 127] on input "text" at bounding box center [586, 126] width 127 height 23
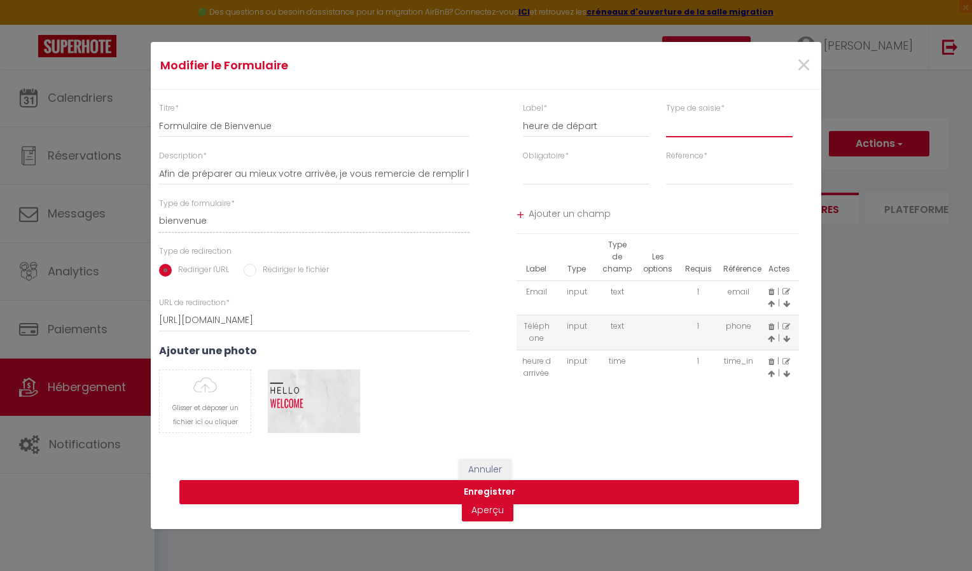
click at [706, 135] on select "input select textarea" at bounding box center [729, 126] width 127 height 23
click at [666, 115] on select "input select textarea" at bounding box center [729, 126] width 127 height 23
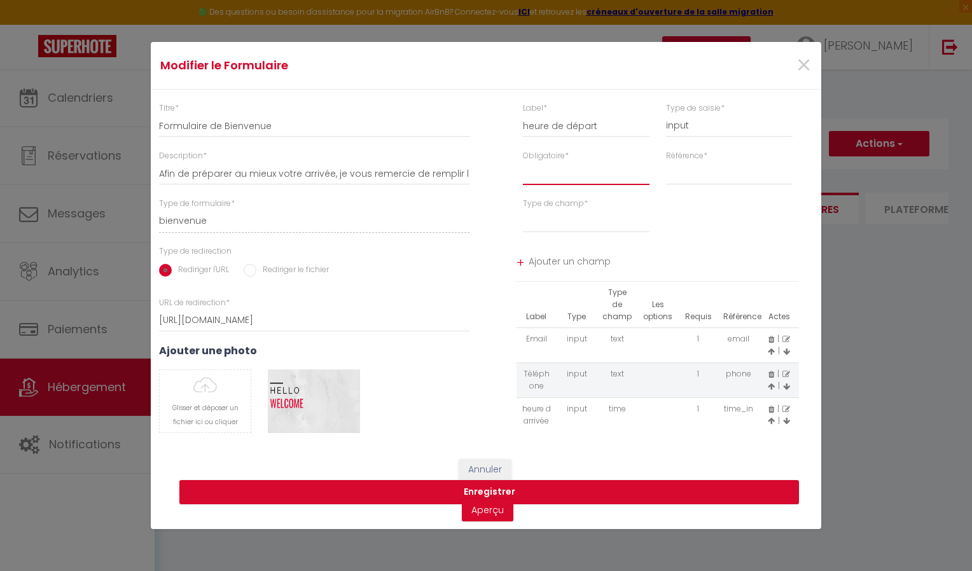
click at [585, 176] on select "Requis Optionnel" at bounding box center [586, 173] width 127 height 23
click at [523, 162] on select "Requis Optionnel" at bounding box center [586, 173] width 127 height 23
click at [685, 171] on select "first_name last_name checkout checking" at bounding box center [729, 173] width 127 height 23
click at [666, 162] on select "first_name last_name checkout checking" at bounding box center [729, 173] width 127 height 23
click at [569, 228] on select "text email radio time checkbox password date" at bounding box center [586, 221] width 127 height 23
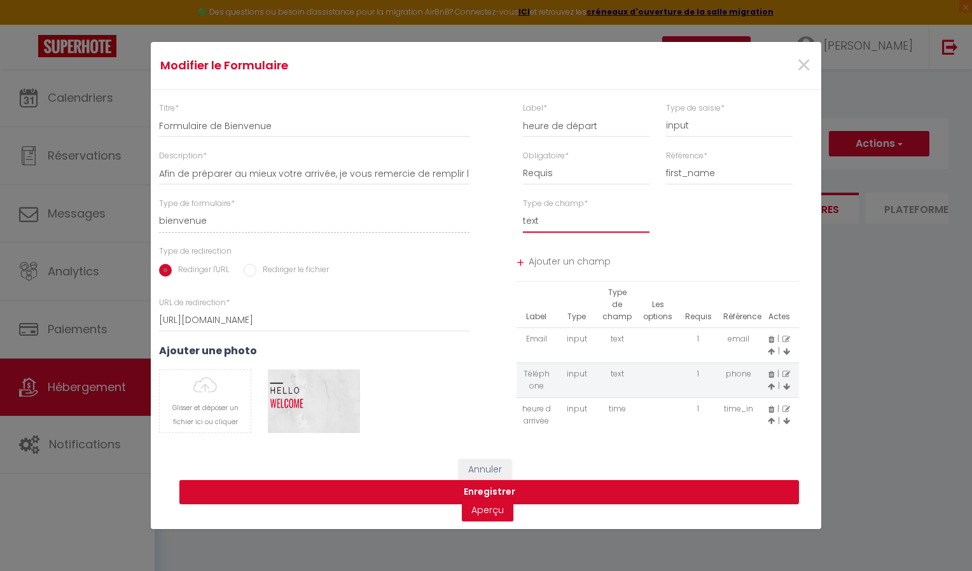
click at [523, 210] on select "text email radio time checkbox password date" at bounding box center [586, 221] width 127 height 23
click at [524, 264] on div "+" at bounding box center [521, 263] width 8 height 20
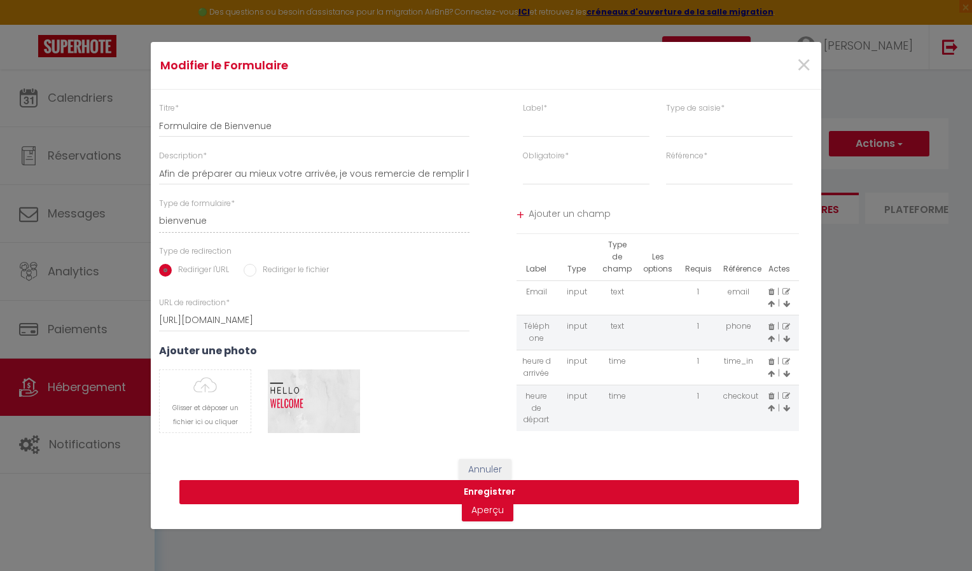
click at [492, 491] on button "Enregistrer" at bounding box center [489, 492] width 620 height 24
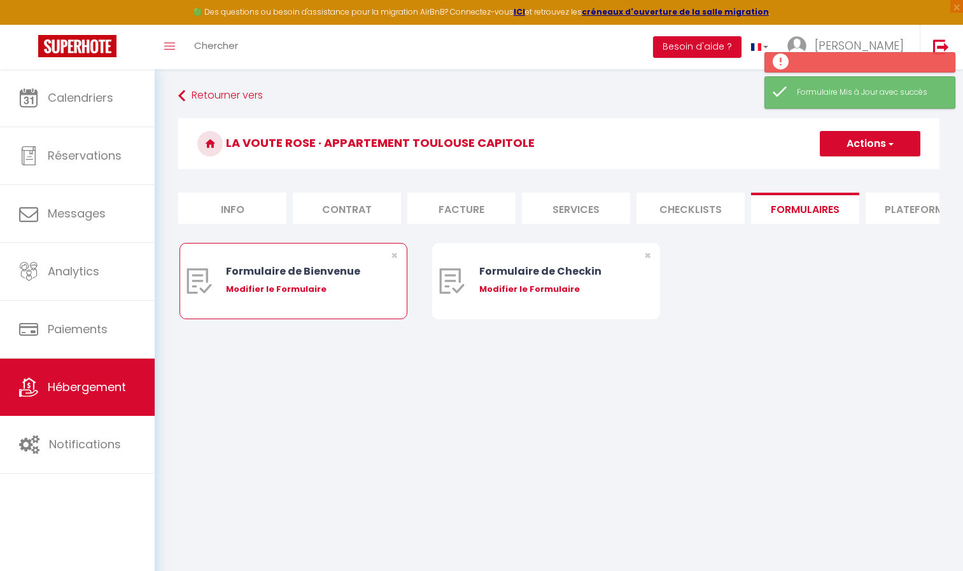
click at [266, 296] on div "Modifier le Formulaire" at bounding box center [302, 289] width 153 height 13
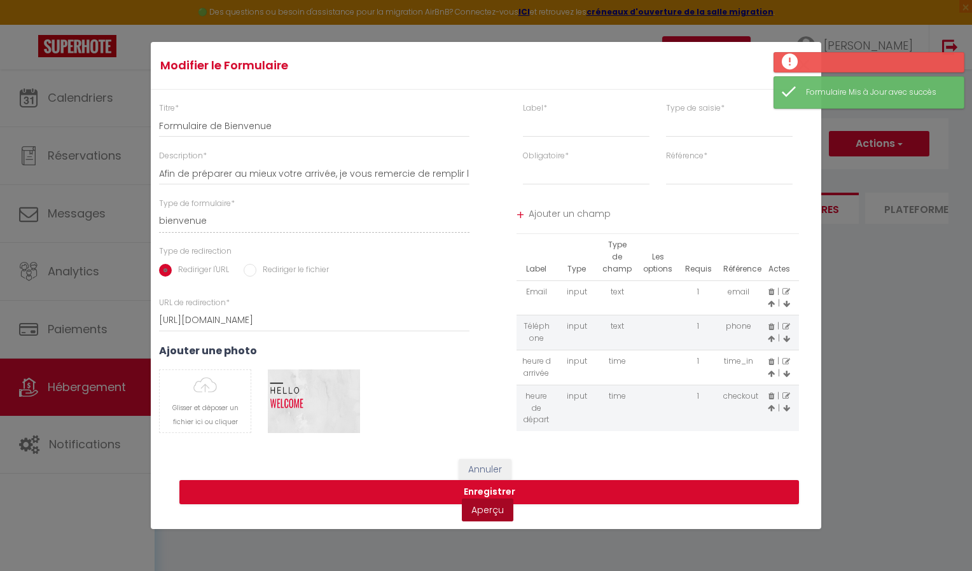
click at [490, 510] on link "Aperçu" at bounding box center [488, 510] width 52 height 23
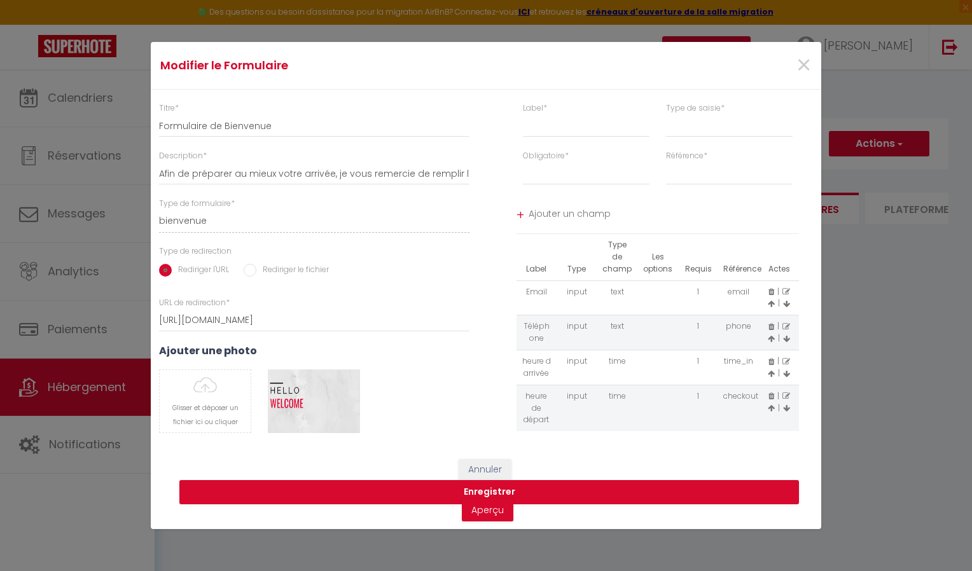
click at [788, 395] on icon at bounding box center [787, 397] width 8 height 8
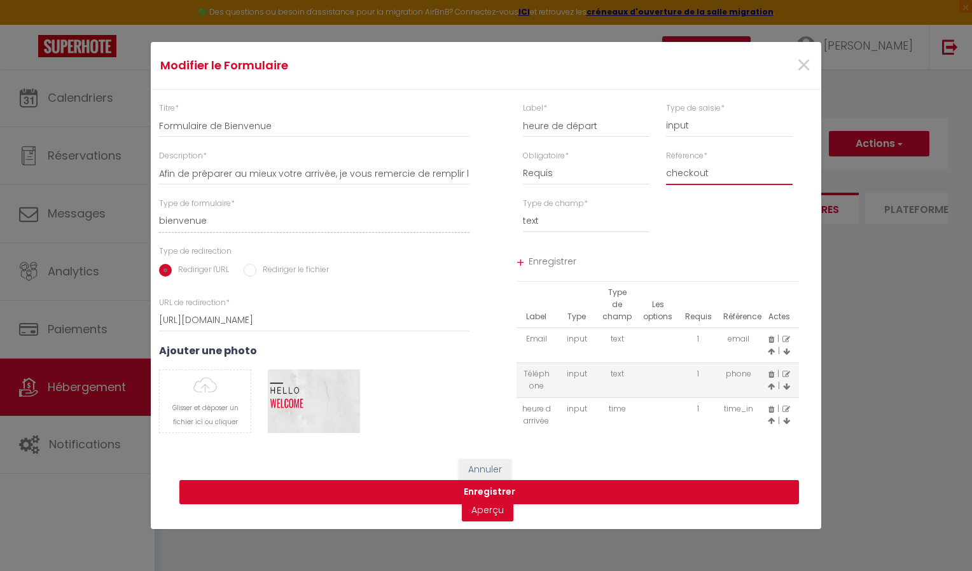
click at [751, 172] on select "first_name last_name checking checkout" at bounding box center [729, 173] width 127 height 23
click at [611, 221] on select "text email radio time checkbox password date" at bounding box center [586, 221] width 127 height 23
click at [523, 210] on select "text email radio time checkbox password date" at bounding box center [586, 221] width 127 height 23
click at [706, 176] on select "first_name last_name checking checkout" at bounding box center [729, 173] width 127 height 23
click at [666, 162] on select "first_name last_name checking checkout" at bounding box center [729, 173] width 127 height 23
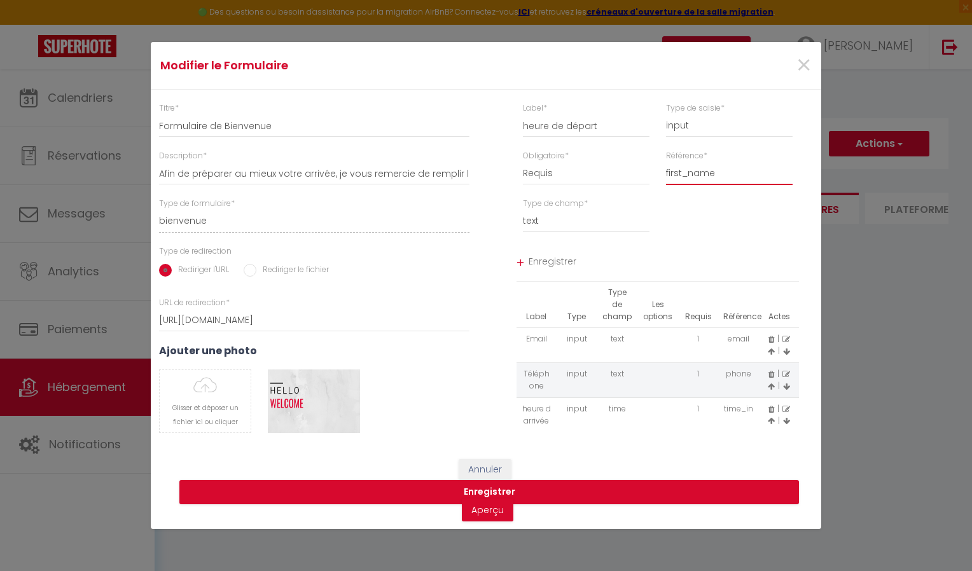
click at [721, 174] on select "first_name last_name checking checkout" at bounding box center [729, 173] width 127 height 23
click at [666, 162] on select "first_name last_name checking checkout" at bounding box center [729, 173] width 127 height 23
click at [709, 176] on select "first_name last_name checking checkout" at bounding box center [729, 173] width 127 height 23
click at [666, 162] on select "first_name last_name checking checkout" at bounding box center [729, 173] width 127 height 23
click at [540, 262] on span "Enregistrer" at bounding box center [664, 263] width 271 height 23
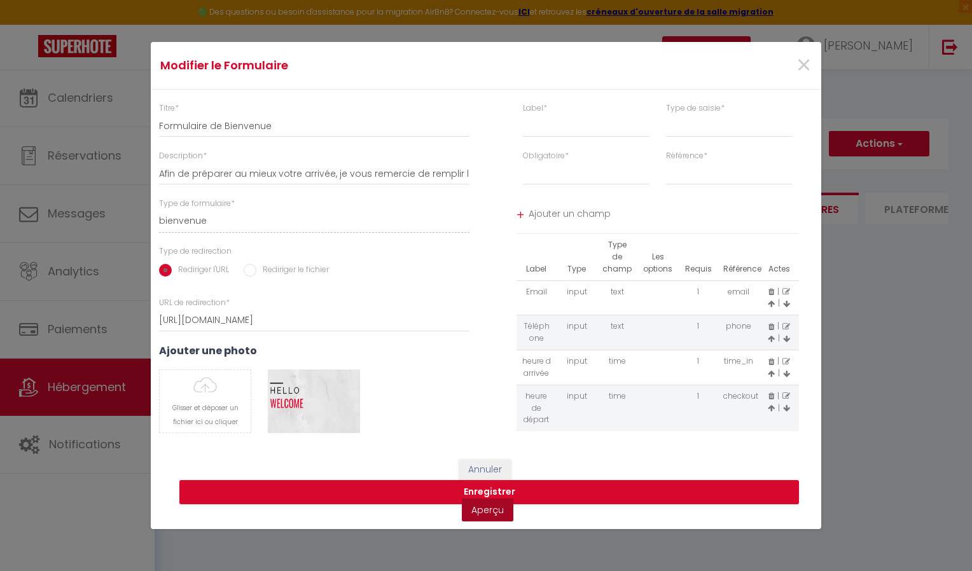
click at [487, 506] on link "Aperçu" at bounding box center [488, 510] width 52 height 23
click at [498, 487] on button "Enregistrer" at bounding box center [489, 492] width 620 height 24
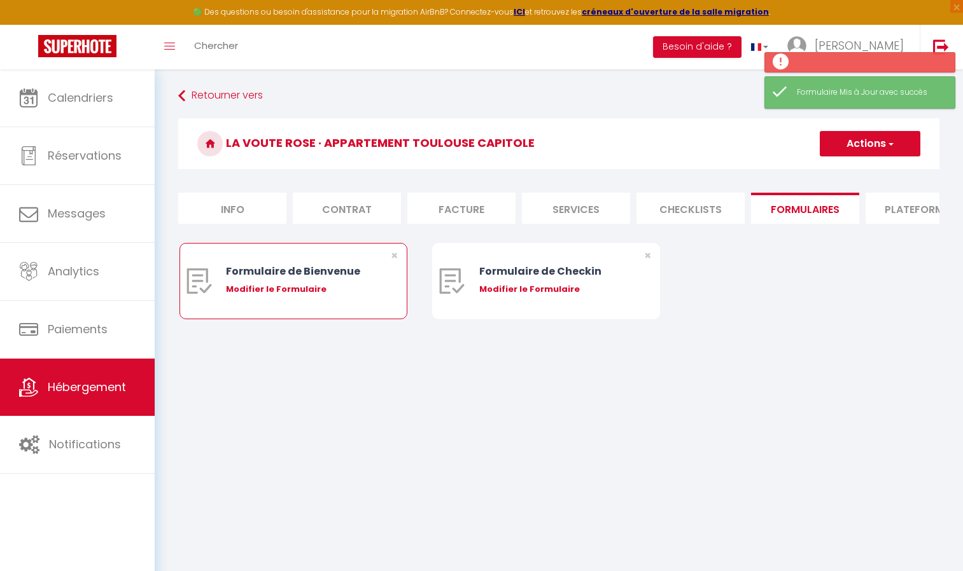
click at [286, 296] on div "Modifier le Formulaire" at bounding box center [302, 289] width 153 height 13
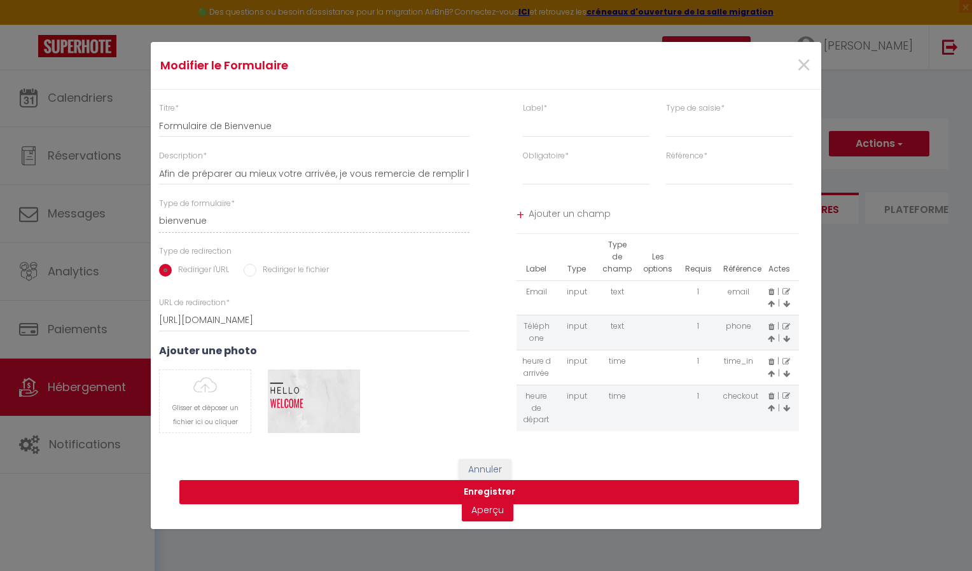
click at [772, 397] on icon at bounding box center [772, 397] width 6 height 8
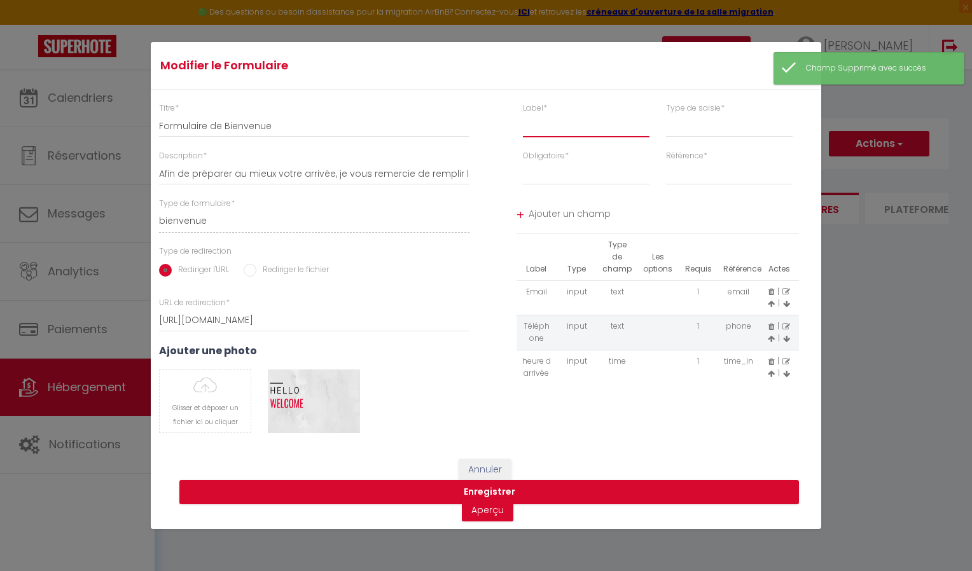
click at [557, 127] on input "text" at bounding box center [586, 126] width 127 height 23
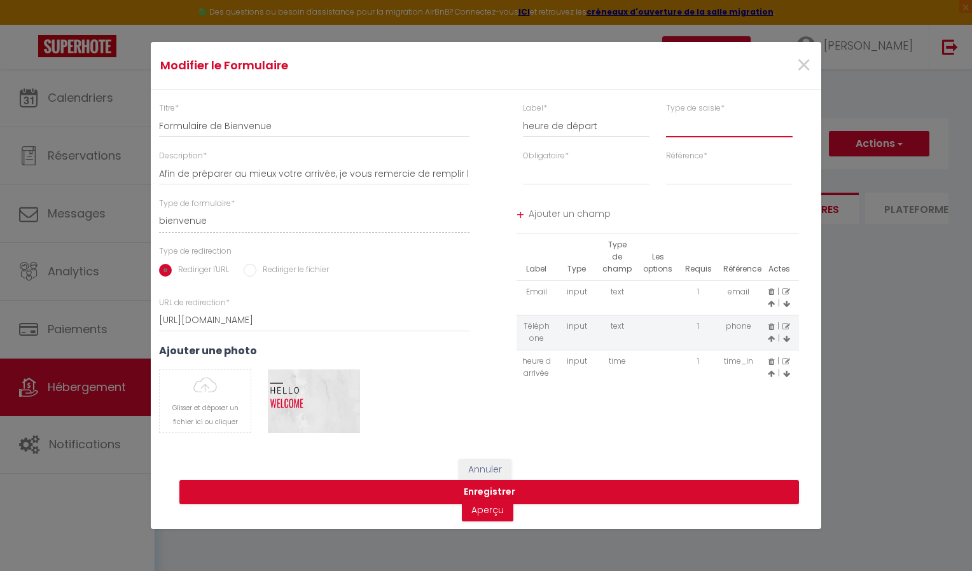
click at [697, 136] on select "input select textarea" at bounding box center [729, 126] width 127 height 23
click at [666, 115] on select "input select textarea" at bounding box center [729, 126] width 127 height 23
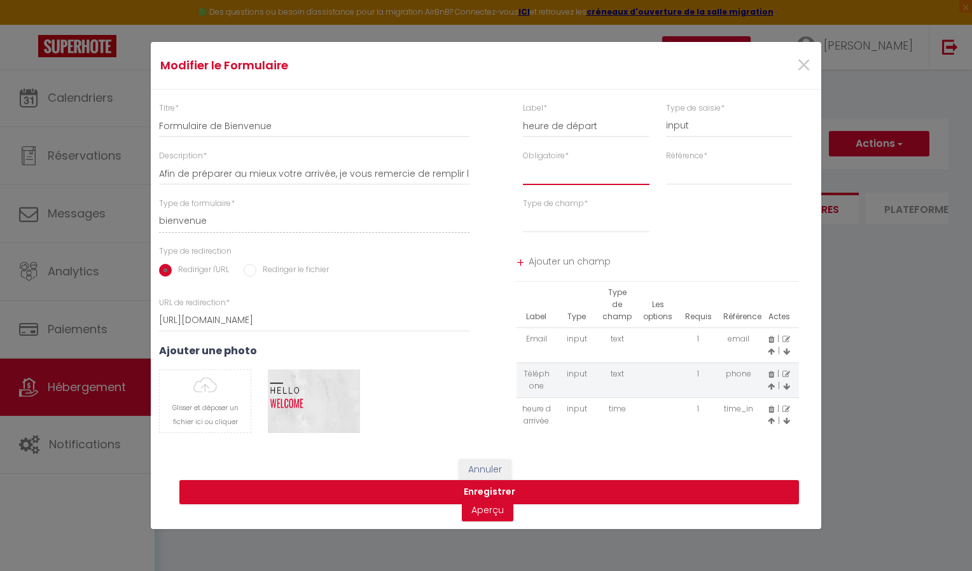
click at [582, 179] on select "Requis Optionnel" at bounding box center [586, 173] width 127 height 23
click at [523, 162] on select "Requis Optionnel" at bounding box center [586, 173] width 127 height 23
click at [686, 183] on select "first_name last_name checking checkout" at bounding box center [729, 173] width 127 height 23
click at [666, 162] on select "first_name last_name checking checkout" at bounding box center [729, 173] width 127 height 23
click at [625, 223] on select "text email radio time checkbox password date" at bounding box center [586, 221] width 127 height 23
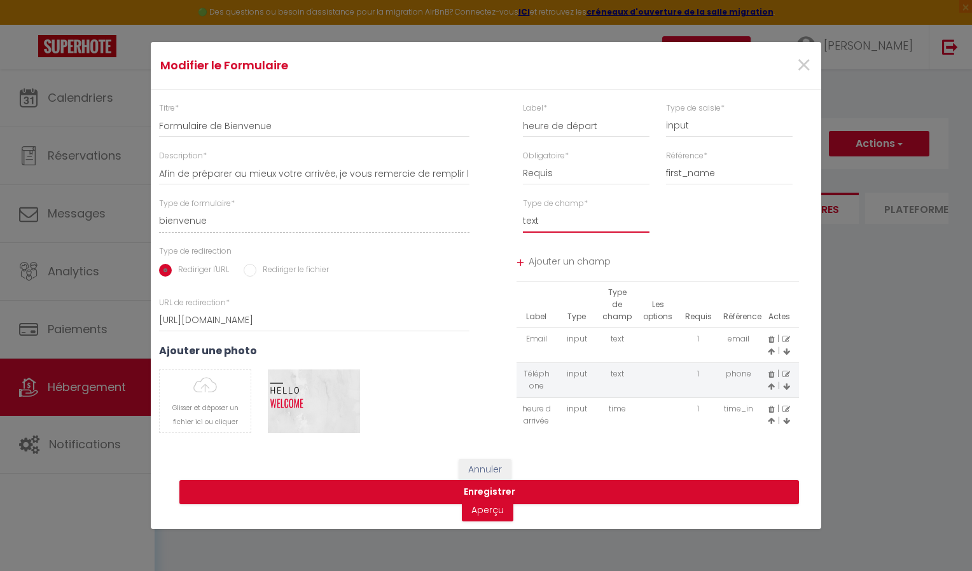
click at [523, 210] on select "text email radio time checkbox password date" at bounding box center [586, 221] width 127 height 23
click at [575, 223] on select "text email radio time checkbox password date" at bounding box center [586, 221] width 127 height 23
click at [523, 210] on select "text email radio time checkbox password date" at bounding box center [586, 221] width 127 height 23
click at [534, 261] on span "Ajouter un champ" at bounding box center [664, 263] width 271 height 23
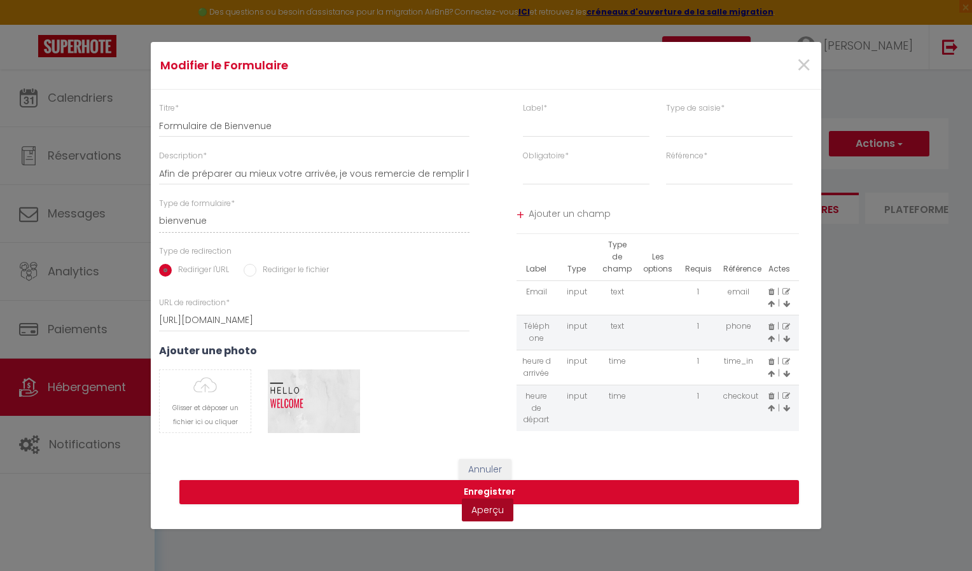
click at [492, 513] on link "Aperçu" at bounding box center [488, 510] width 52 height 23
click at [503, 486] on button "Enregistrer" at bounding box center [489, 492] width 620 height 24
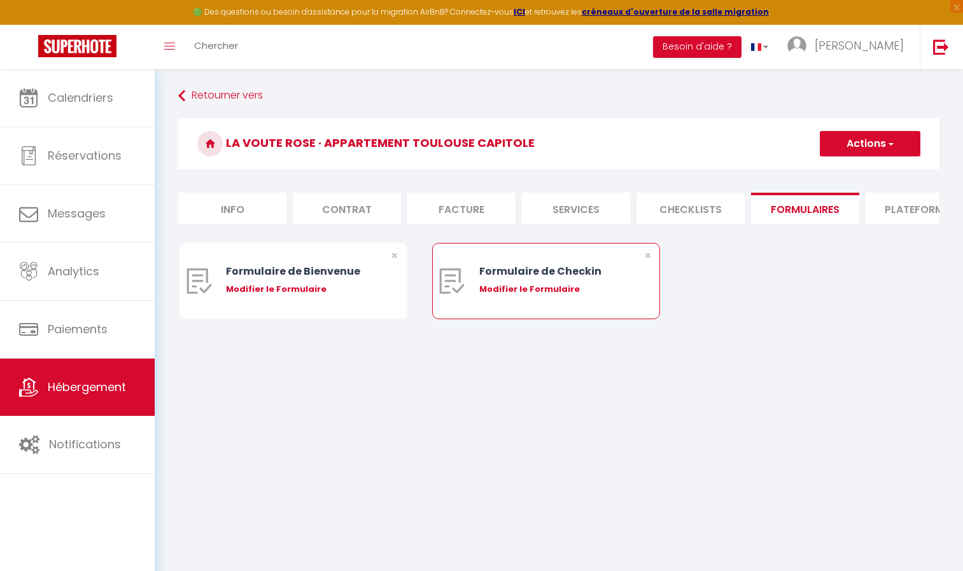
click at [524, 293] on div "Modifier le Formulaire" at bounding box center [555, 289] width 153 height 13
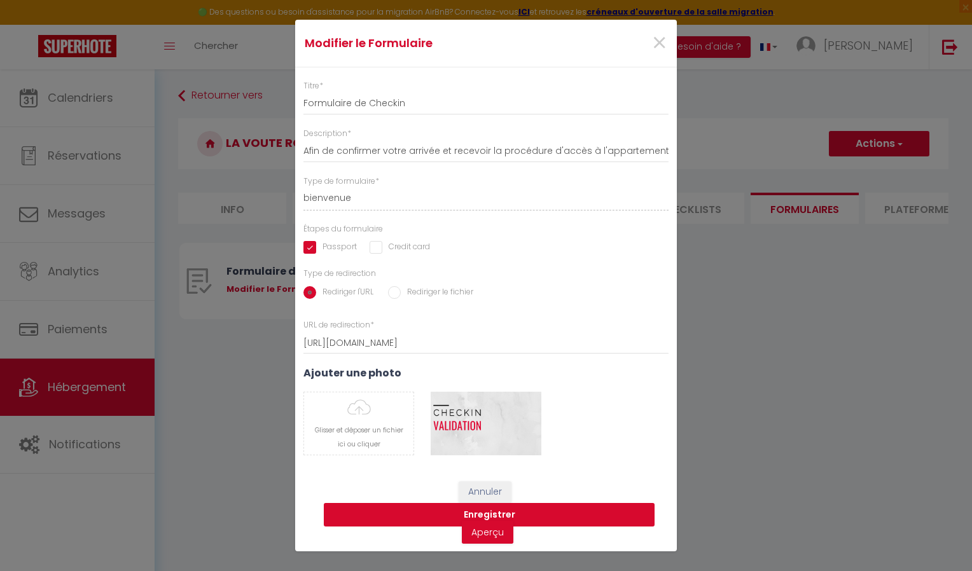
click at [485, 515] on button "Enregistrer" at bounding box center [489, 515] width 331 height 24
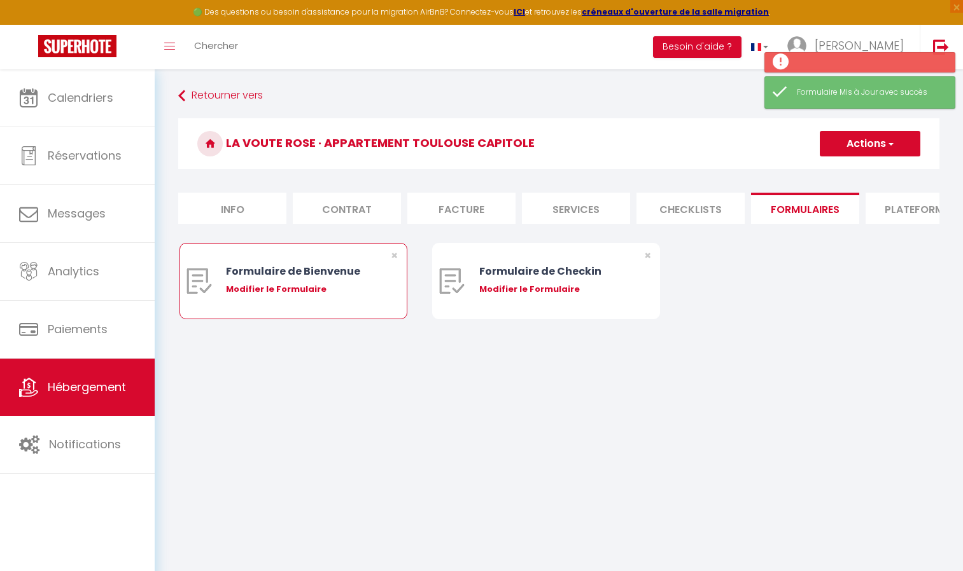
click at [335, 296] on div "Modifier le Formulaire" at bounding box center [302, 289] width 153 height 13
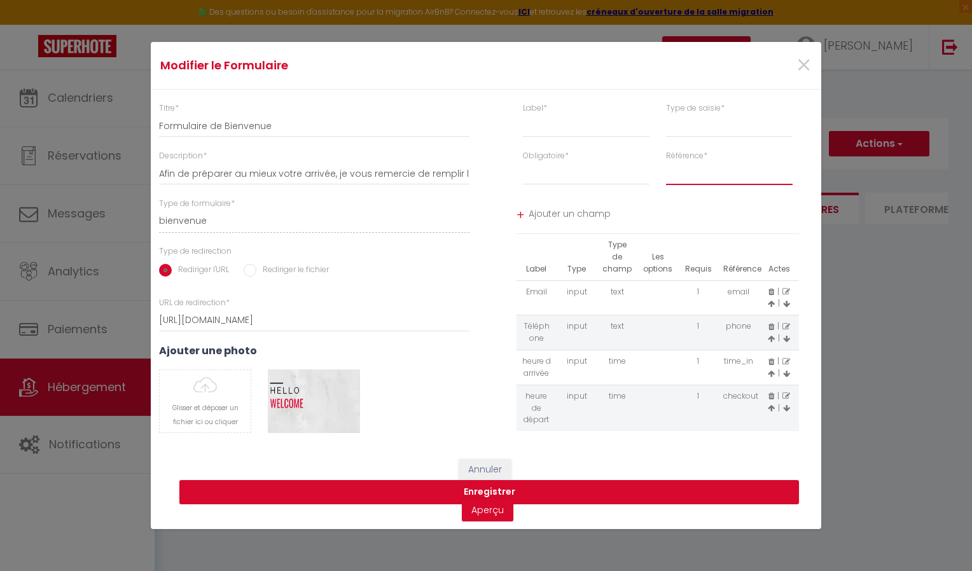
click at [709, 179] on select "first_name last_name checking" at bounding box center [729, 173] width 127 height 23
click at [762, 148] on div "Type de saisie * input select textarea" at bounding box center [729, 126] width 143 height 48
click at [786, 395] on icon at bounding box center [787, 397] width 8 height 8
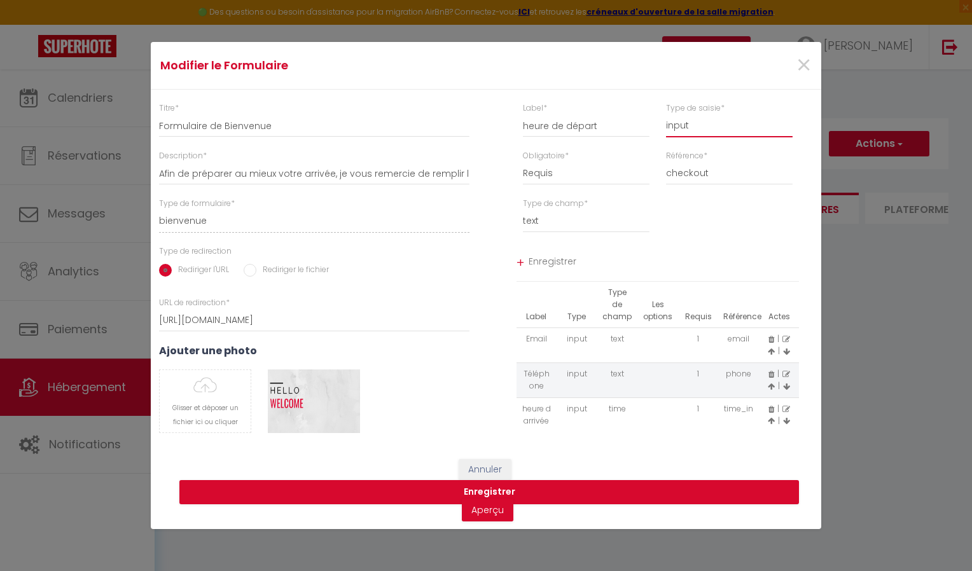
click at [713, 130] on select "input select textarea" at bounding box center [729, 126] width 127 height 23
click at [721, 129] on select "input select textarea" at bounding box center [729, 126] width 127 height 23
click at [666, 115] on select "input select textarea" at bounding box center [729, 126] width 127 height 23
click at [689, 175] on select "first_name last_name checking checkout" at bounding box center [729, 173] width 127 height 23
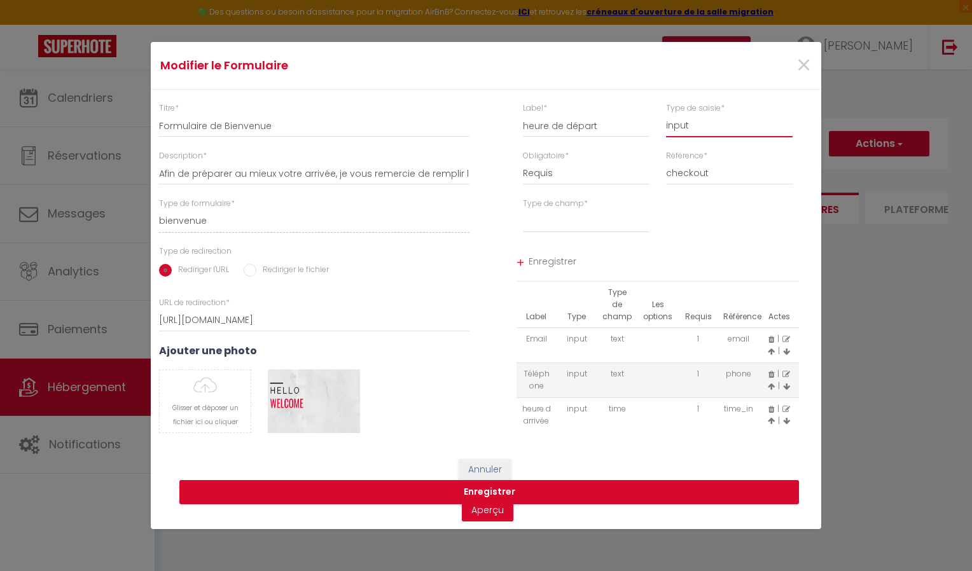
click at [685, 122] on select "input select textarea" at bounding box center [729, 126] width 127 height 23
click at [666, 115] on select "input select textarea" at bounding box center [729, 126] width 127 height 23
click at [685, 185] on select "first_name last_name checking checkout" at bounding box center [729, 173] width 127 height 23
click at [707, 124] on select "input select textarea" at bounding box center [729, 126] width 127 height 23
click at [666, 115] on select "input select textarea" at bounding box center [729, 126] width 127 height 23
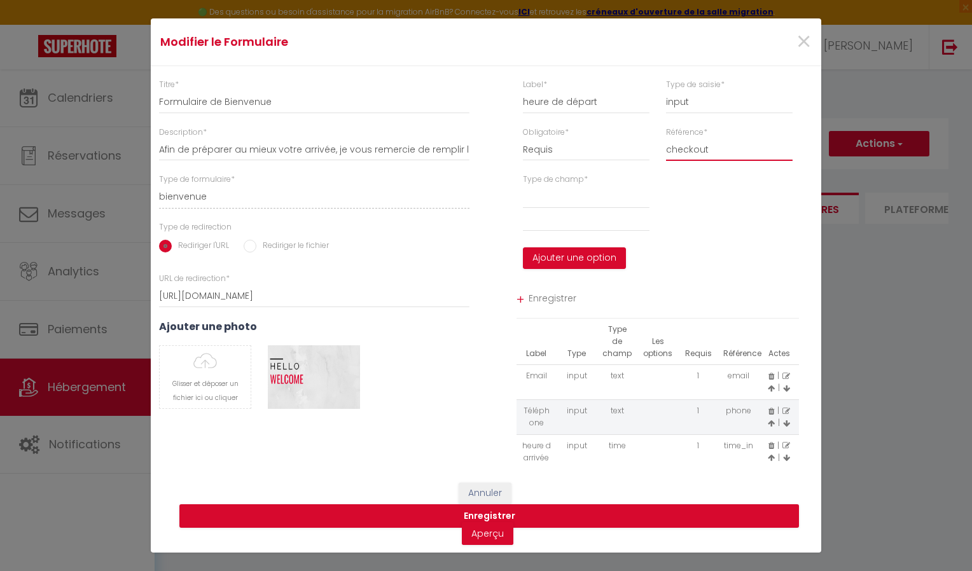
click at [698, 153] on select "first_name last_name checking checkout" at bounding box center [729, 149] width 127 height 23
click at [688, 102] on select "input select textarea" at bounding box center [729, 102] width 127 height 23
click at [666, 91] on select "input select textarea" at bounding box center [729, 102] width 127 height 23
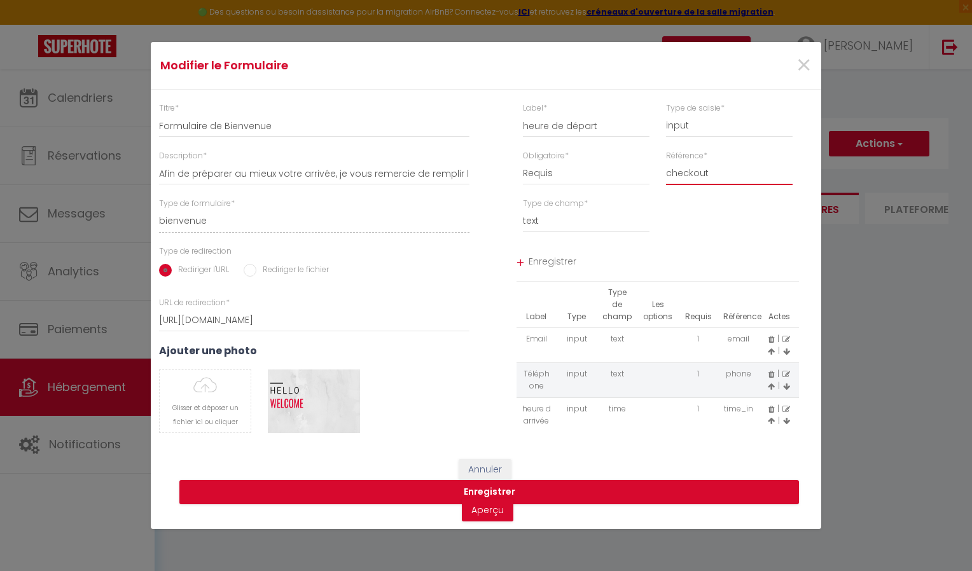
click at [704, 178] on select "first_name last_name checking checkout" at bounding box center [729, 173] width 127 height 23
click at [666, 162] on select "first_name last_name checking checkout" at bounding box center [729, 173] width 127 height 23
click at [524, 260] on div "+" at bounding box center [521, 263] width 8 height 20
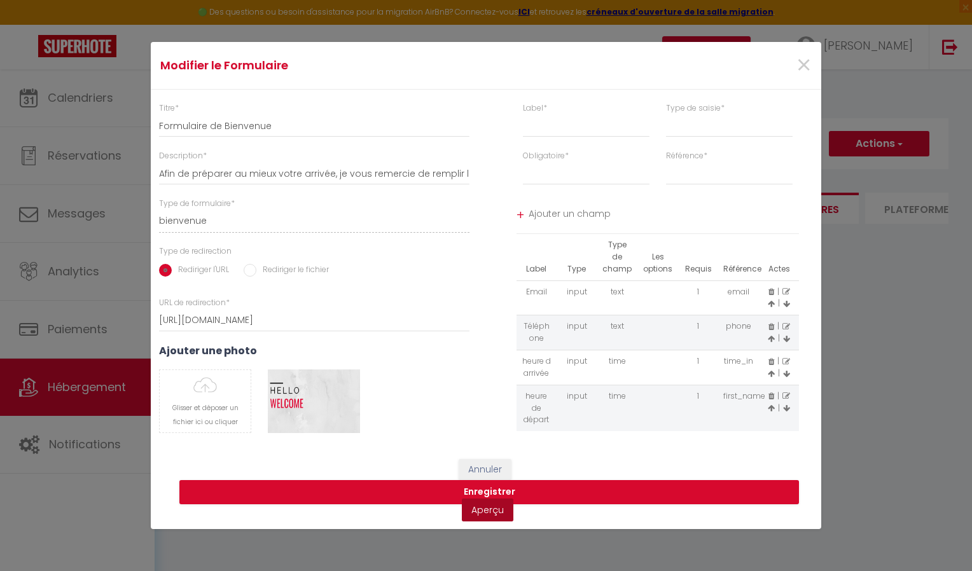
click at [483, 511] on link "Aperçu" at bounding box center [488, 510] width 52 height 23
click at [788, 408] on icon at bounding box center [786, 409] width 7 height 8
click at [599, 129] on input "text" at bounding box center [586, 126] width 127 height 23
click at [545, 174] on select "Requis Optionnel" at bounding box center [586, 173] width 127 height 23
click at [697, 172] on select "last_name checking checkout" at bounding box center [729, 173] width 127 height 23
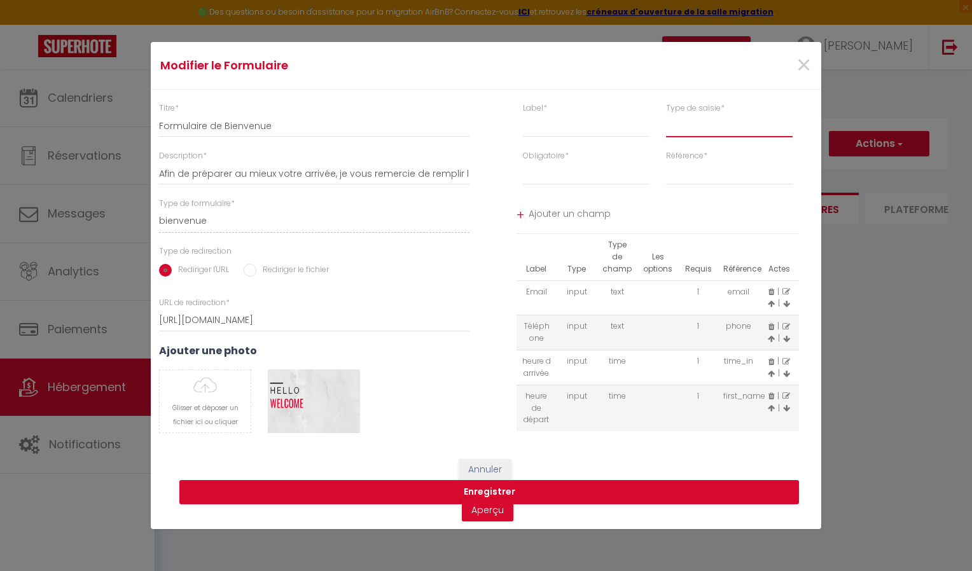
click at [699, 118] on select "input select textarea" at bounding box center [729, 126] width 127 height 23
click at [509, 485] on button "Enregistrer" at bounding box center [489, 492] width 620 height 24
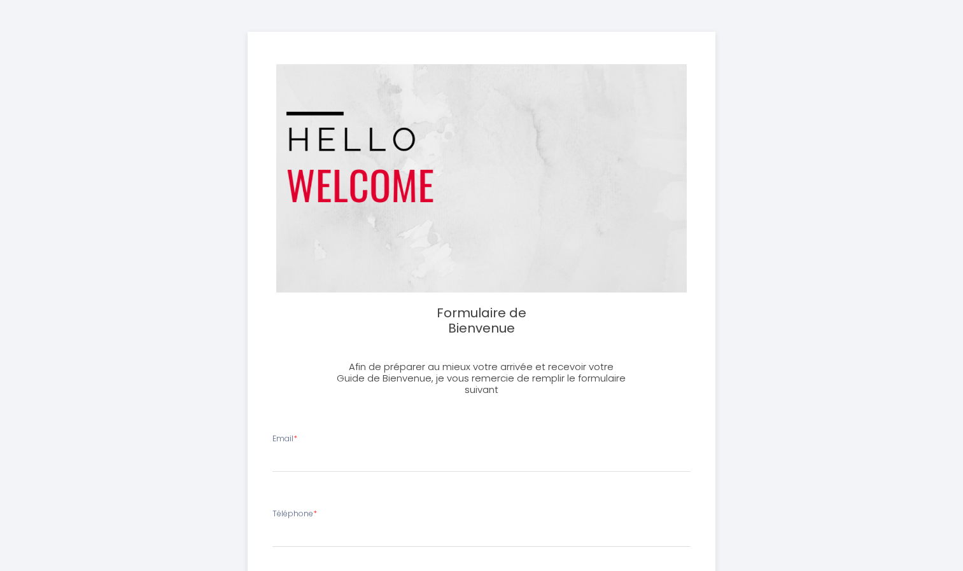
select select
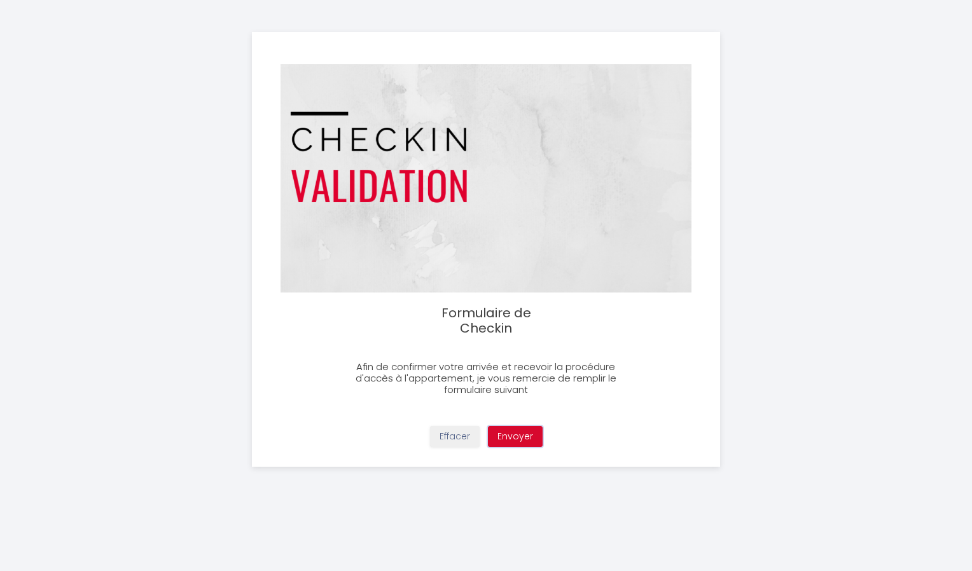
click at [524, 436] on button "Envoyer" at bounding box center [515, 437] width 55 height 22
click at [516, 438] on button "Envoyer" at bounding box center [515, 437] width 55 height 22
click at [464, 438] on button "Effacer" at bounding box center [455, 437] width 50 height 22
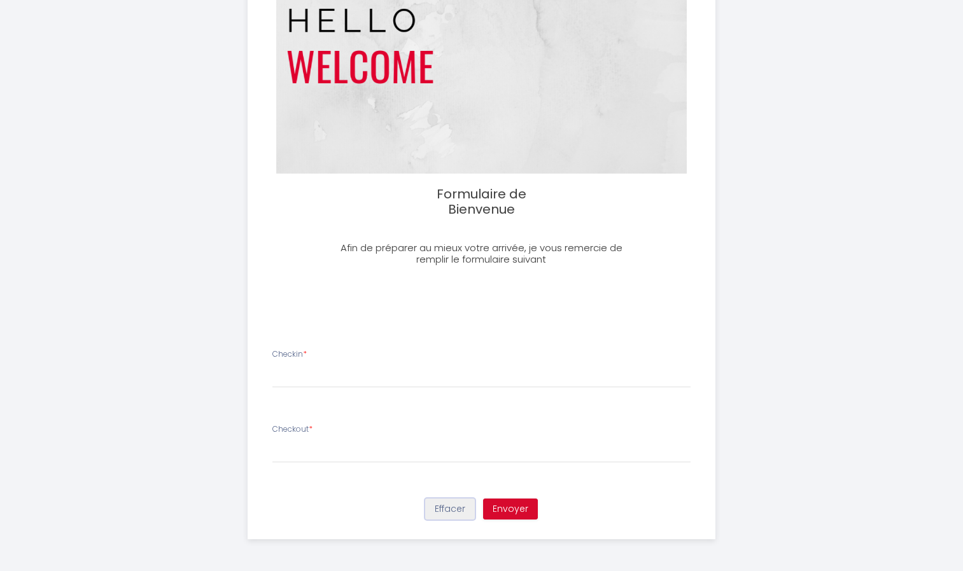
click at [447, 511] on button "Effacer" at bounding box center [450, 510] width 50 height 22
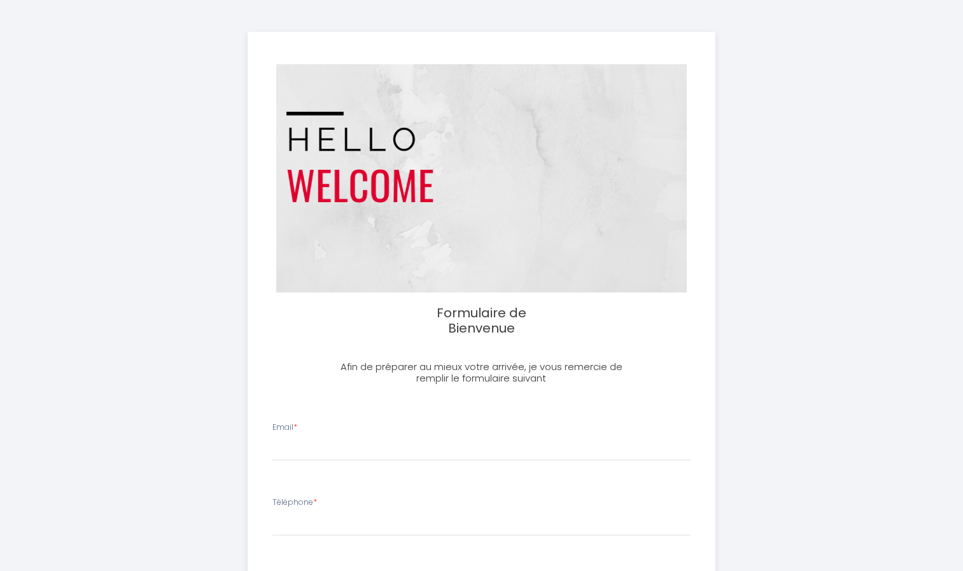
select select
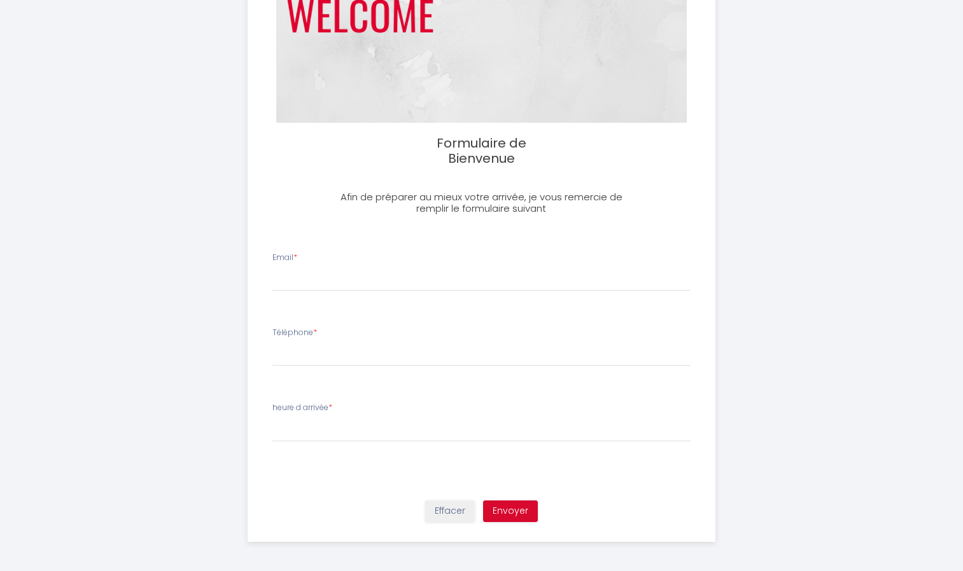
scroll to position [172, 0]
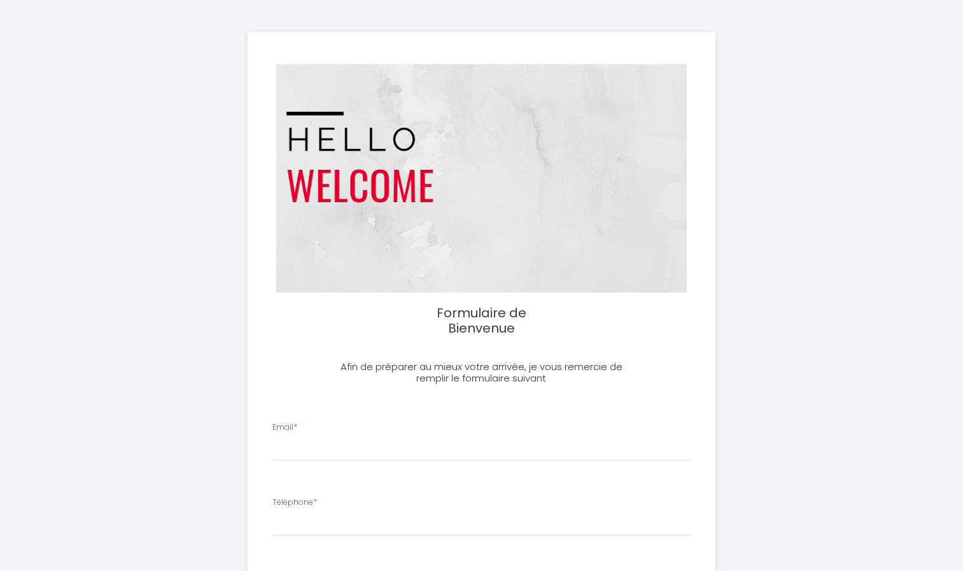
select select
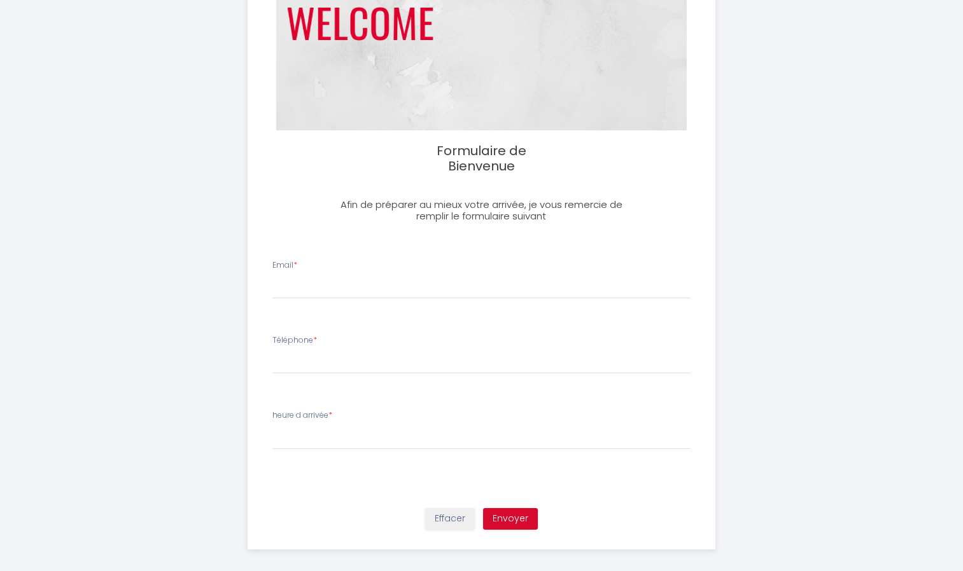
scroll to position [172, 0]
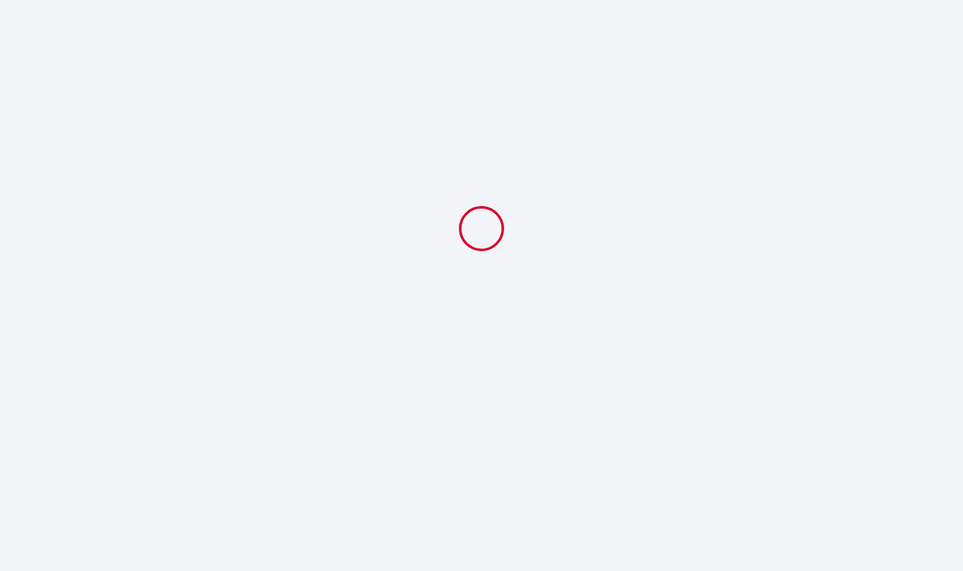
select select
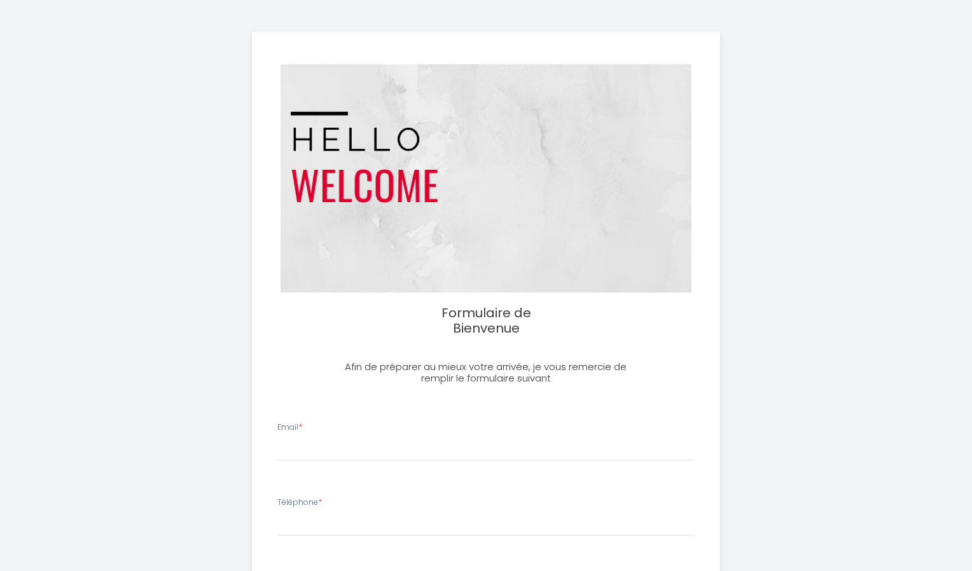
select select
